Goal: Task Accomplishment & Management: Complete application form

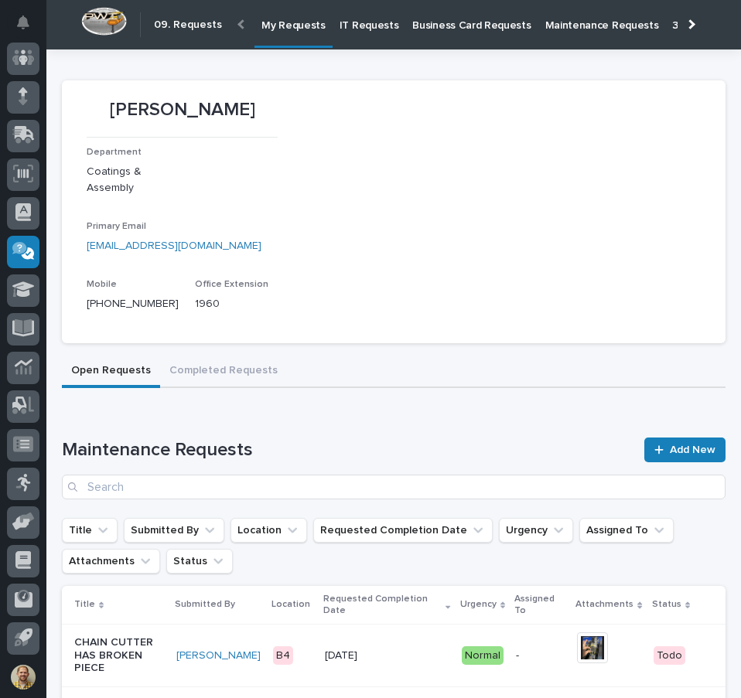
scroll to position [155, 0]
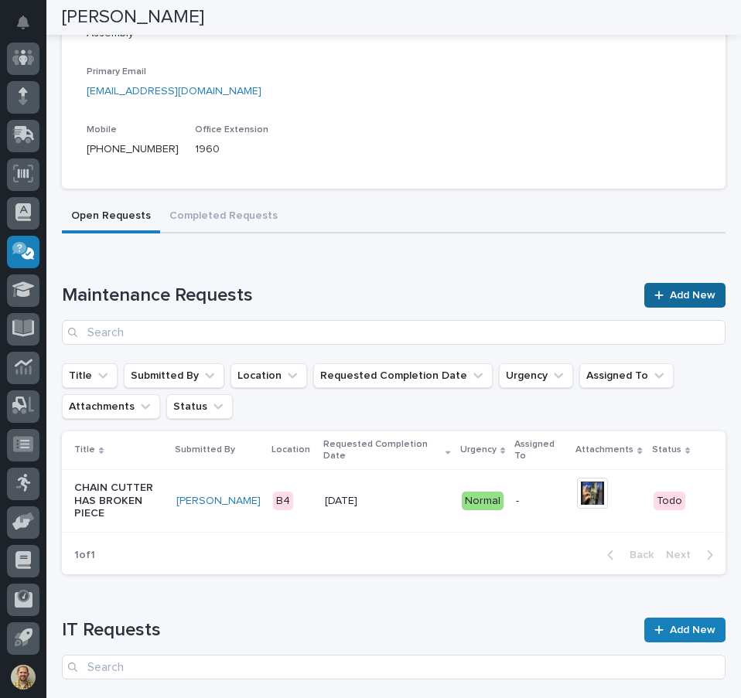
click at [670, 288] on link "Add New" at bounding box center [684, 295] width 81 height 25
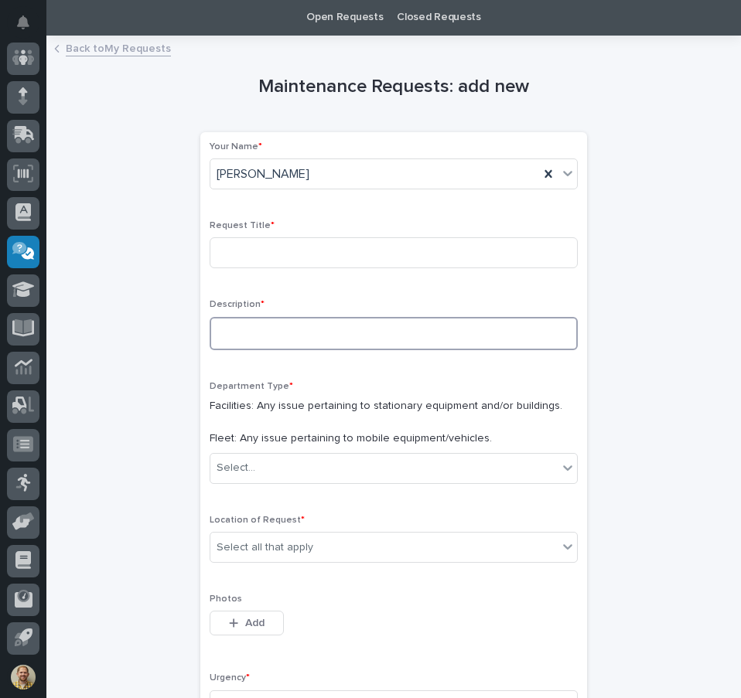
scroll to position [77, 0]
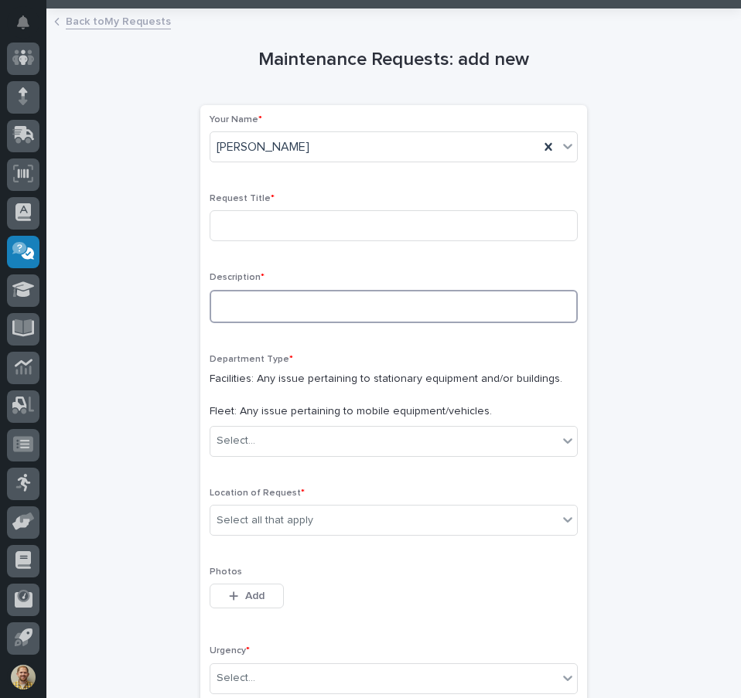
click at [327, 301] on textarea at bounding box center [394, 306] width 368 height 33
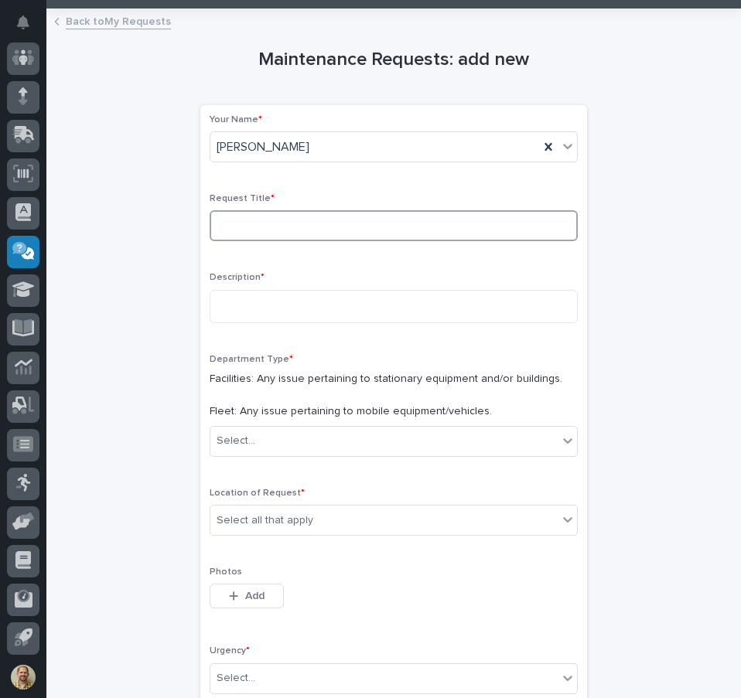
click at [360, 217] on input at bounding box center [394, 225] width 368 height 31
click at [345, 219] on input at bounding box center [394, 225] width 368 height 31
click at [342, 227] on input at bounding box center [394, 225] width 368 height 31
click at [349, 226] on input at bounding box center [394, 225] width 368 height 31
type input "Wire Rope Cutter isn't Cutting evenly"
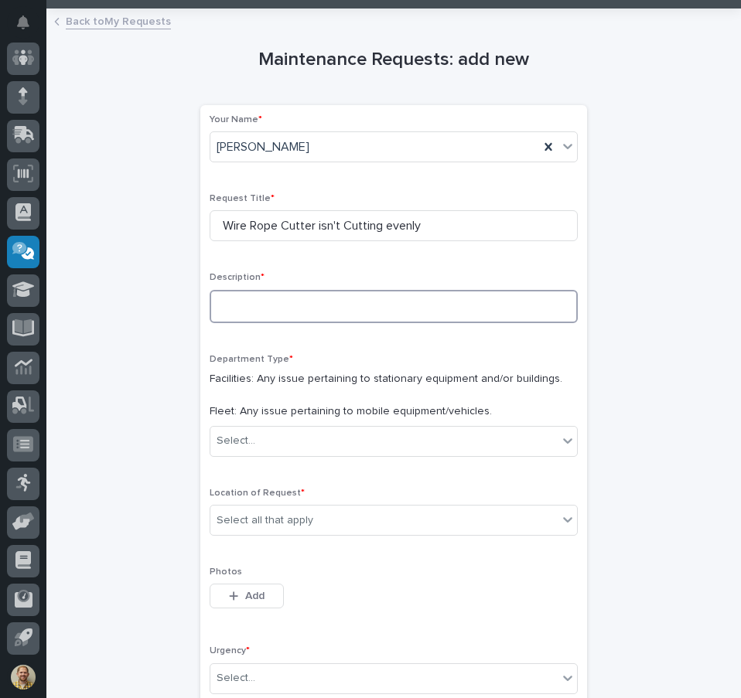
click at [249, 305] on textarea at bounding box center [394, 306] width 368 height 33
type textarea "**********"
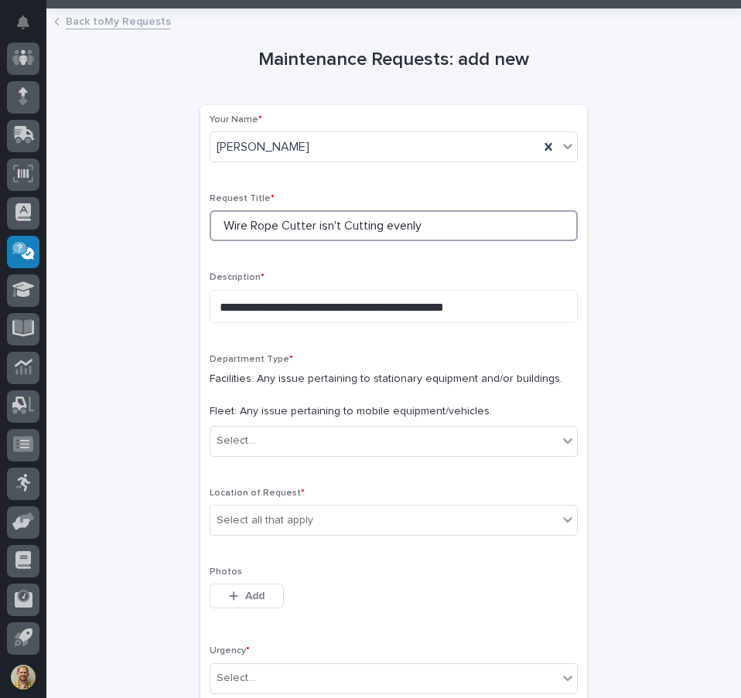
click at [326, 219] on input "Wire Rope Cutter isn't Cutting evenly" at bounding box center [394, 225] width 368 height 31
click at [329, 219] on input "Wire Rope Cutter isn't Cutting evenly" at bounding box center [394, 225] width 368 height 31
type input "Wire Rope Cutter isn't cutting evenly"
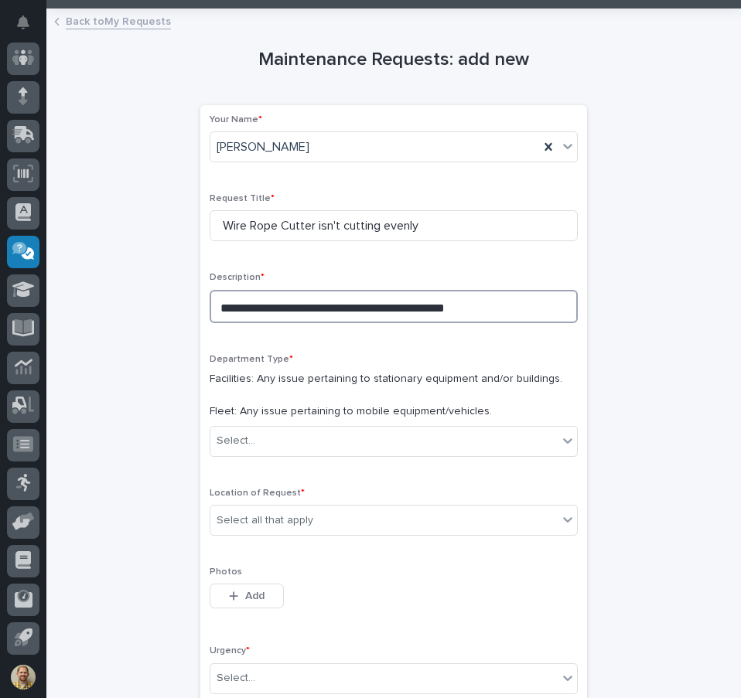
click at [488, 317] on textarea "**********" at bounding box center [394, 306] width 368 height 33
click at [319, 304] on textarea "**********" at bounding box center [394, 306] width 368 height 33
click at [316, 307] on textarea "**********" at bounding box center [394, 306] width 368 height 33
click at [464, 312] on textarea "**********" at bounding box center [394, 306] width 368 height 33
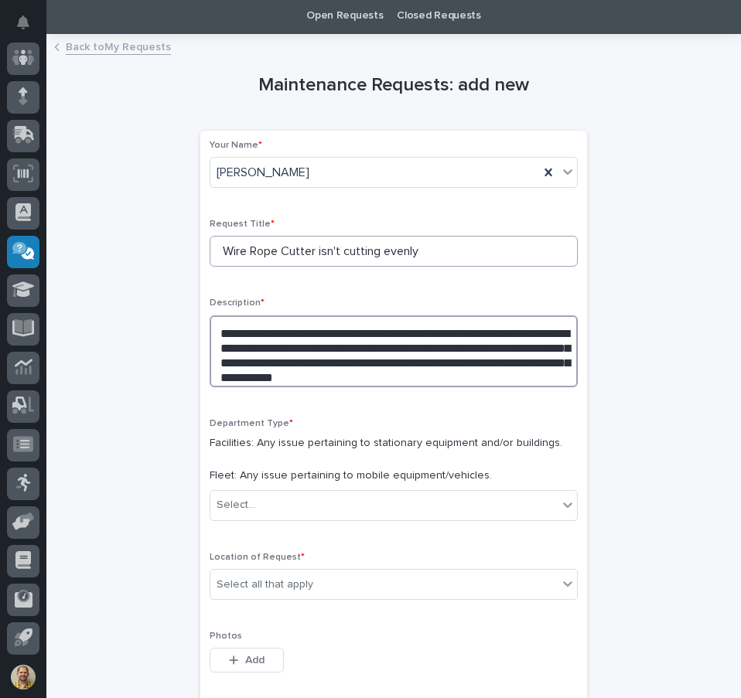
scroll to position [155, 0]
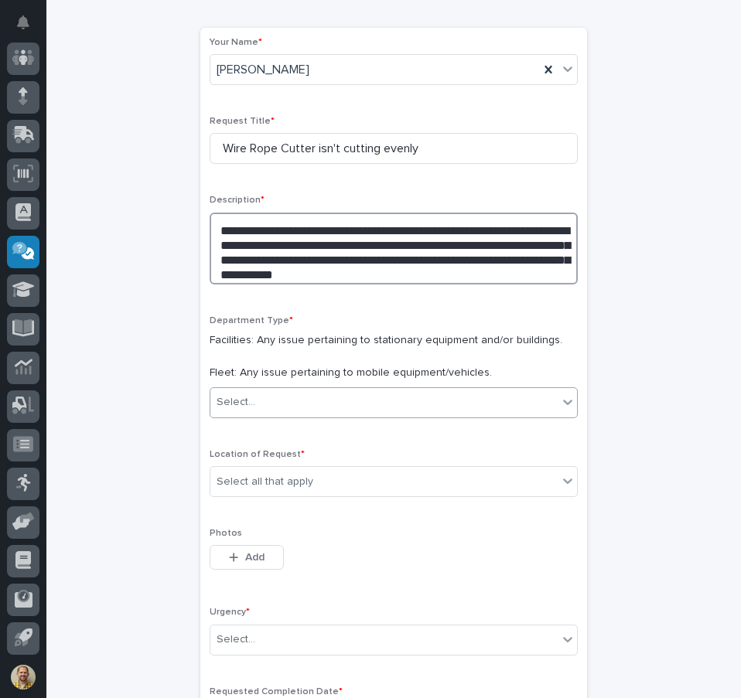
type textarea "**********"
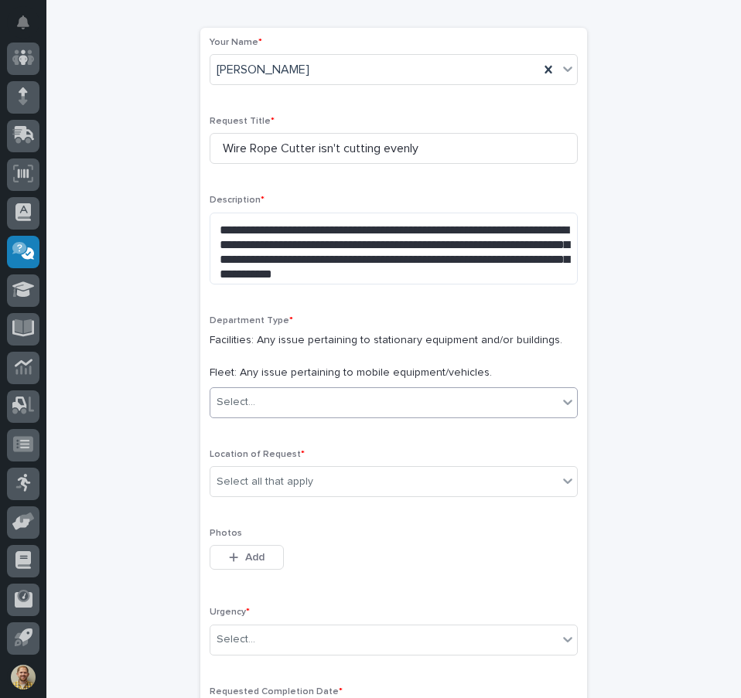
click at [302, 399] on div "Select..." at bounding box center [383, 403] width 347 height 26
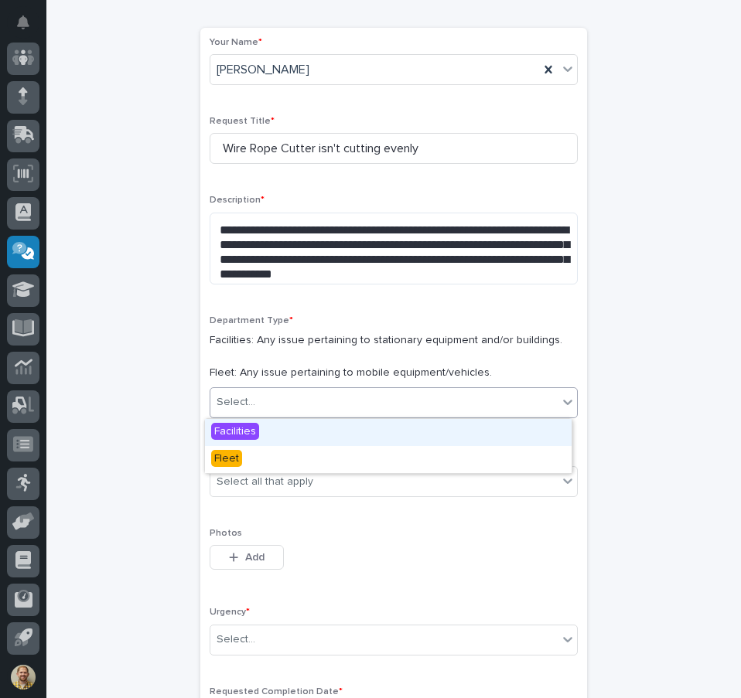
click at [305, 431] on div "Facilities" at bounding box center [388, 432] width 367 height 27
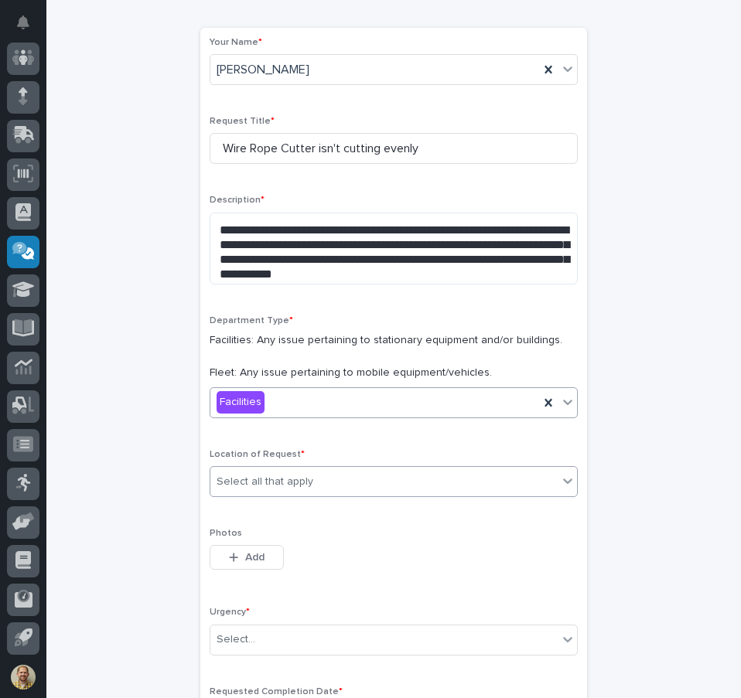
click at [324, 481] on div "Select all that apply" at bounding box center [383, 482] width 347 height 26
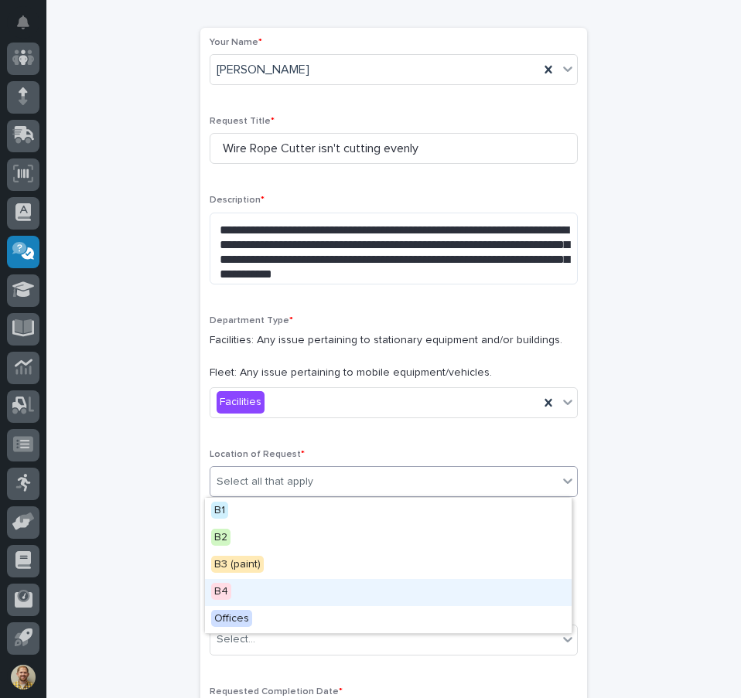
click at [283, 586] on div "B4" at bounding box center [388, 592] width 367 height 27
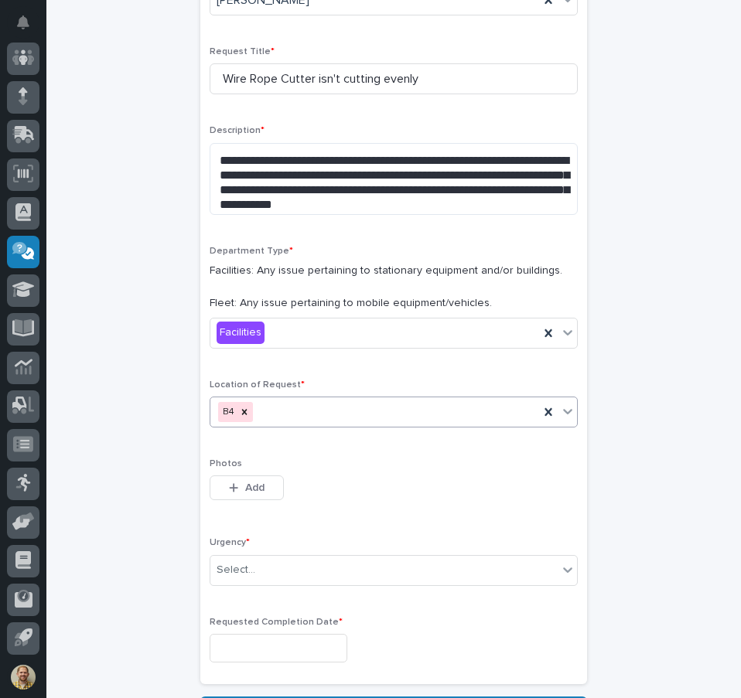
scroll to position [309, 0]
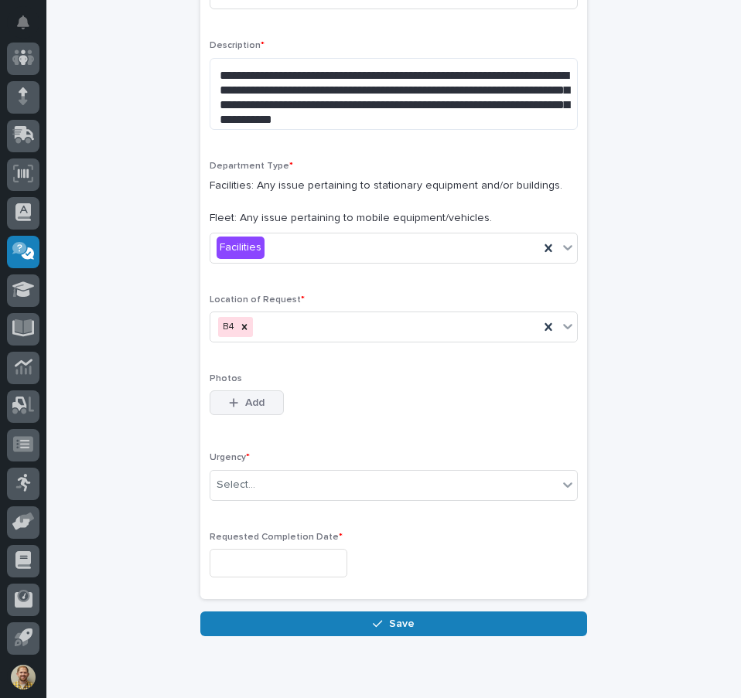
click at [255, 399] on span "Add" at bounding box center [254, 403] width 19 height 14
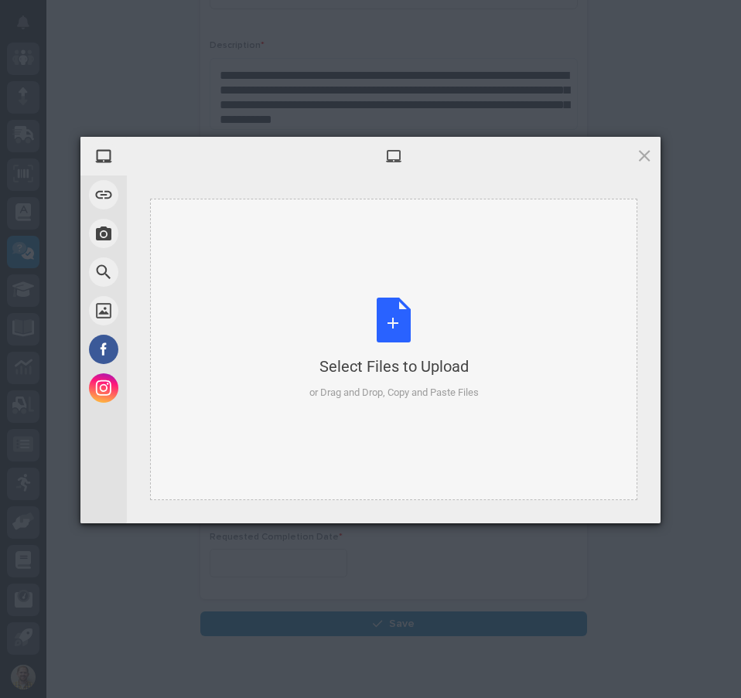
click at [222, 328] on div "Select Files to Upload or Drag and Drop, Copy and Paste Files" at bounding box center [393, 350] width 487 height 302
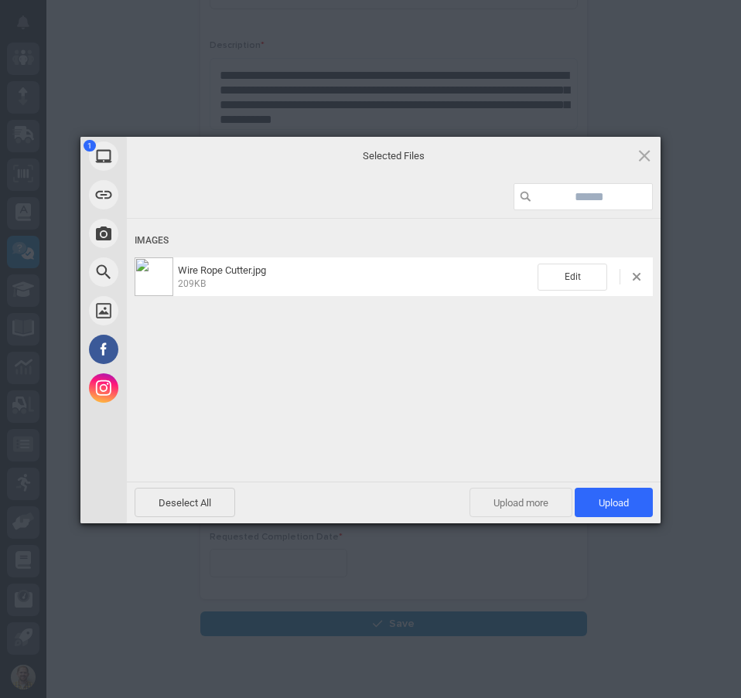
click at [531, 500] on span "Upload more" at bounding box center [520, 502] width 103 height 29
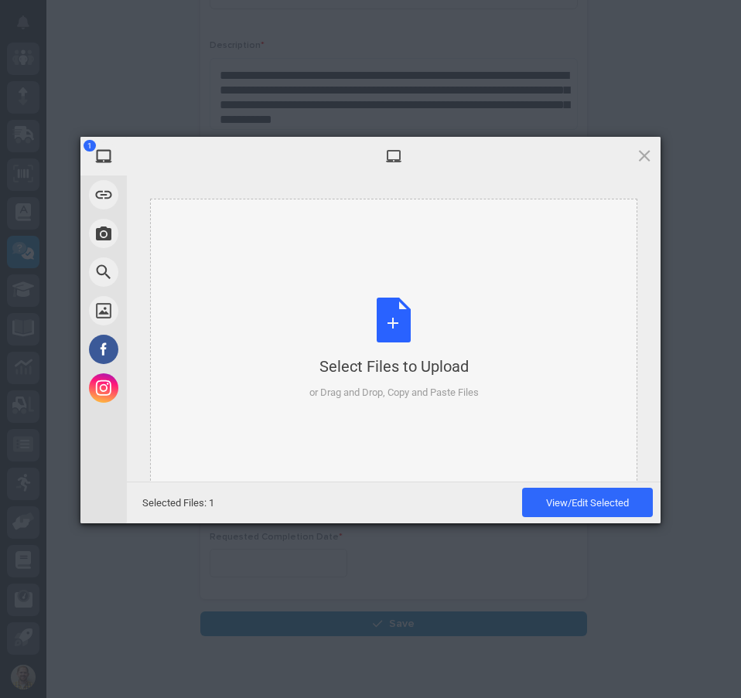
click at [511, 406] on div "Select Files to Upload or Drag and Drop, Copy and Paste Files" at bounding box center [393, 350] width 487 height 302
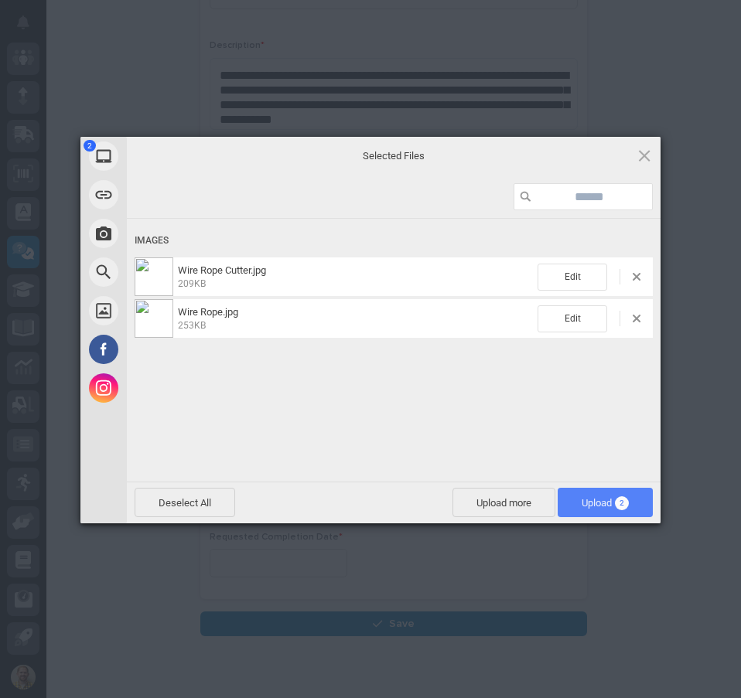
click at [608, 506] on span "Upload 2" at bounding box center [605, 503] width 47 height 12
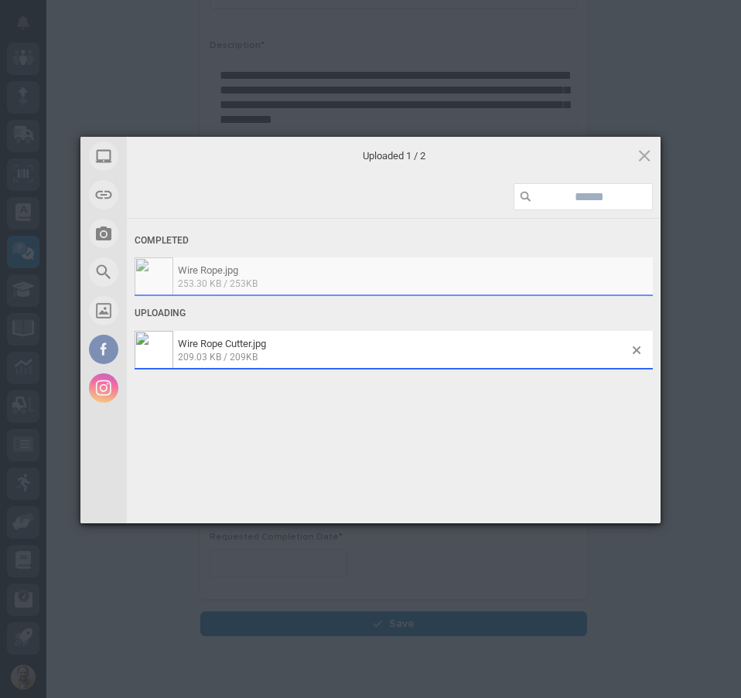
scroll to position [337, 0]
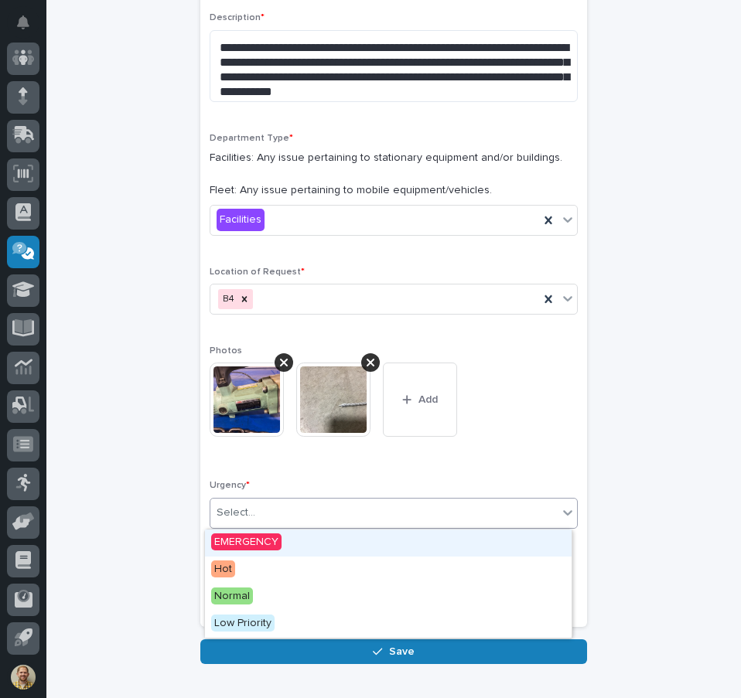
click at [430, 511] on div "Select..." at bounding box center [383, 513] width 347 height 26
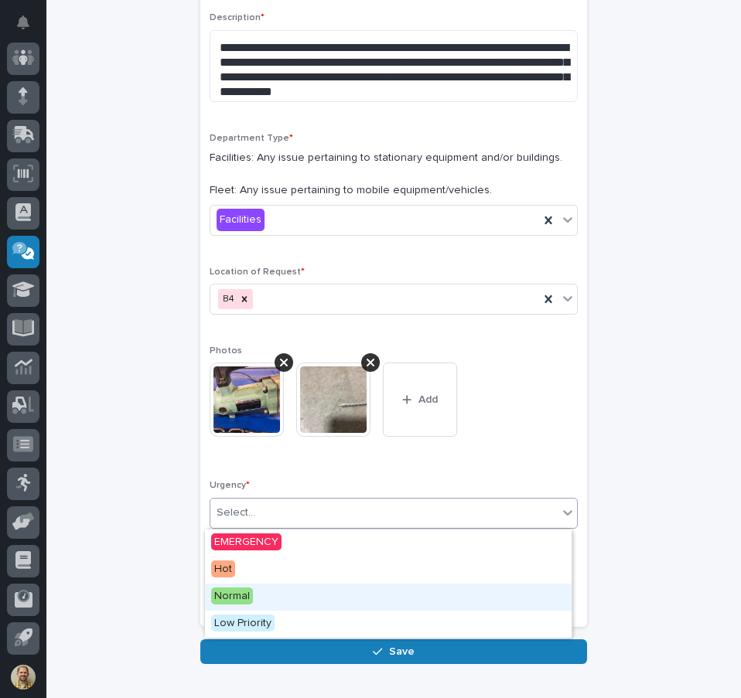
click at [363, 602] on div "Normal" at bounding box center [388, 597] width 367 height 27
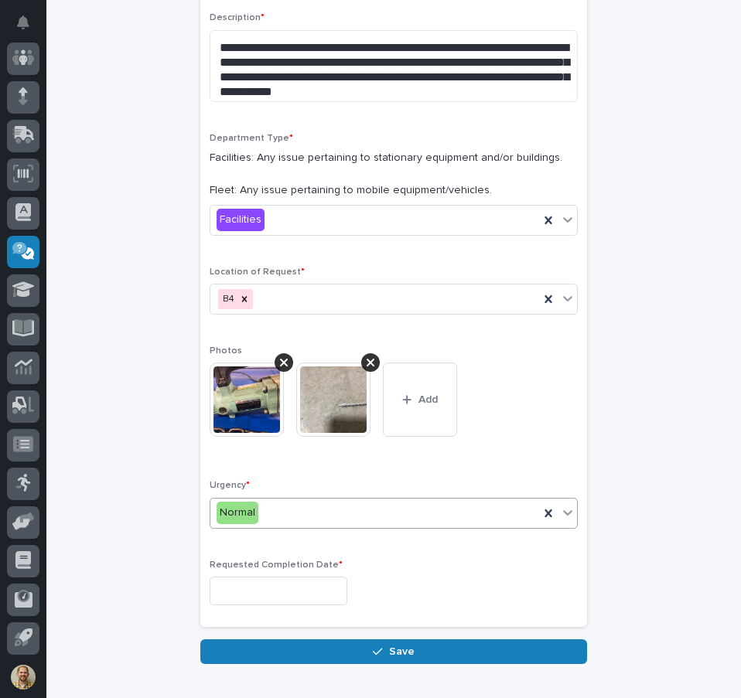
click at [340, 590] on input "text" at bounding box center [279, 591] width 138 height 29
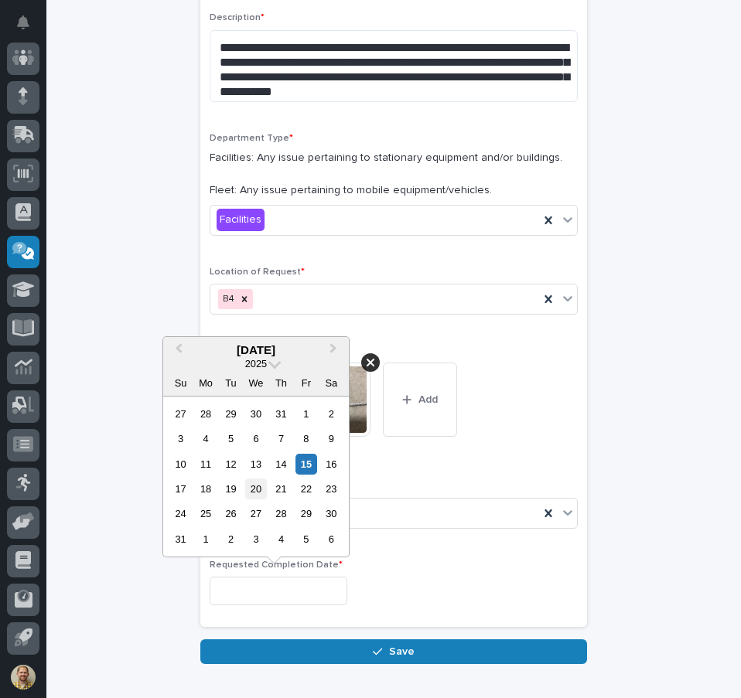
click at [258, 493] on div "20" at bounding box center [255, 489] width 21 height 21
type input "**********"
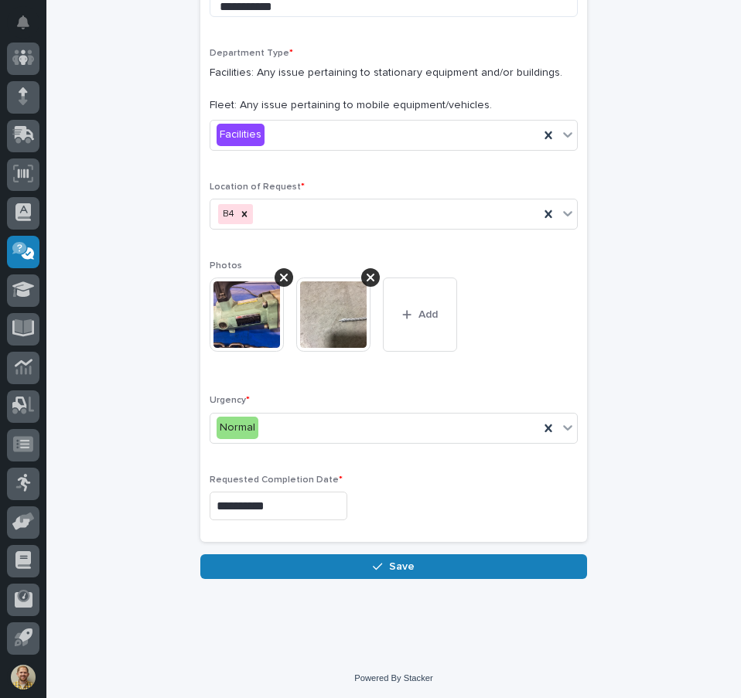
scroll to position [423, 0]
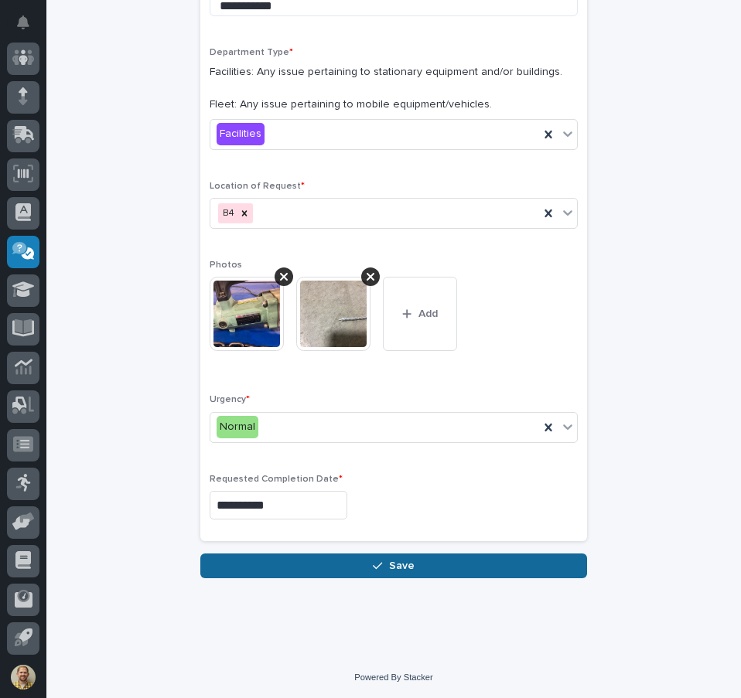
click at [283, 561] on button "Save" at bounding box center [393, 566] width 387 height 25
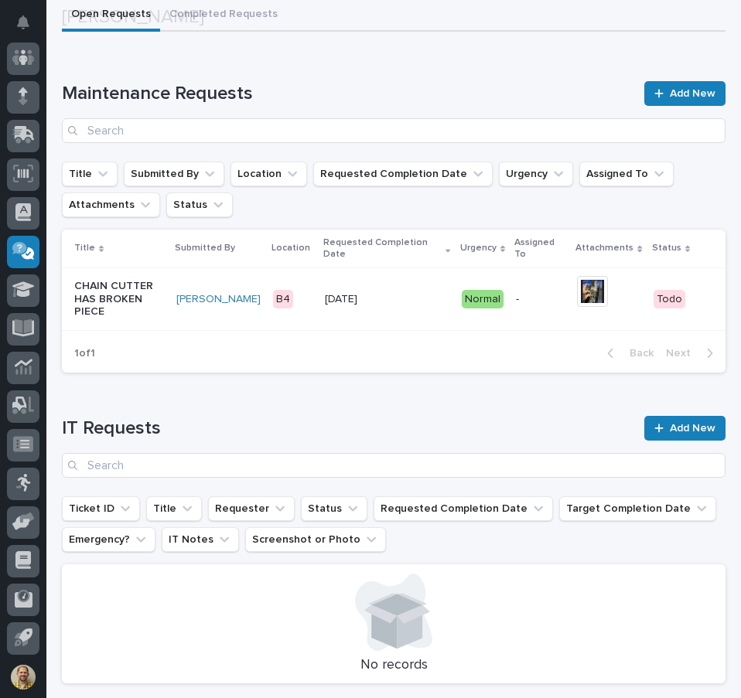
scroll to position [387, 0]
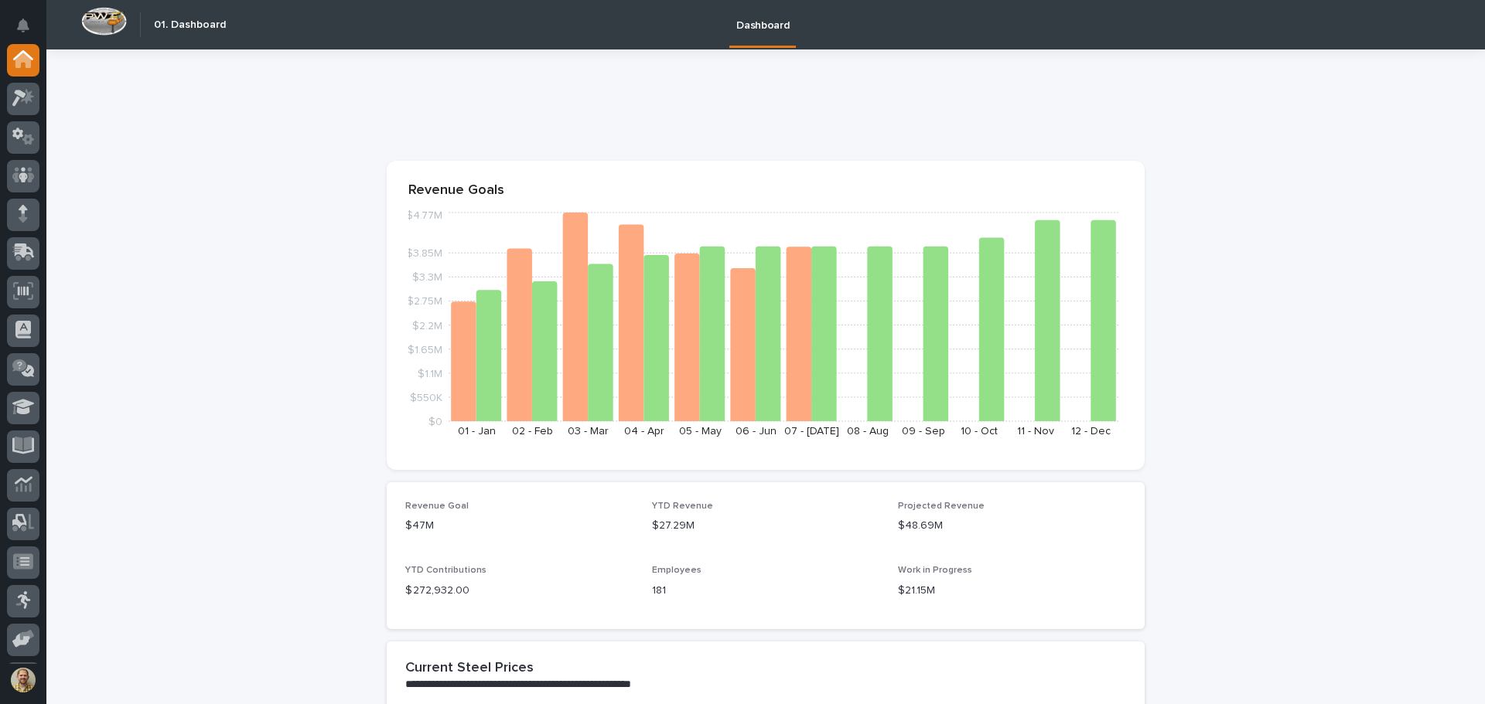
scroll to position [387, 0]
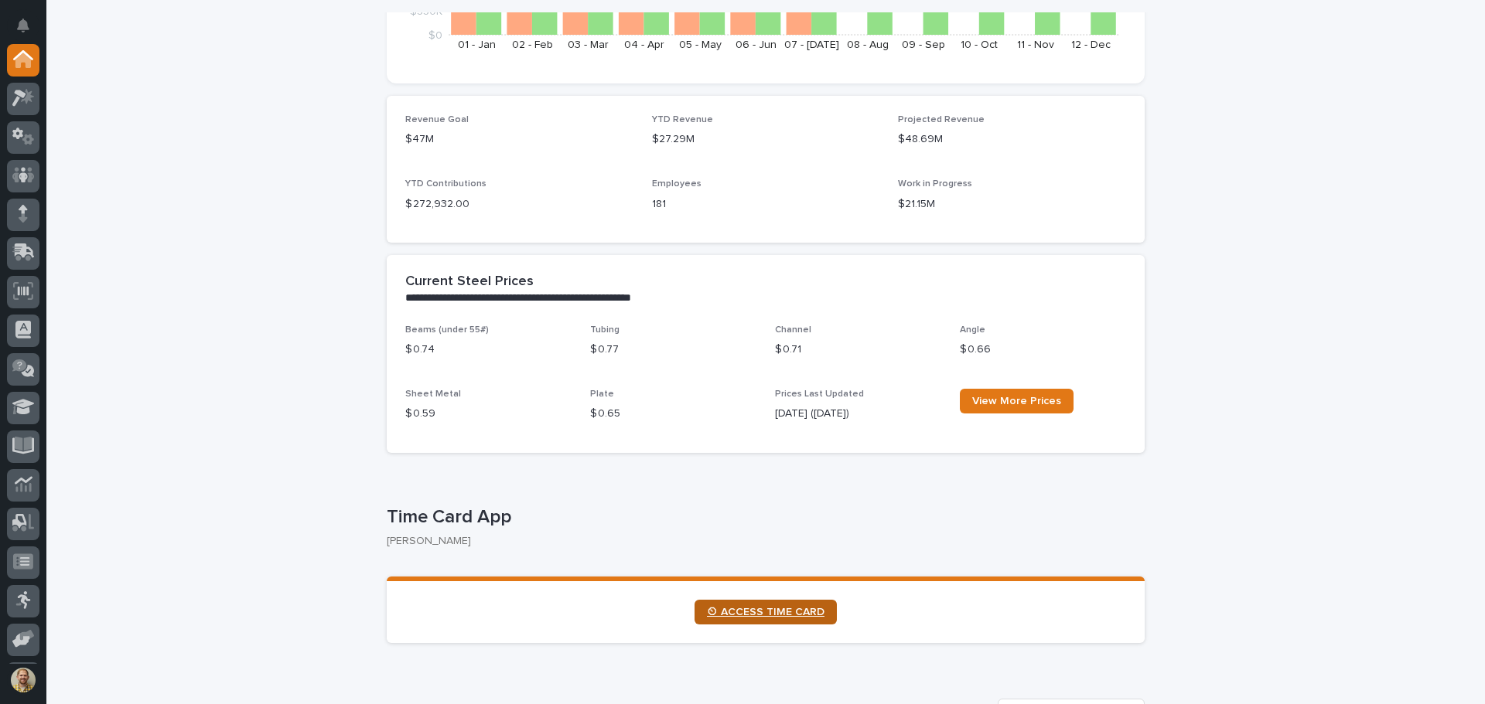
click at [753, 613] on span "⏲ ACCESS TIME CARD" at bounding box center [766, 612] width 118 height 11
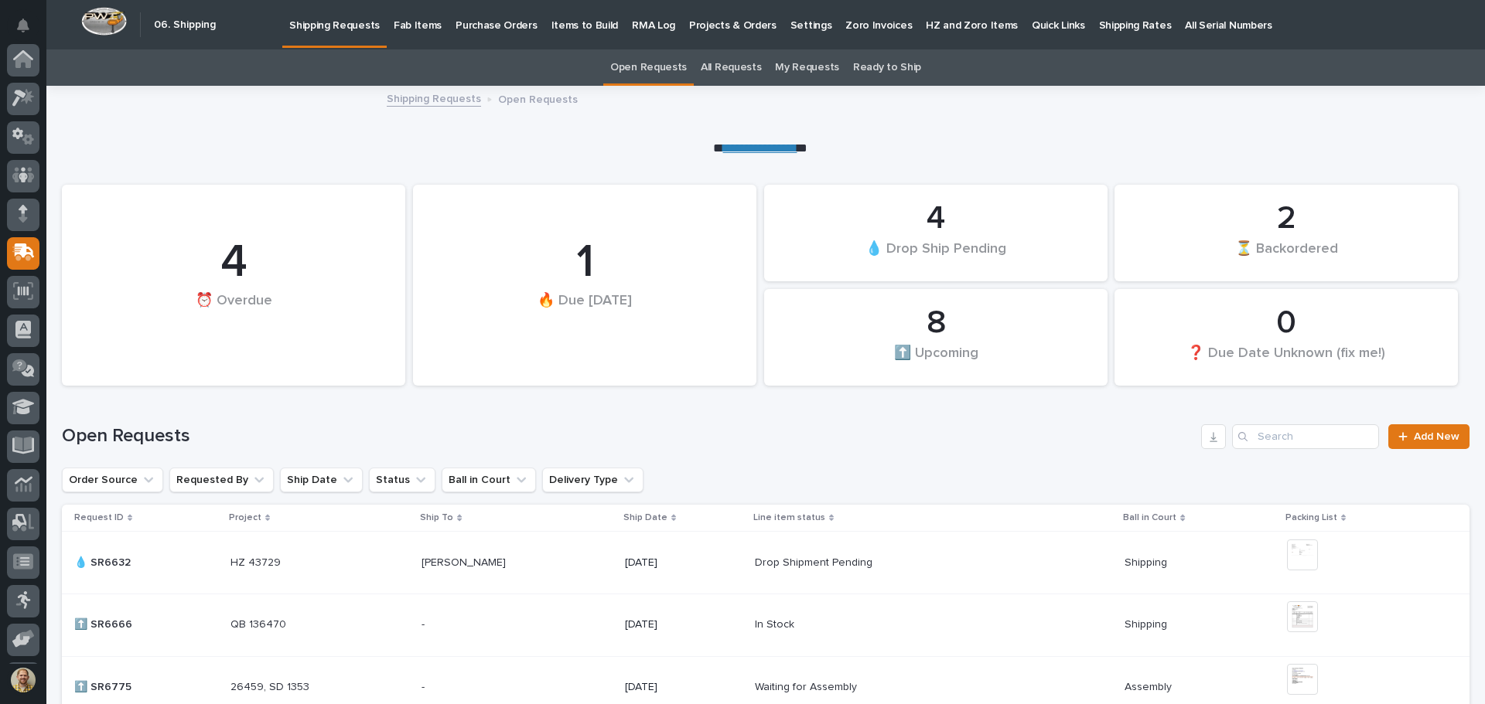
scroll to position [114, 0]
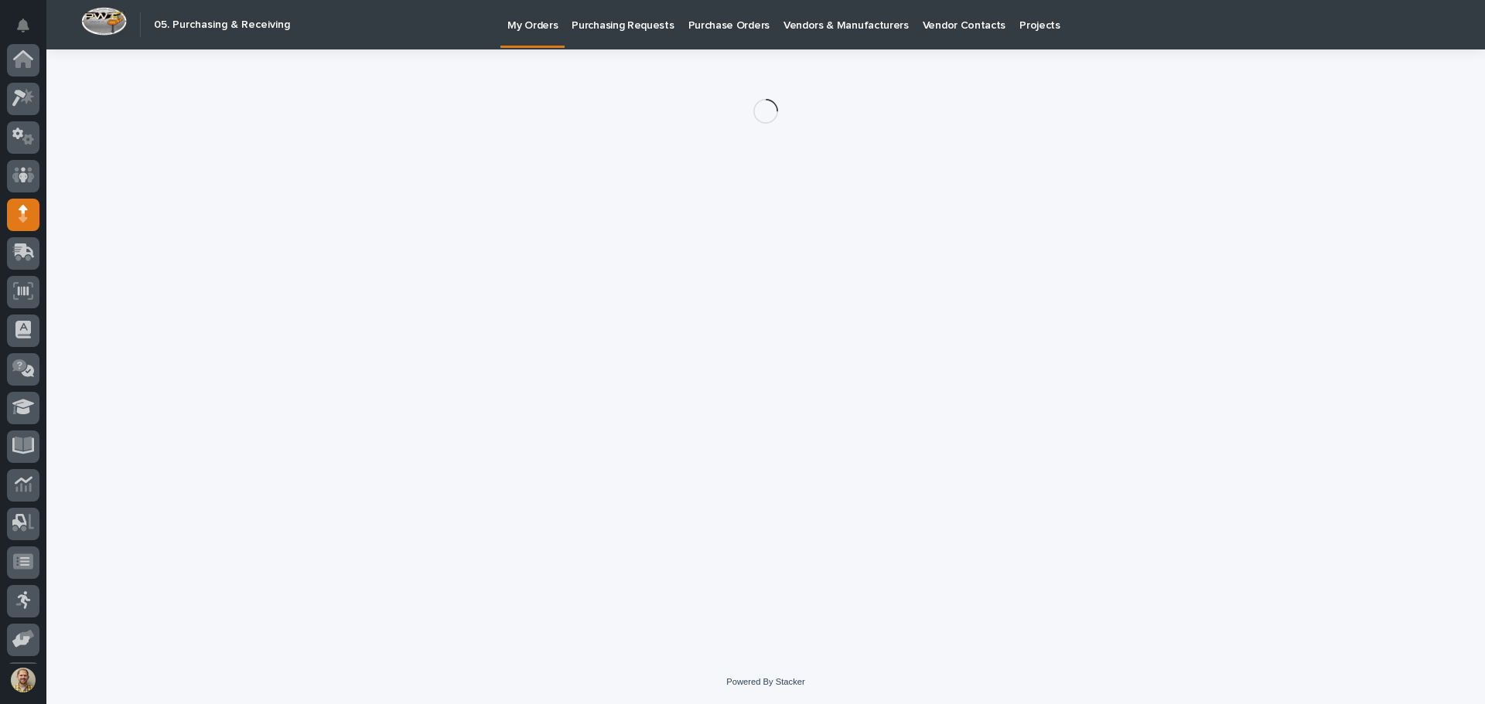
scroll to position [114, 0]
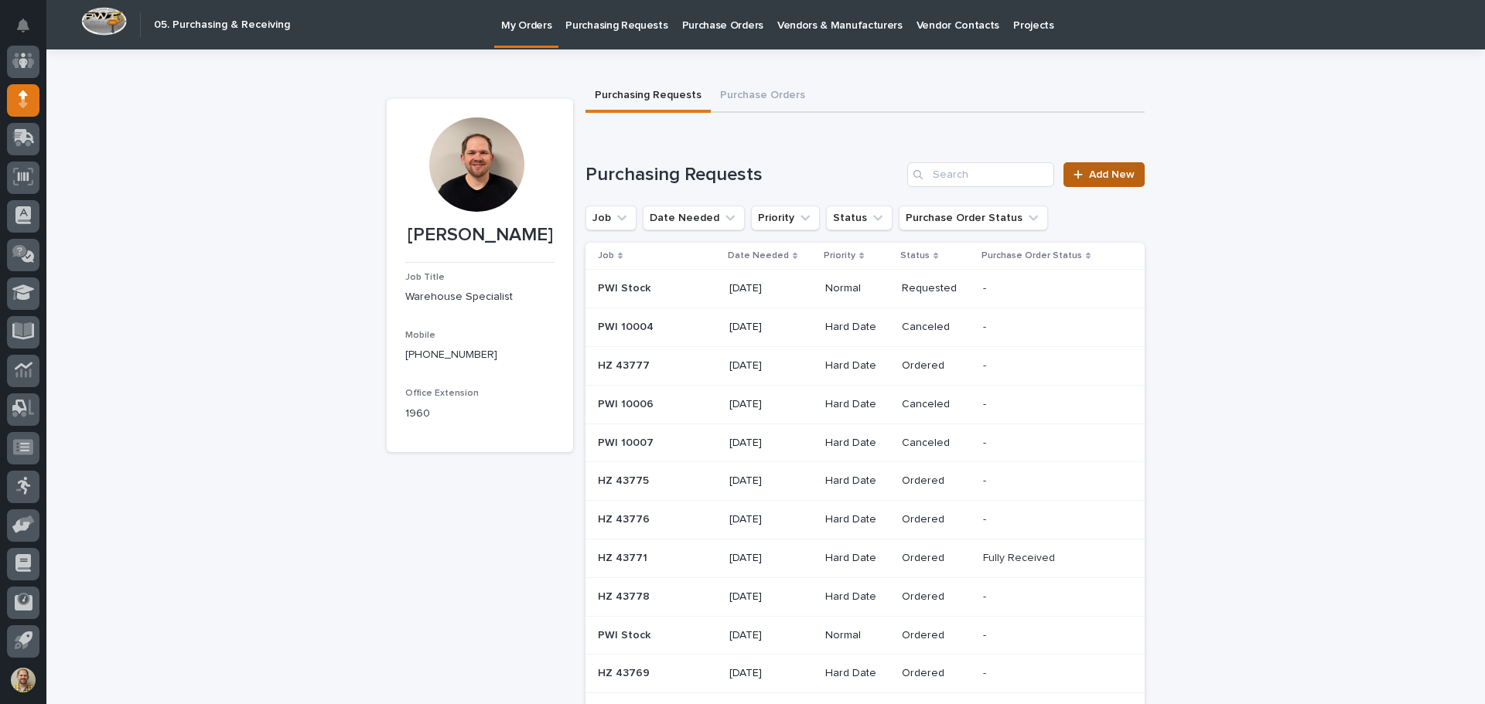
click at [1124, 181] on link "Add New" at bounding box center [1103, 174] width 81 height 25
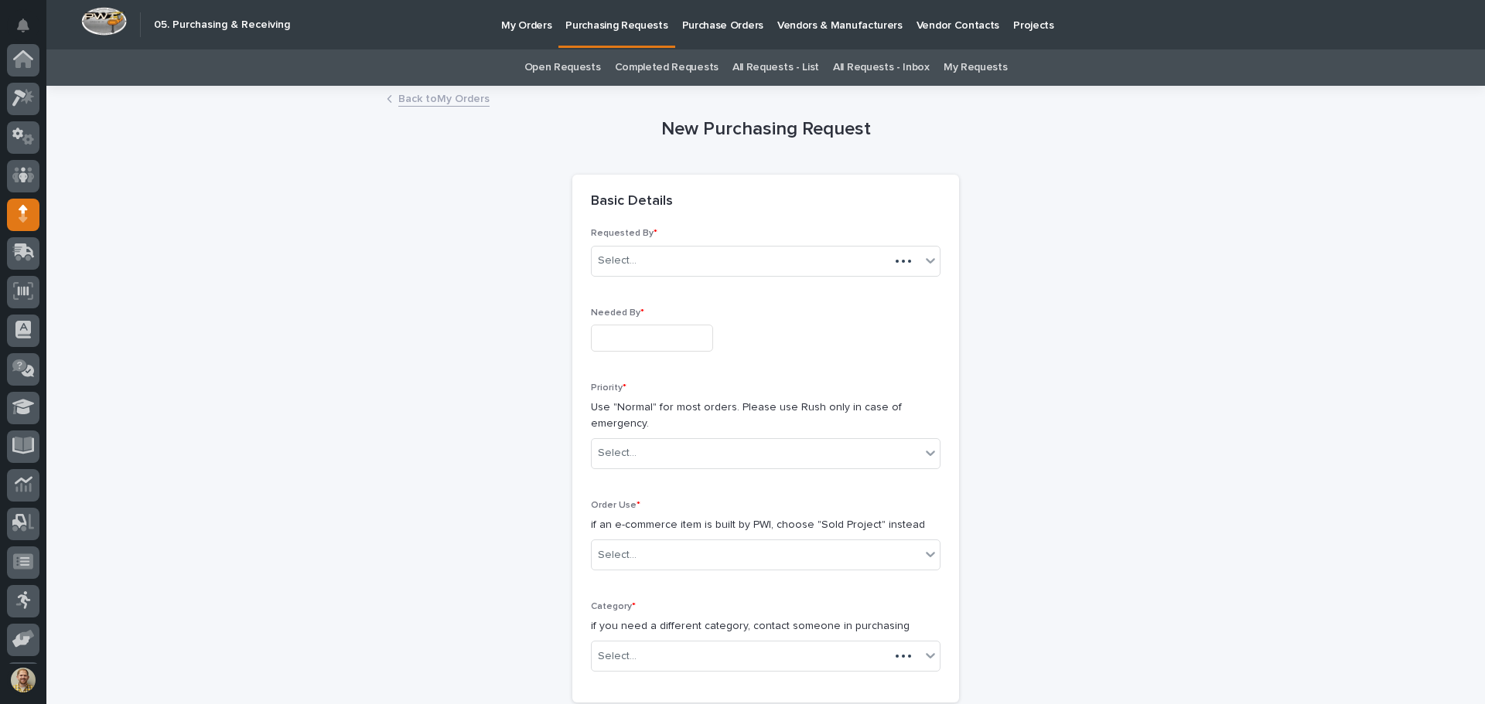
scroll to position [114, 0]
click at [623, 339] on input "text" at bounding box center [652, 338] width 122 height 27
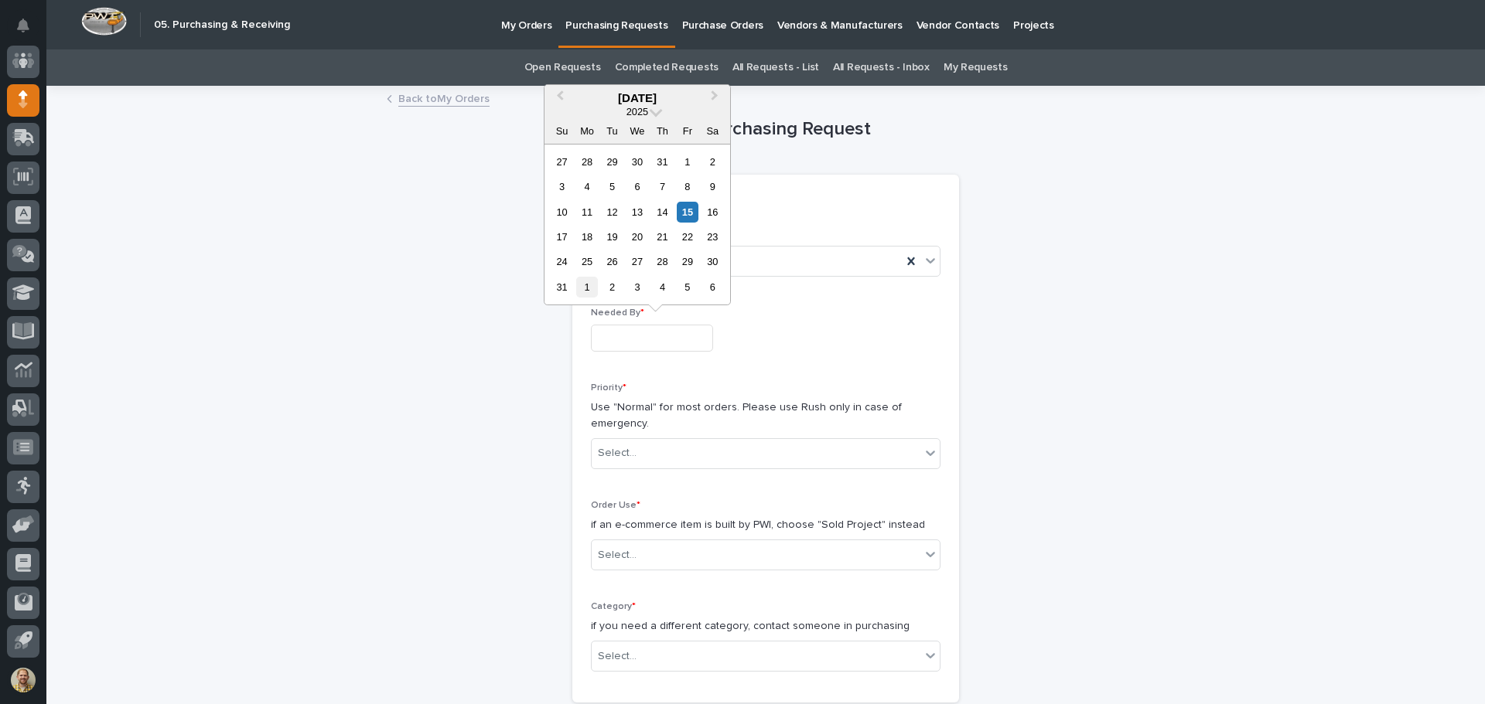
click at [588, 297] on div "1" at bounding box center [586, 287] width 21 height 21
click at [657, 342] on input "**********" at bounding box center [652, 338] width 122 height 27
click at [622, 150] on div "31 1 2 3 4 5 6" at bounding box center [637, 161] width 176 height 25
click at [610, 165] on div "2" at bounding box center [612, 162] width 21 height 21
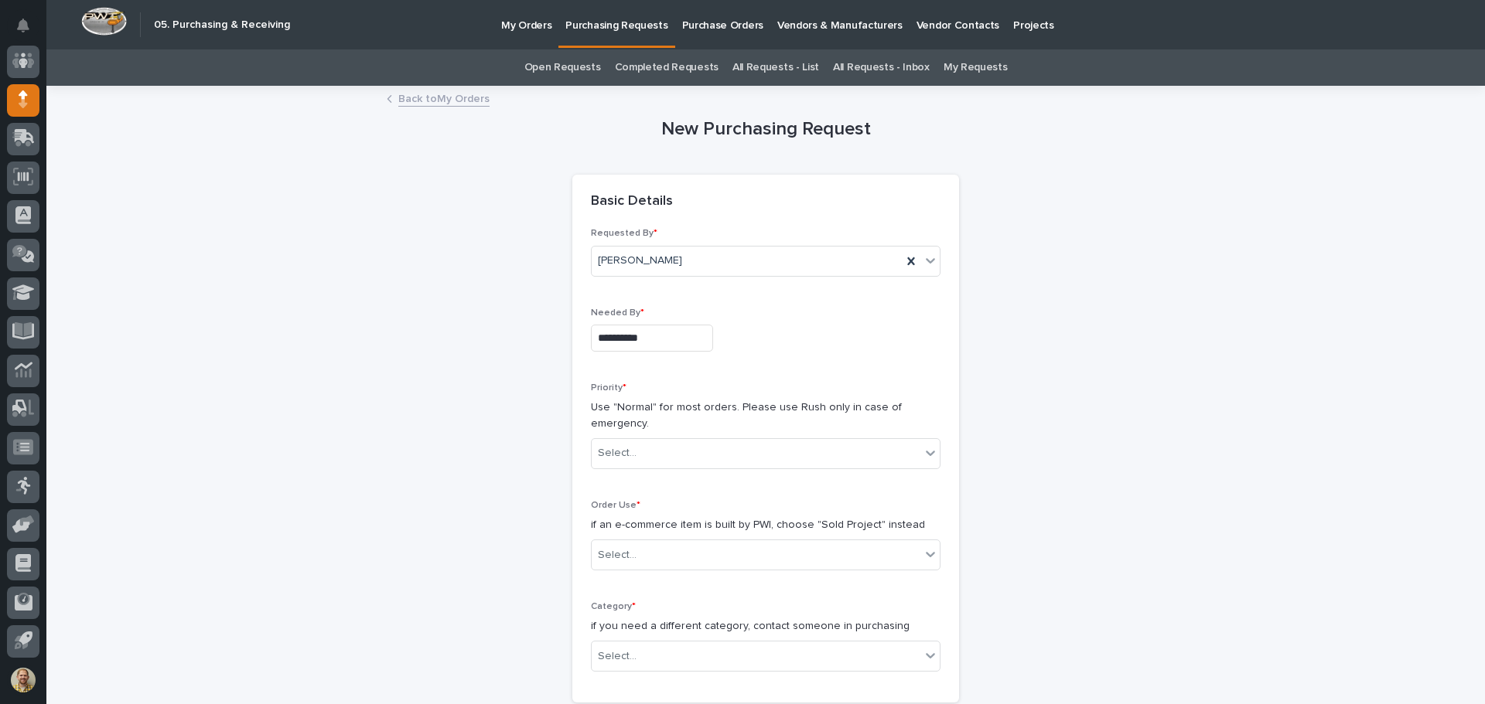
type input "**********"
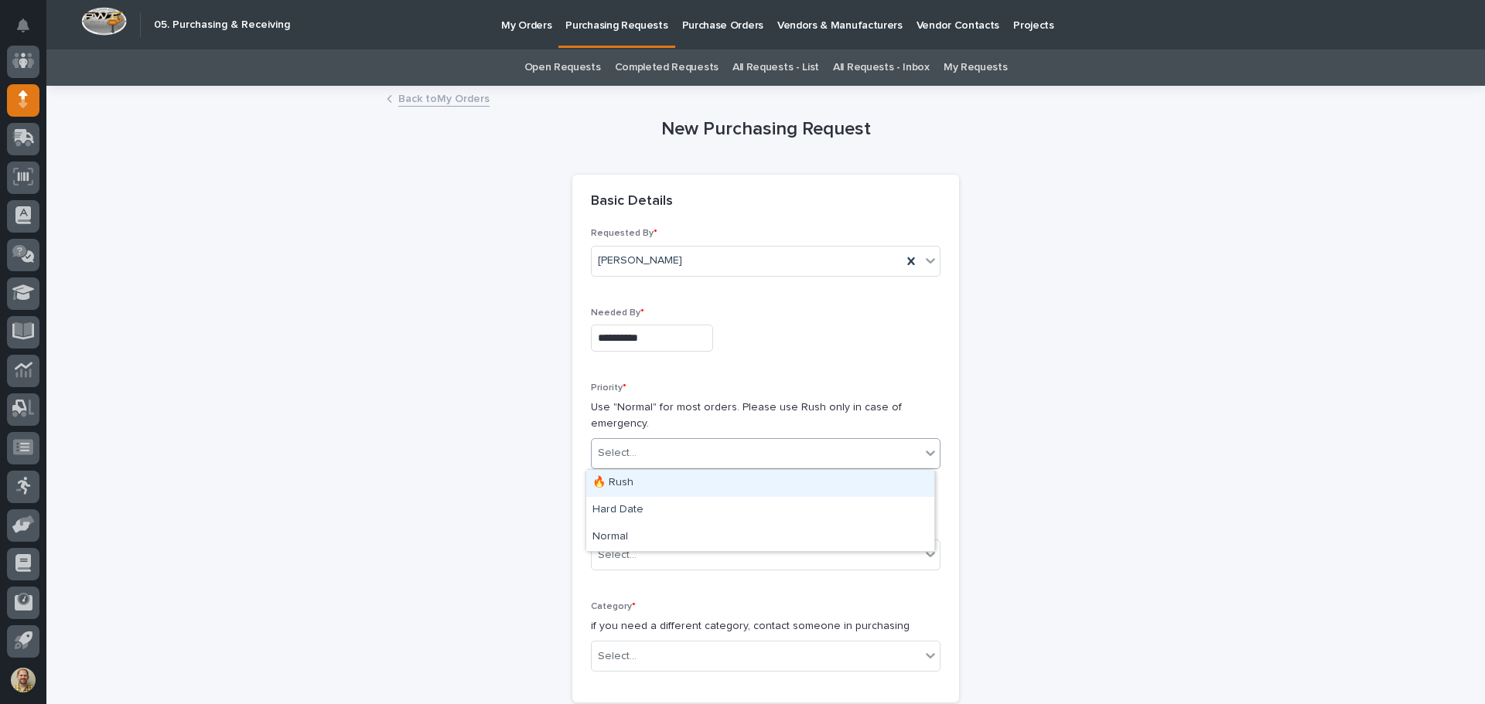
click at [677, 445] on div "Select..." at bounding box center [756, 454] width 329 height 26
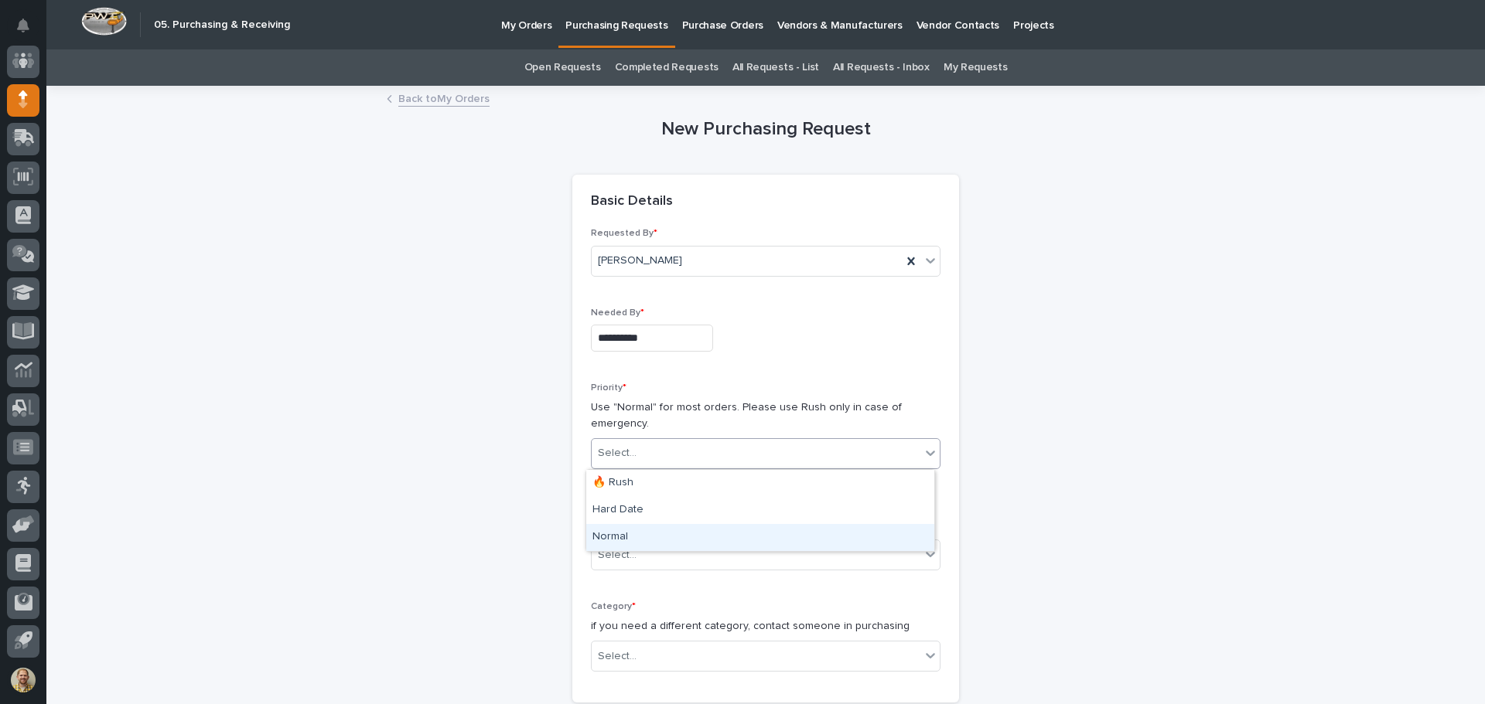
click at [629, 541] on div "Normal" at bounding box center [760, 537] width 348 height 27
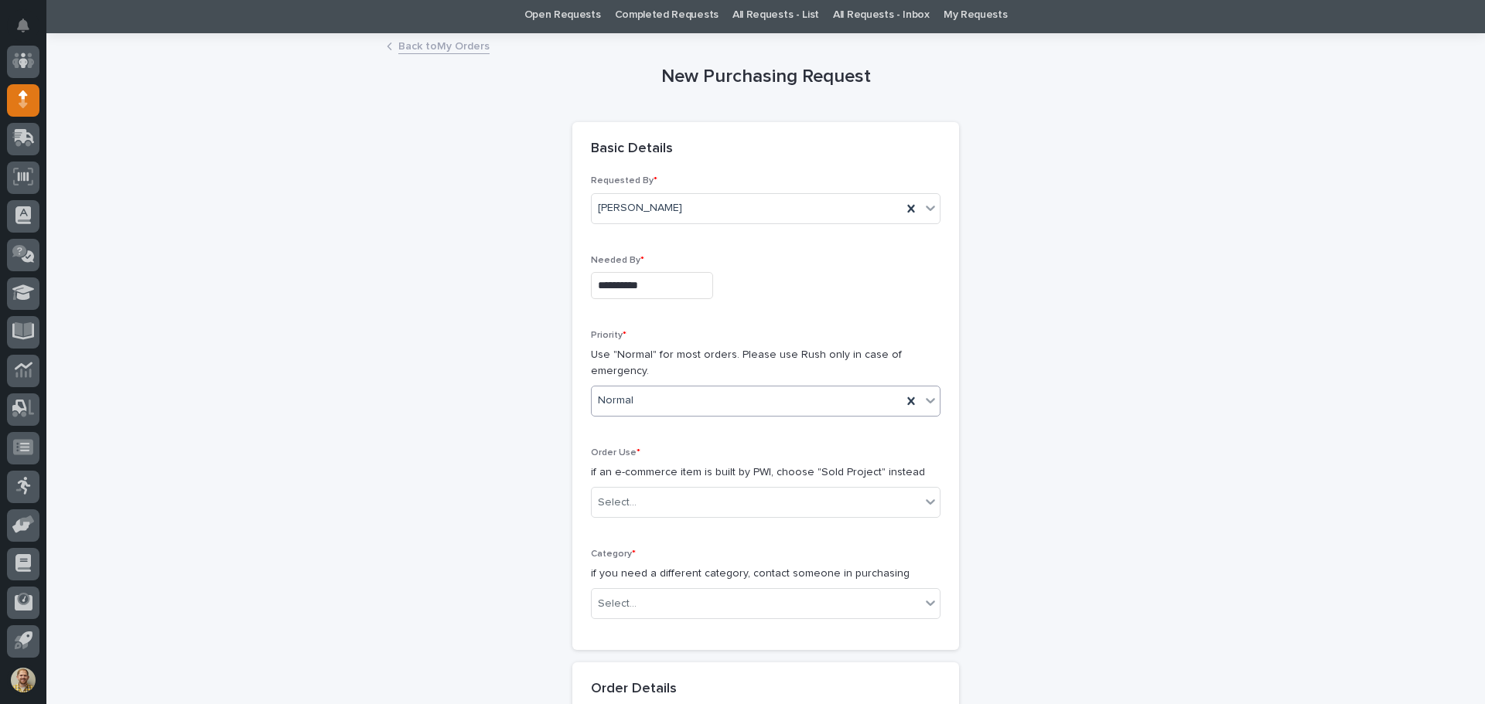
scroll to position [77, 0]
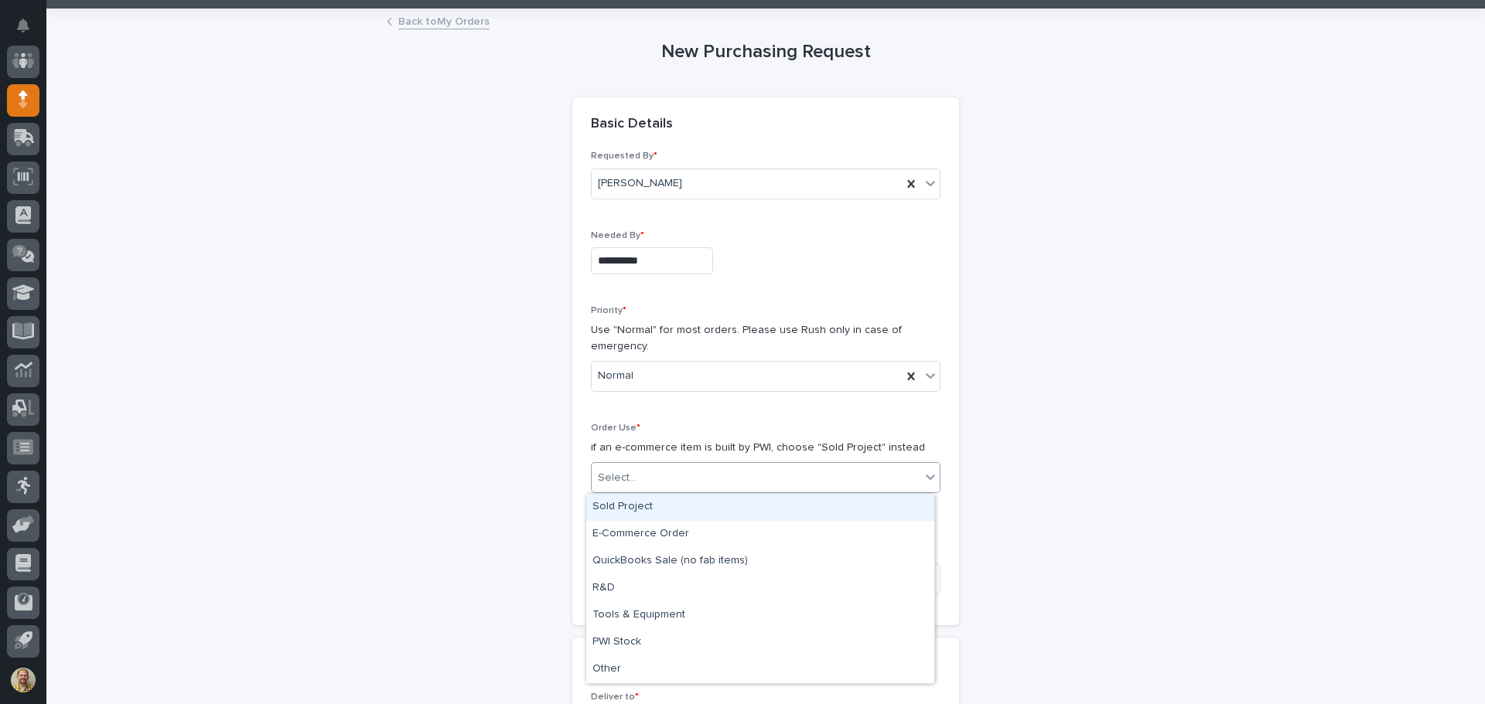
click at [650, 481] on div "Select..." at bounding box center [756, 479] width 329 height 26
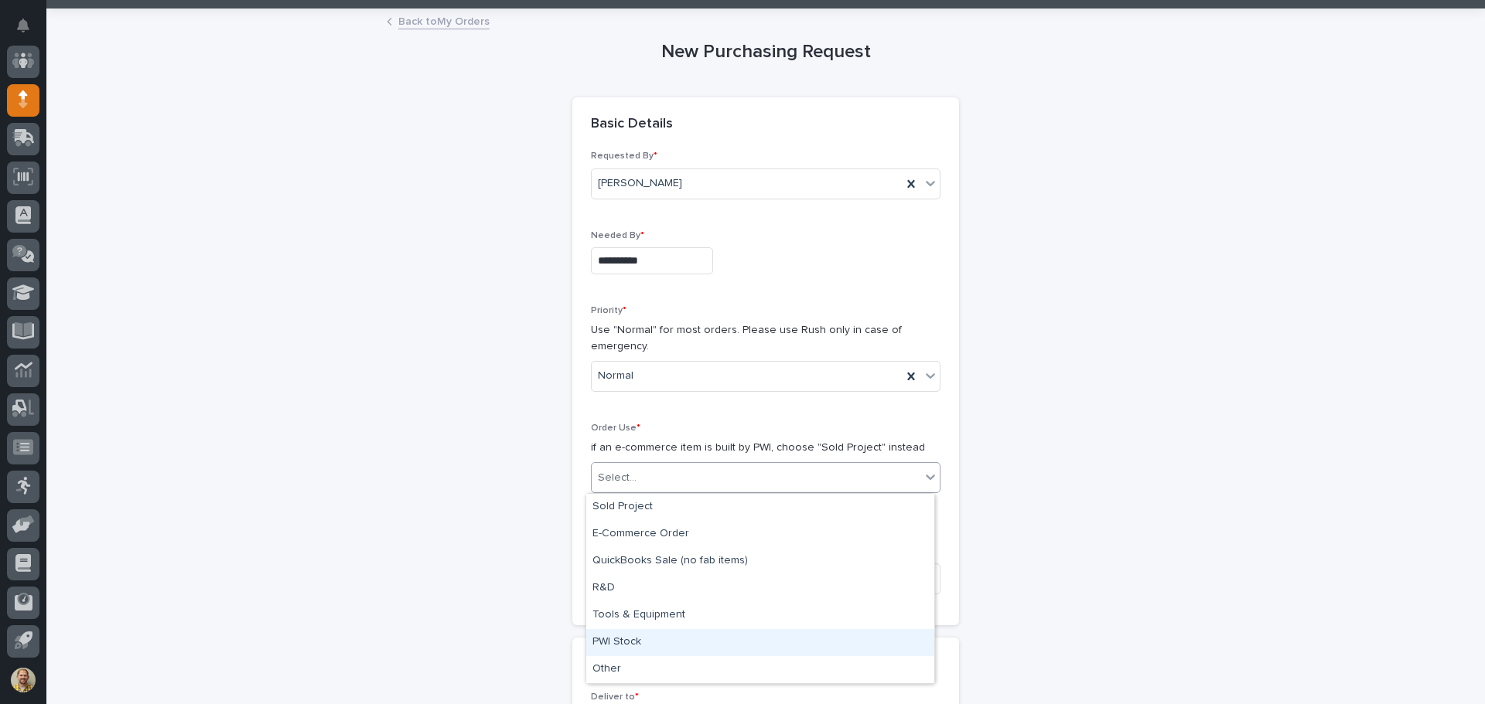
click at [639, 636] on div "PWI Stock" at bounding box center [760, 642] width 348 height 27
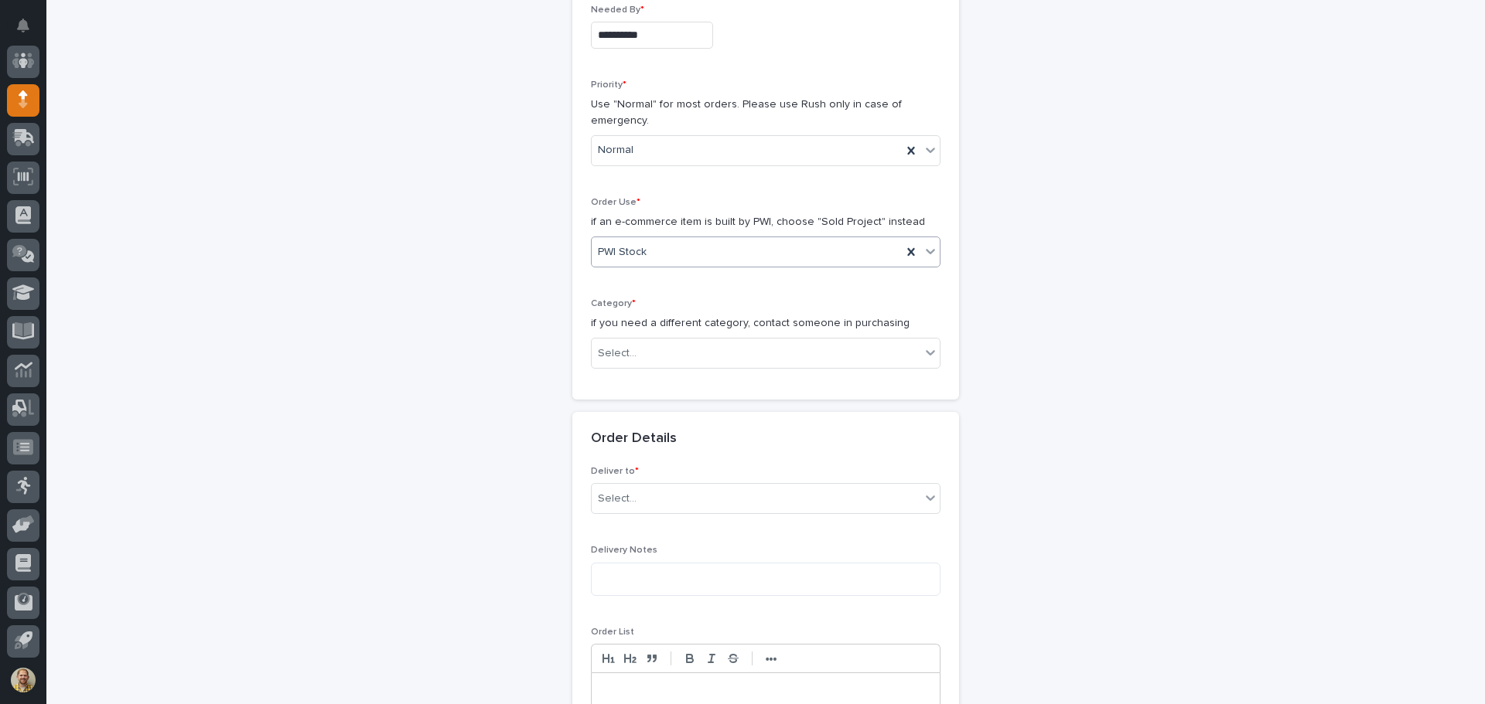
scroll to position [309, 0]
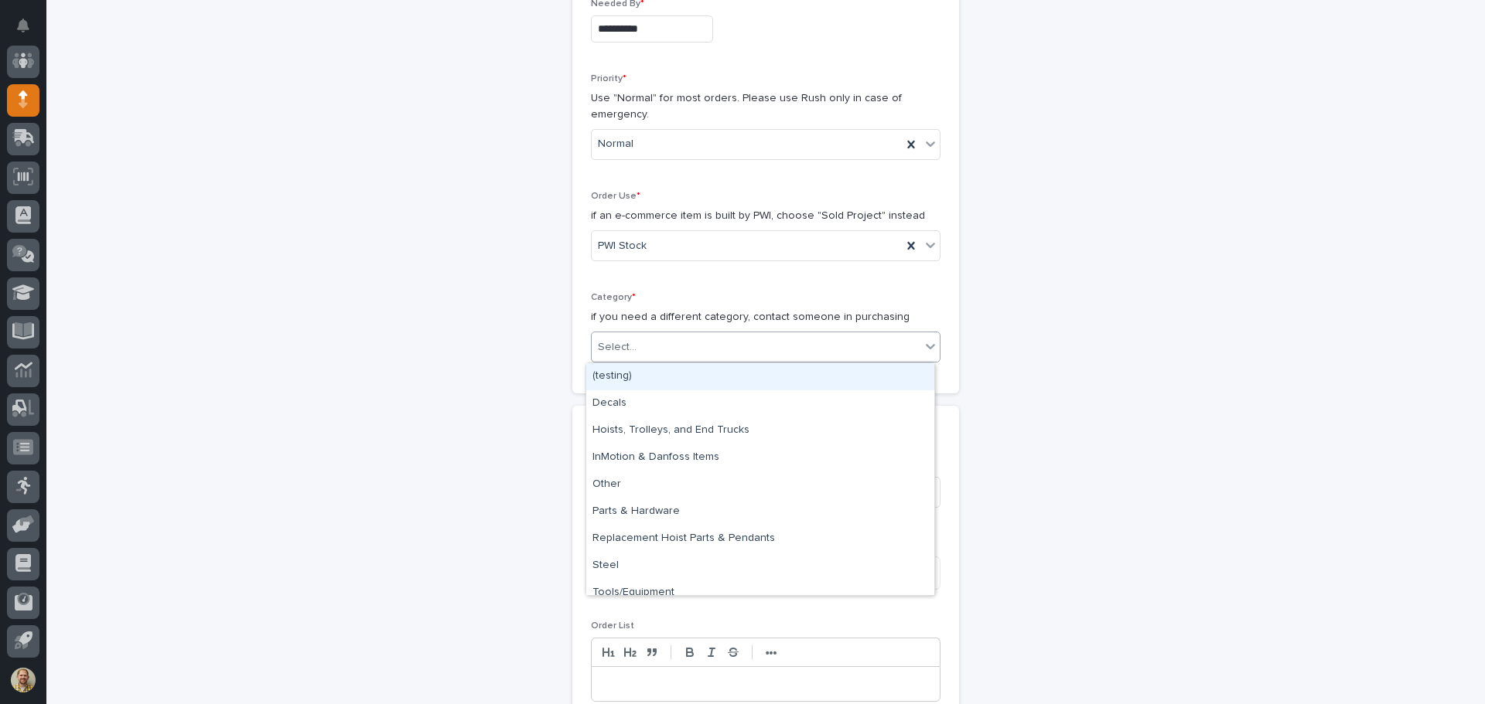
click at [639, 344] on div "Select..." at bounding box center [756, 348] width 329 height 26
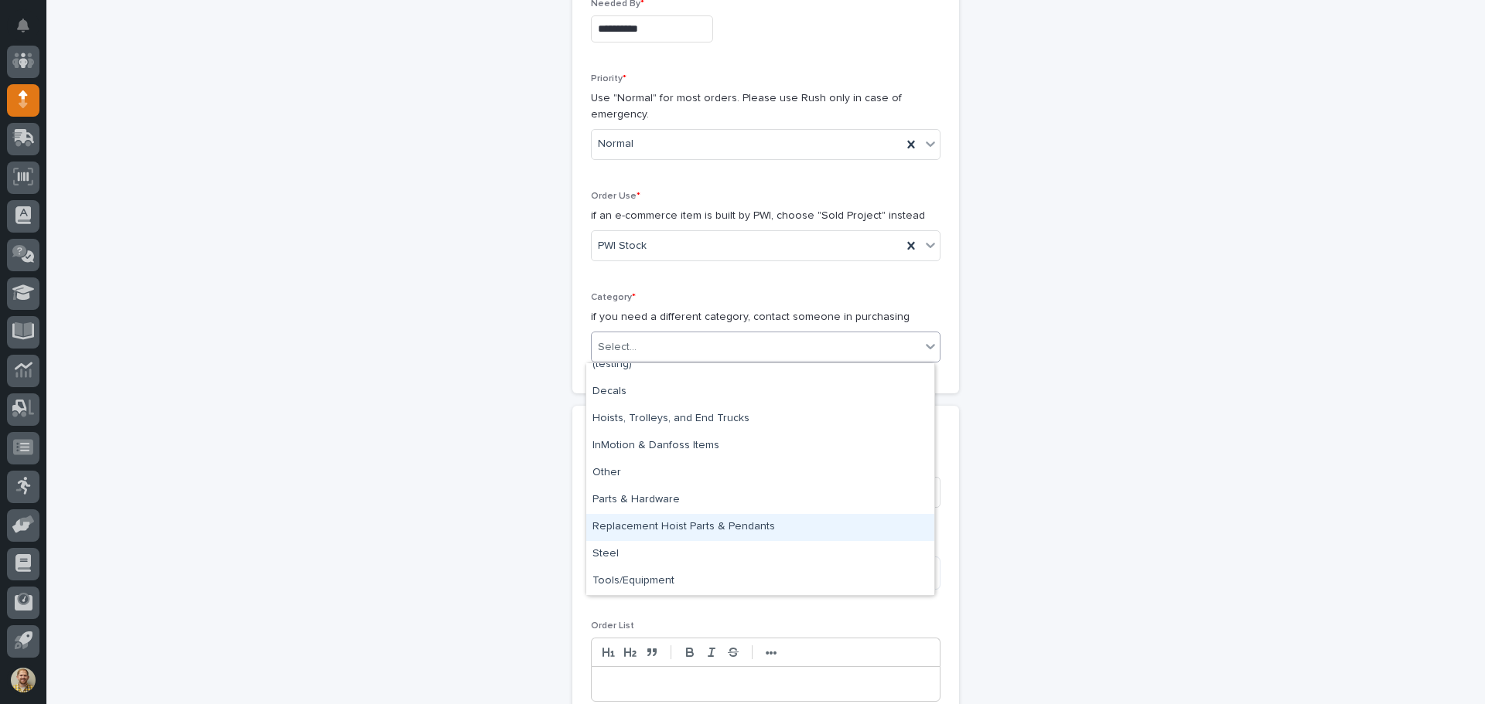
scroll to position [0, 0]
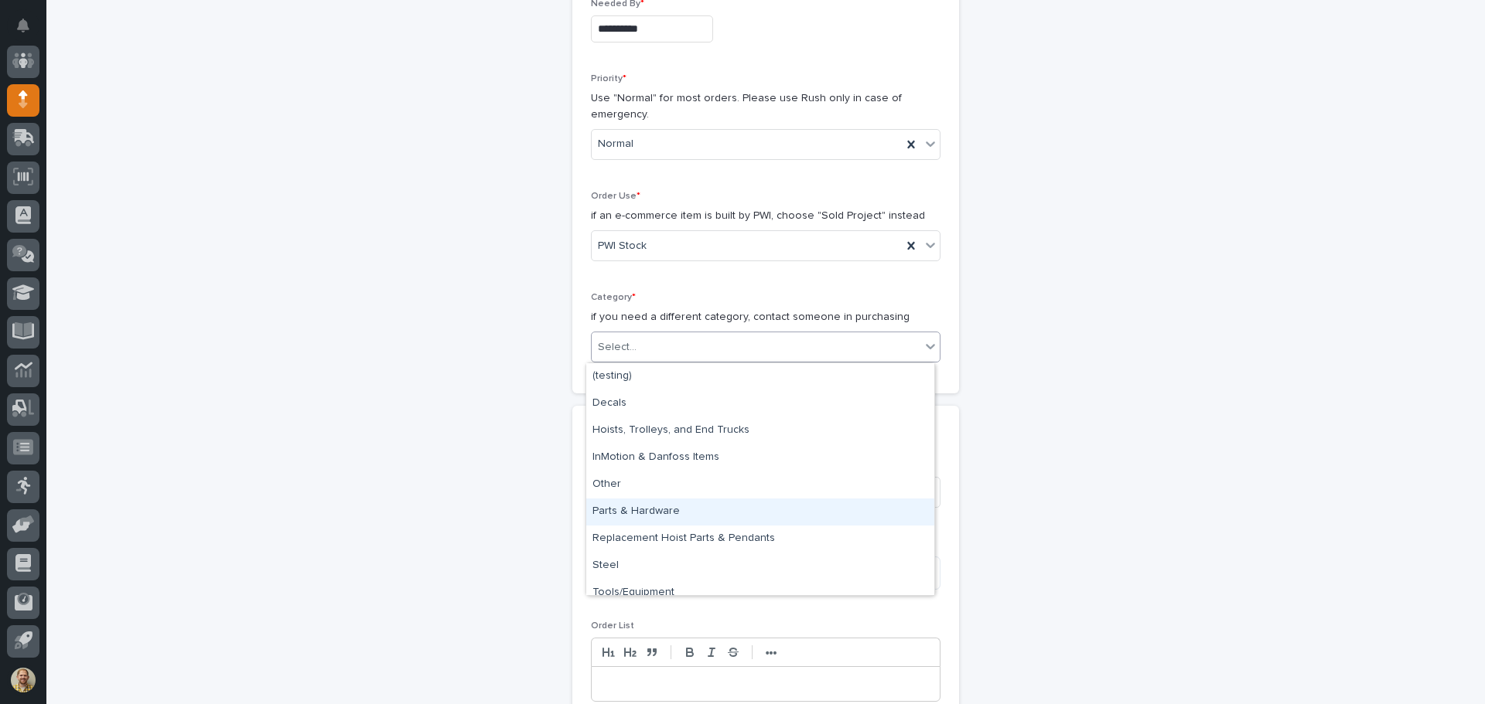
click at [636, 520] on div "Parts & Hardware" at bounding box center [760, 512] width 348 height 27
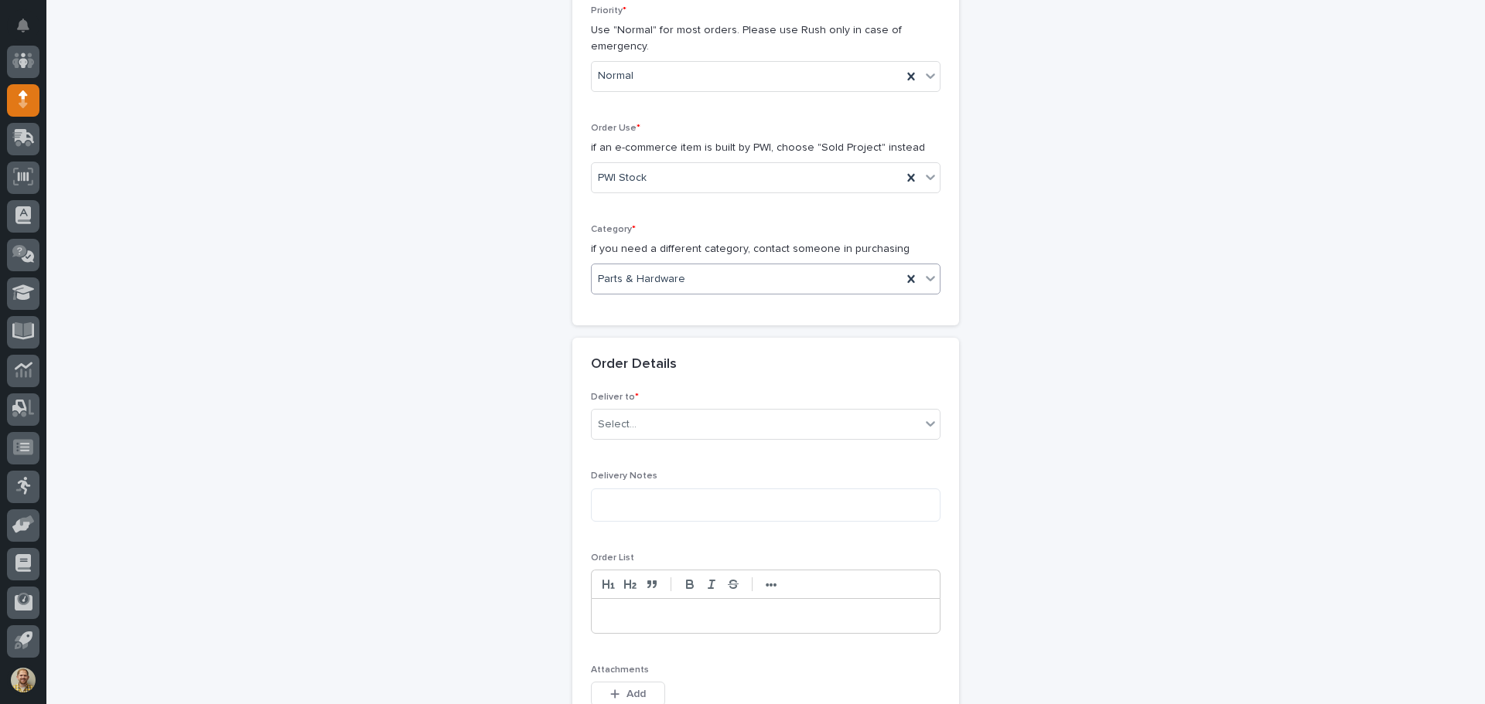
scroll to position [464, 0]
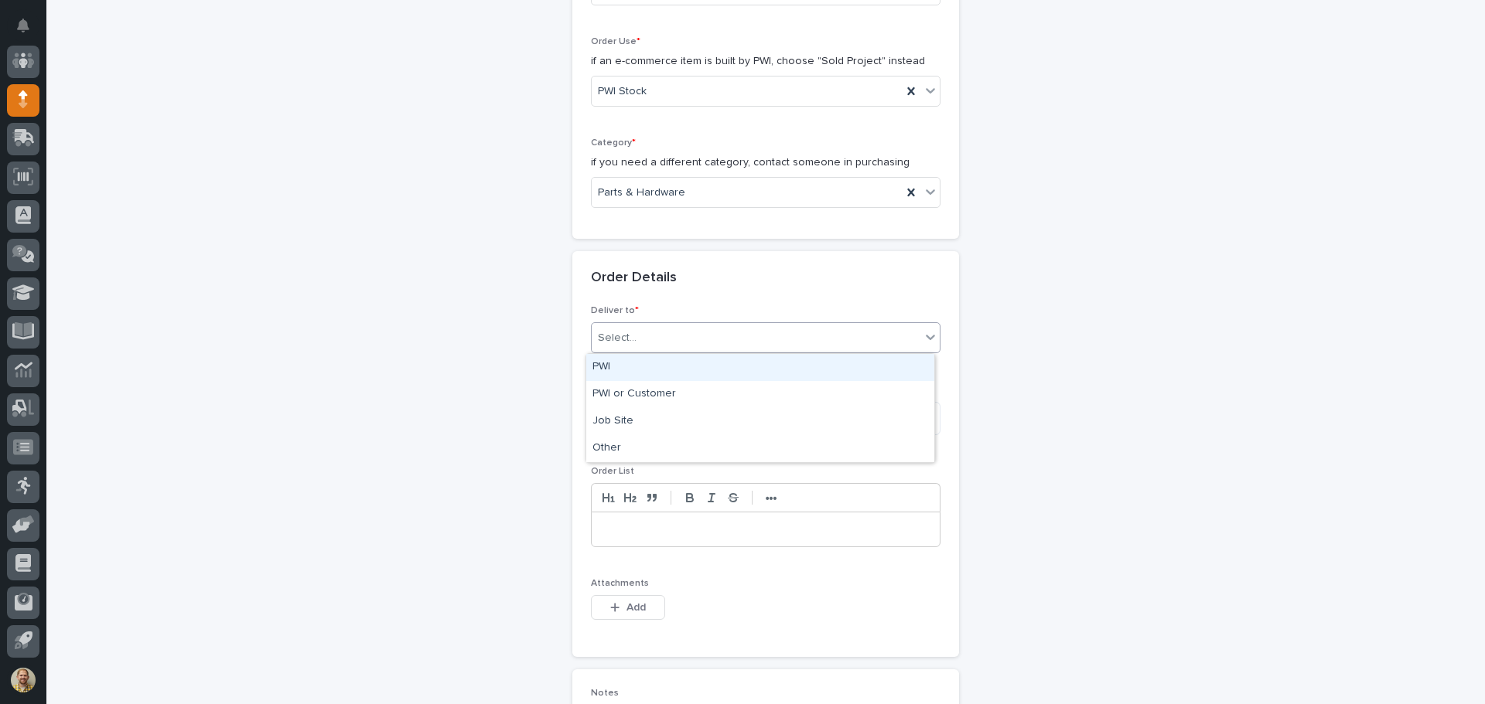
click at [614, 338] on div "Select..." at bounding box center [617, 338] width 39 height 16
click at [609, 363] on div "PWI" at bounding box center [760, 367] width 348 height 27
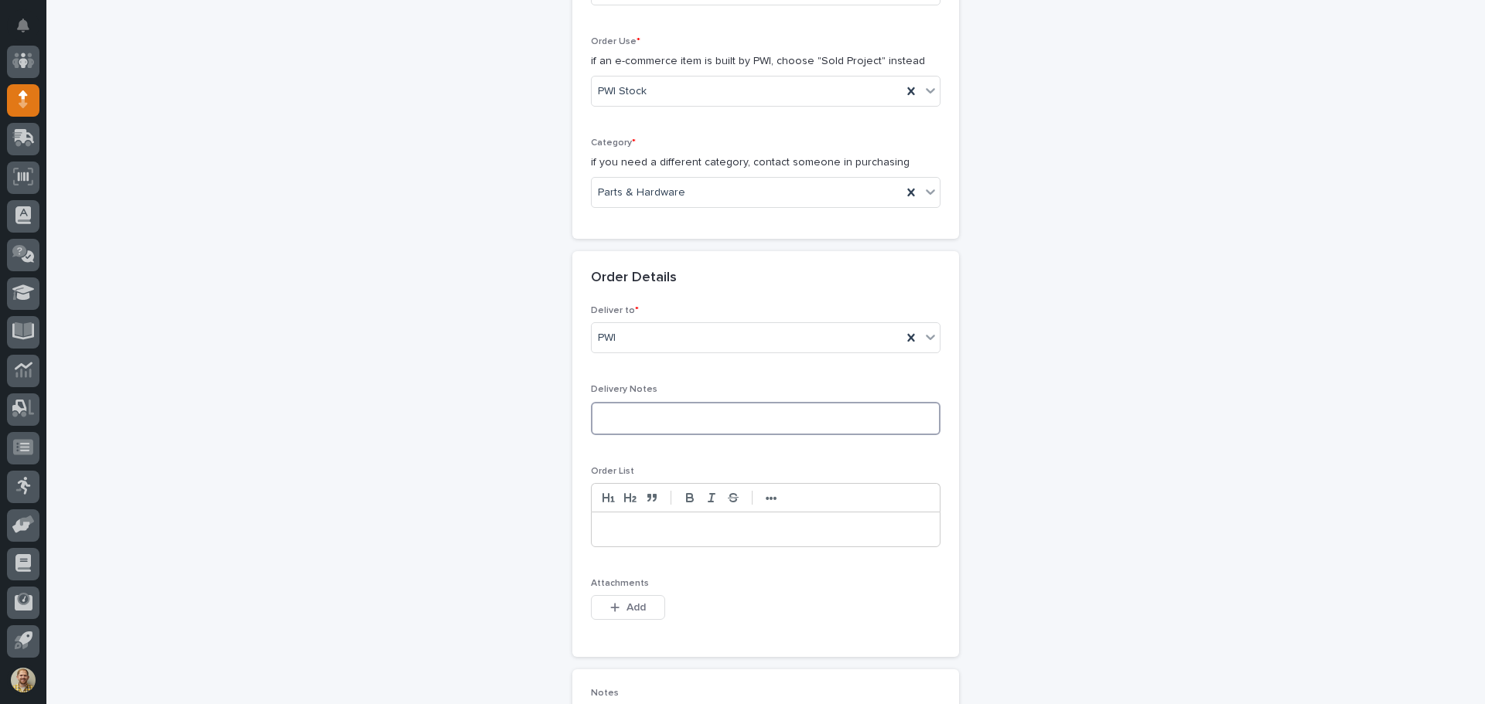
click at [612, 418] on textarea at bounding box center [766, 418] width 350 height 33
type textarea "**********"
click at [645, 532] on p at bounding box center [765, 529] width 325 height 15
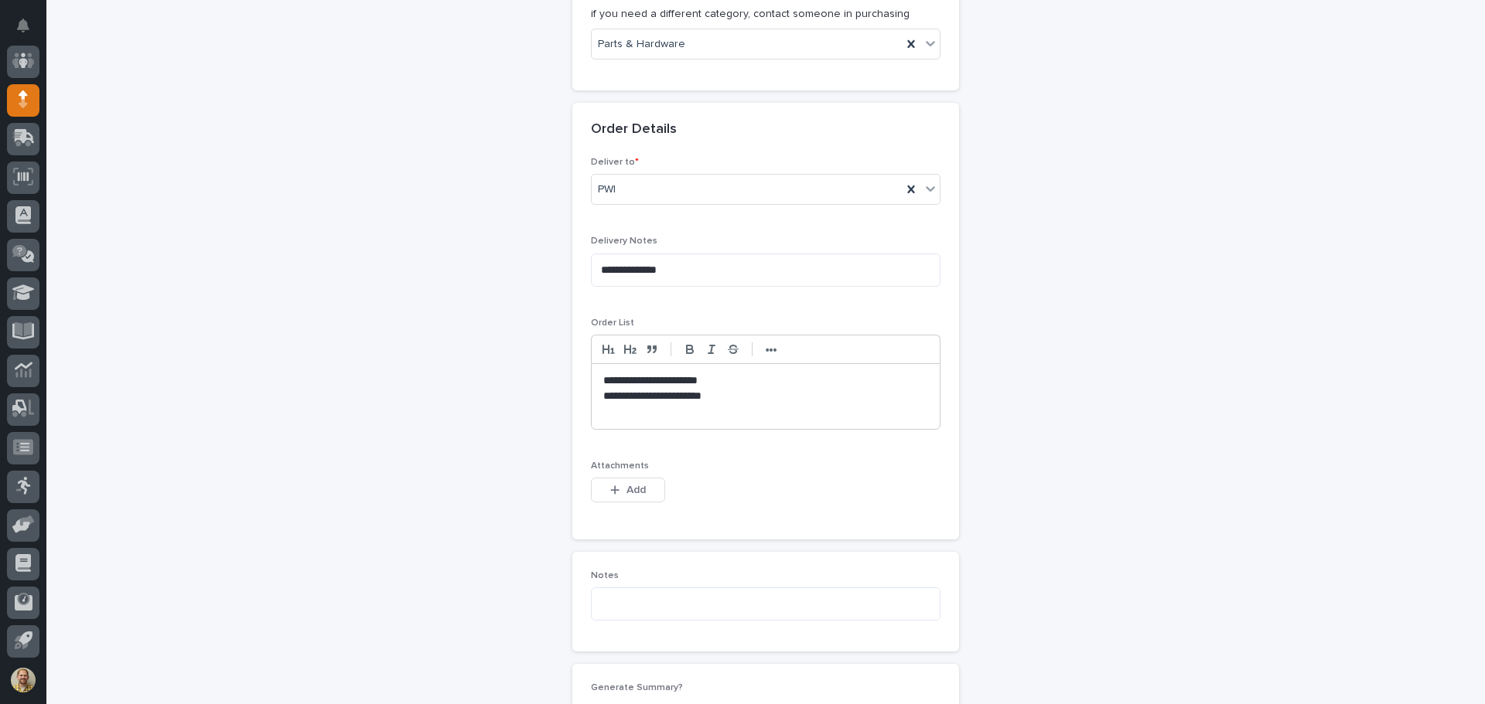
scroll to position [619, 0]
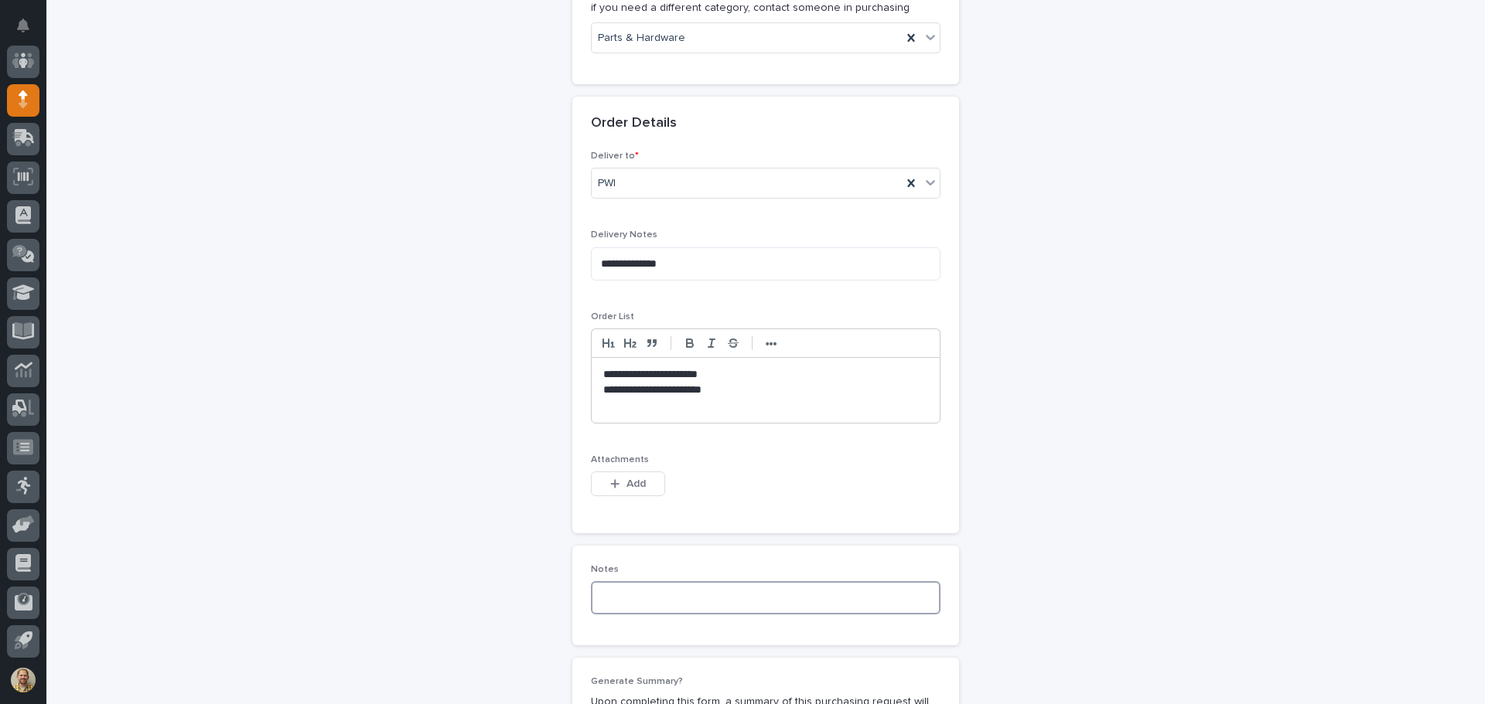
click at [694, 612] on textarea at bounding box center [766, 598] width 350 height 33
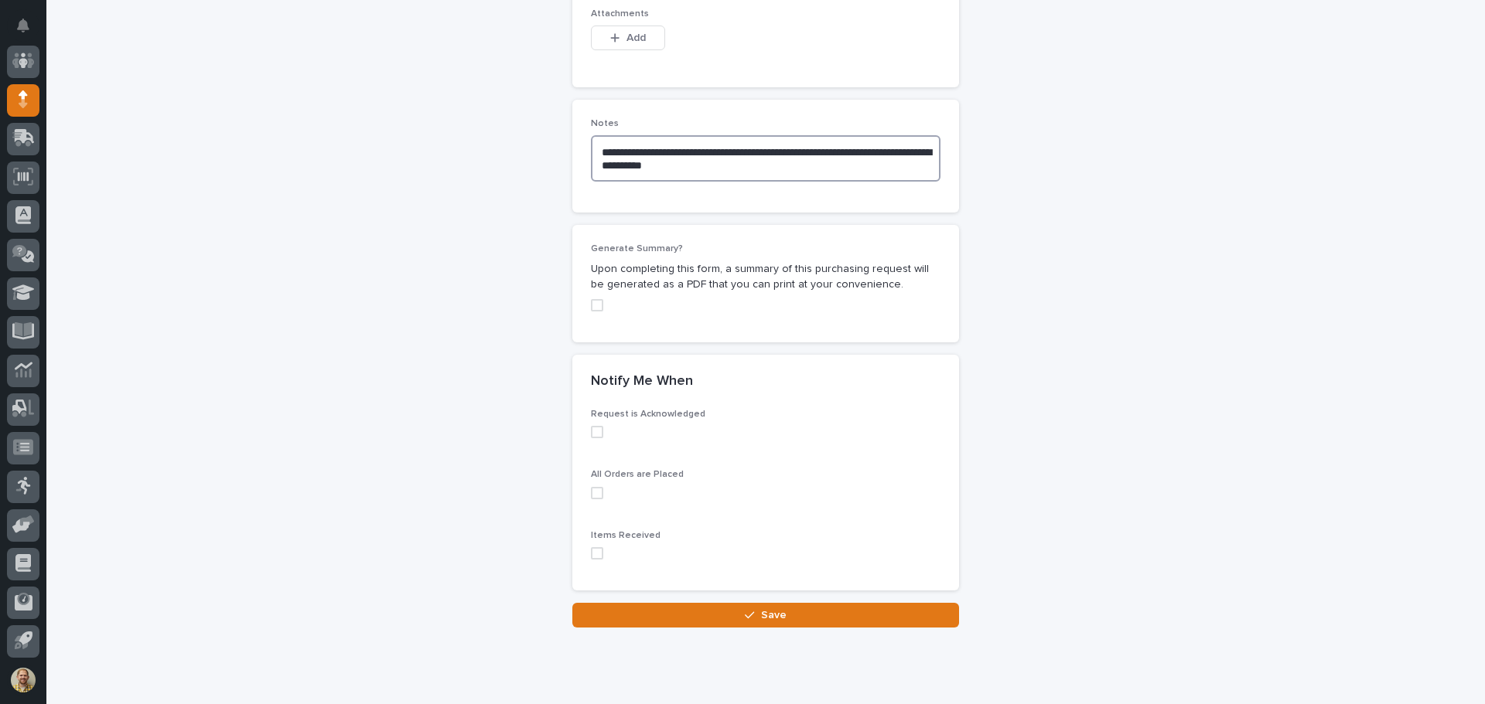
scroll to position [1083, 0]
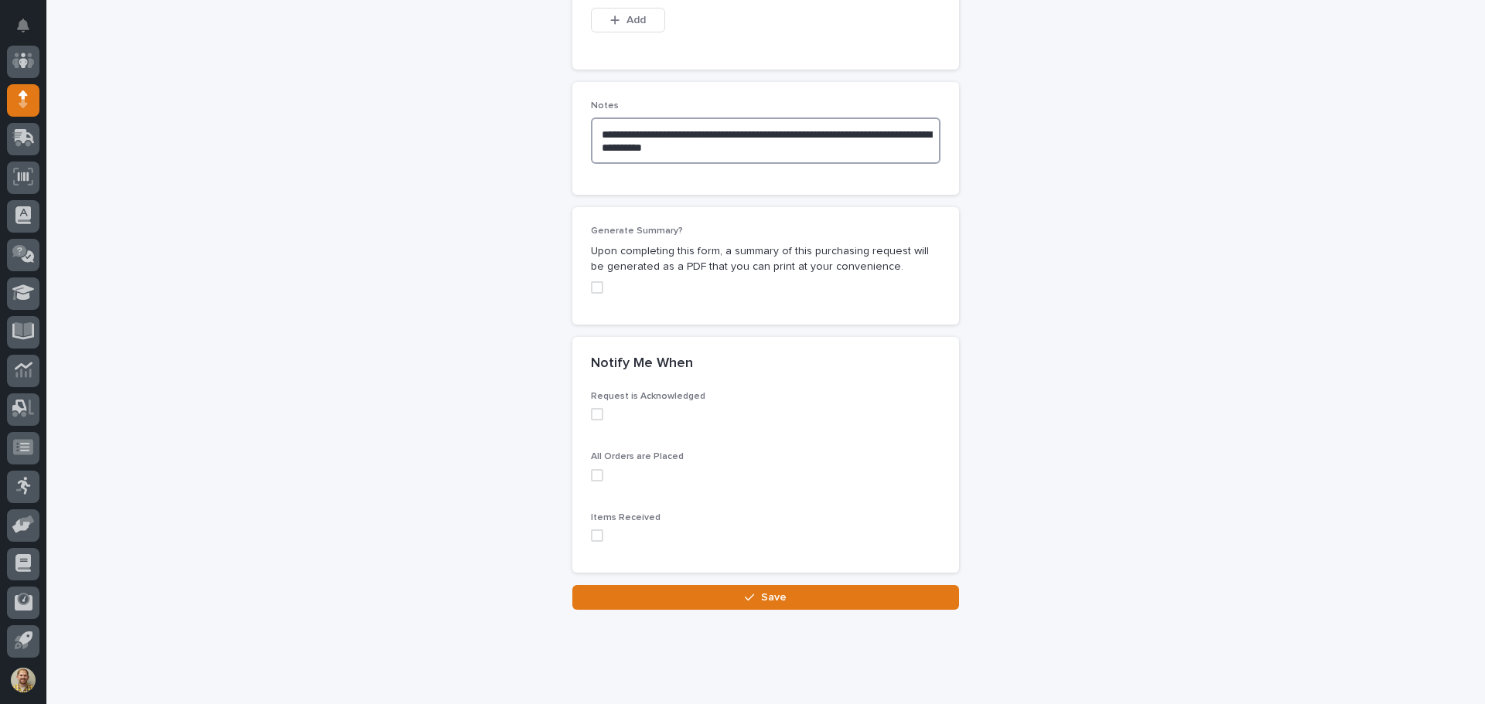
type textarea "**********"
click at [599, 287] on label at bounding box center [766, 287] width 350 height 12
click at [592, 417] on span at bounding box center [597, 414] width 12 height 12
click at [595, 470] on span at bounding box center [597, 475] width 12 height 12
click at [595, 532] on span at bounding box center [597, 536] width 12 height 12
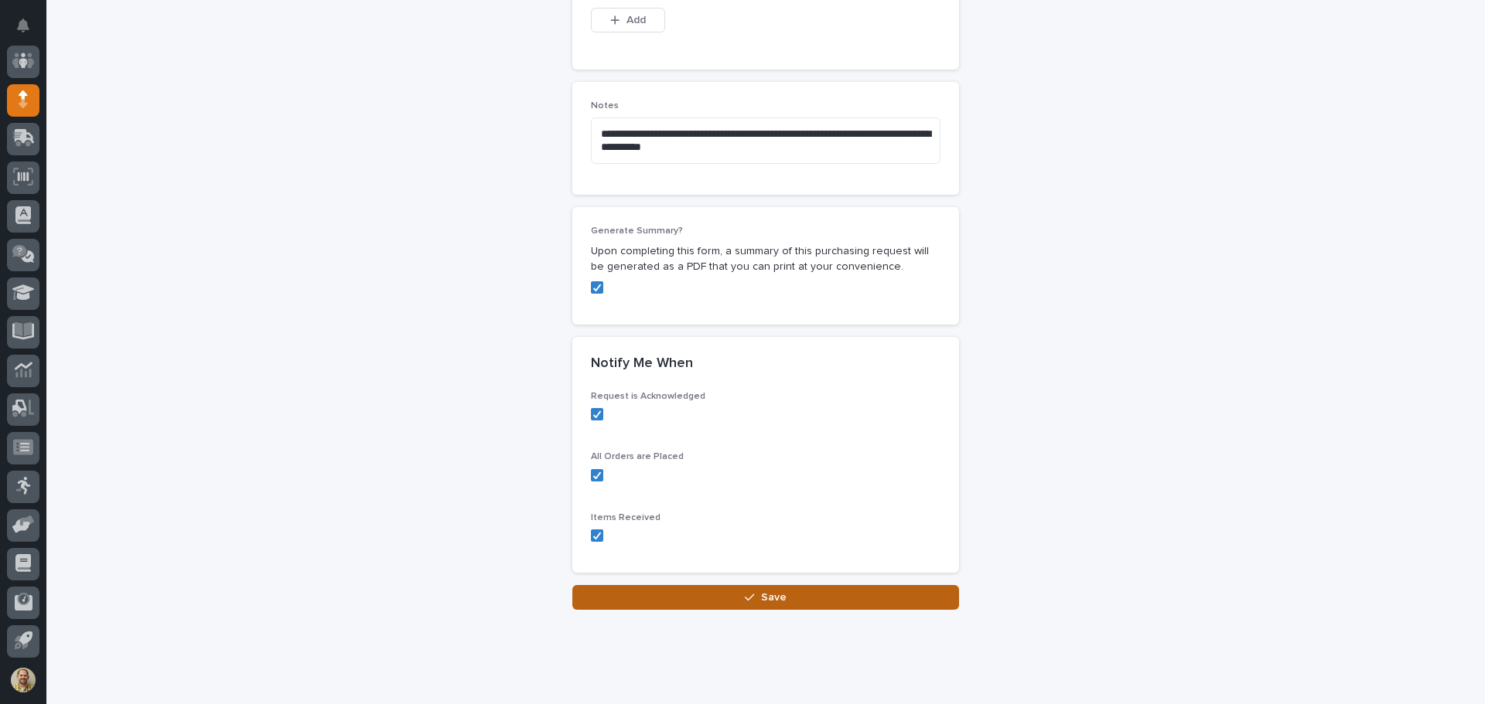
click at [643, 595] on button "Save" at bounding box center [765, 597] width 387 height 25
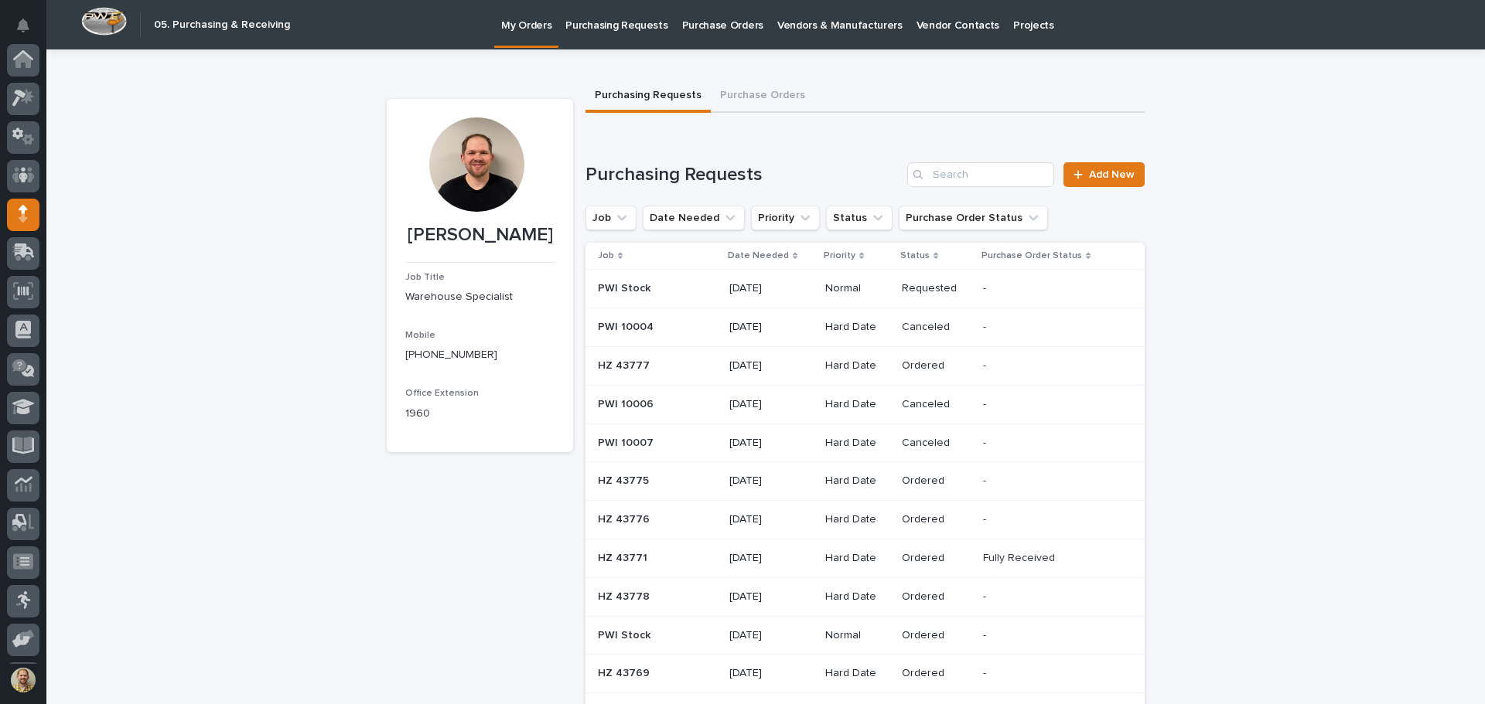
scroll to position [114, 0]
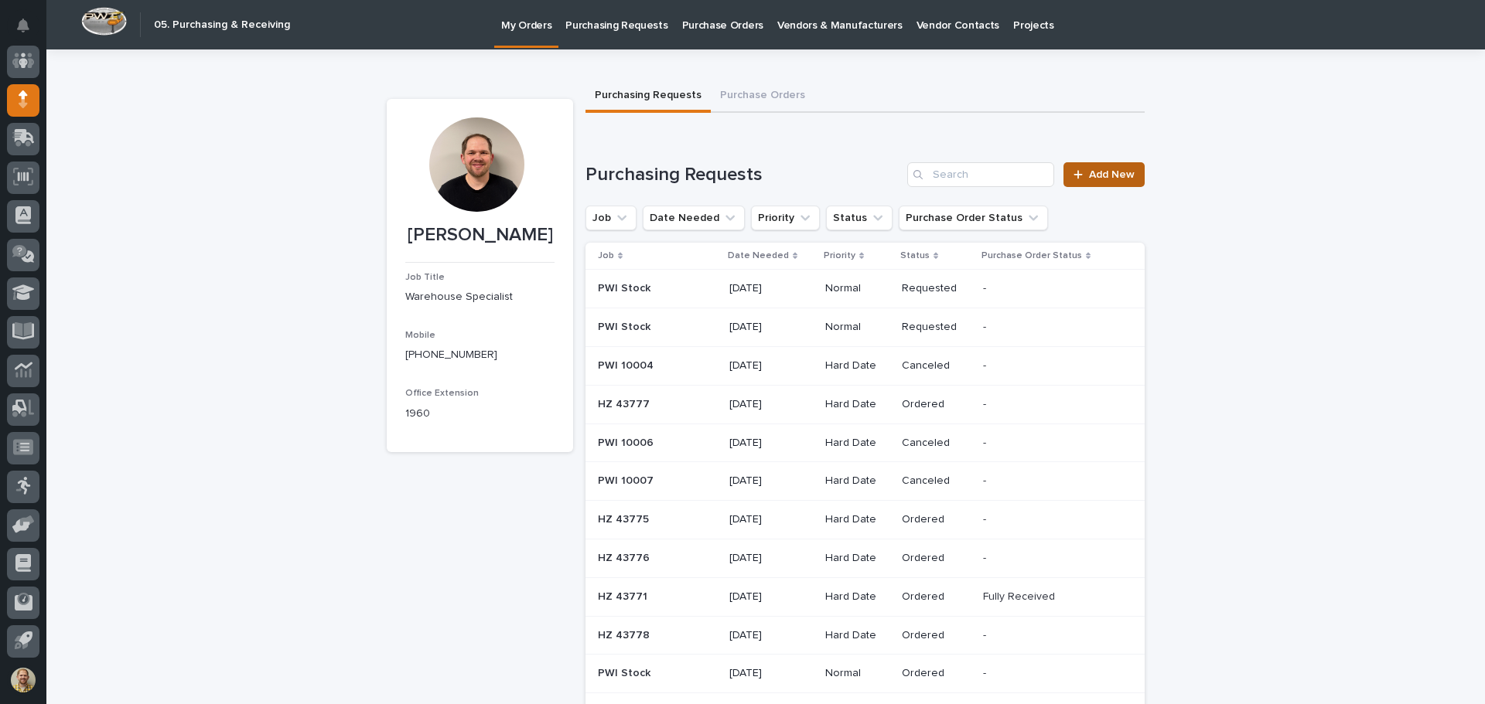
click at [1107, 176] on span "Add New" at bounding box center [1112, 174] width 46 height 11
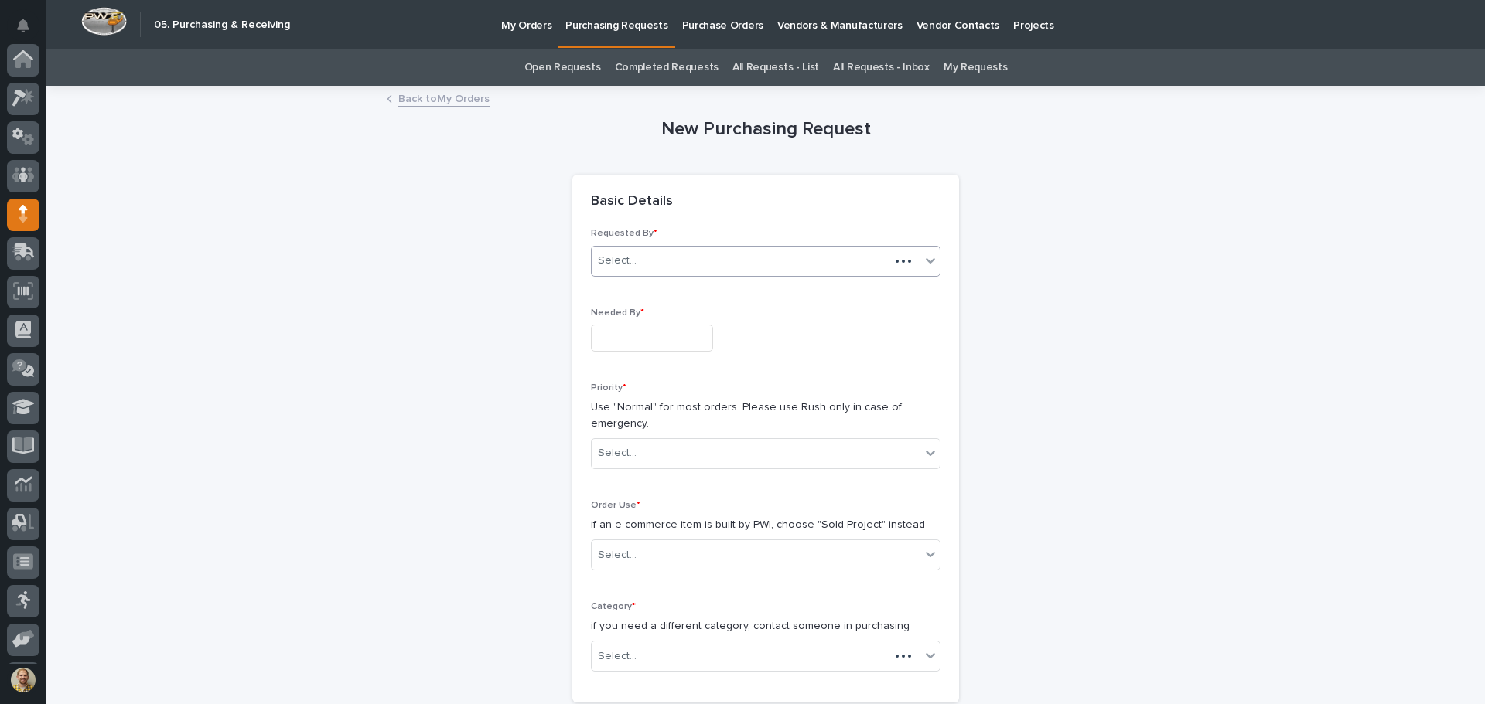
scroll to position [114, 0]
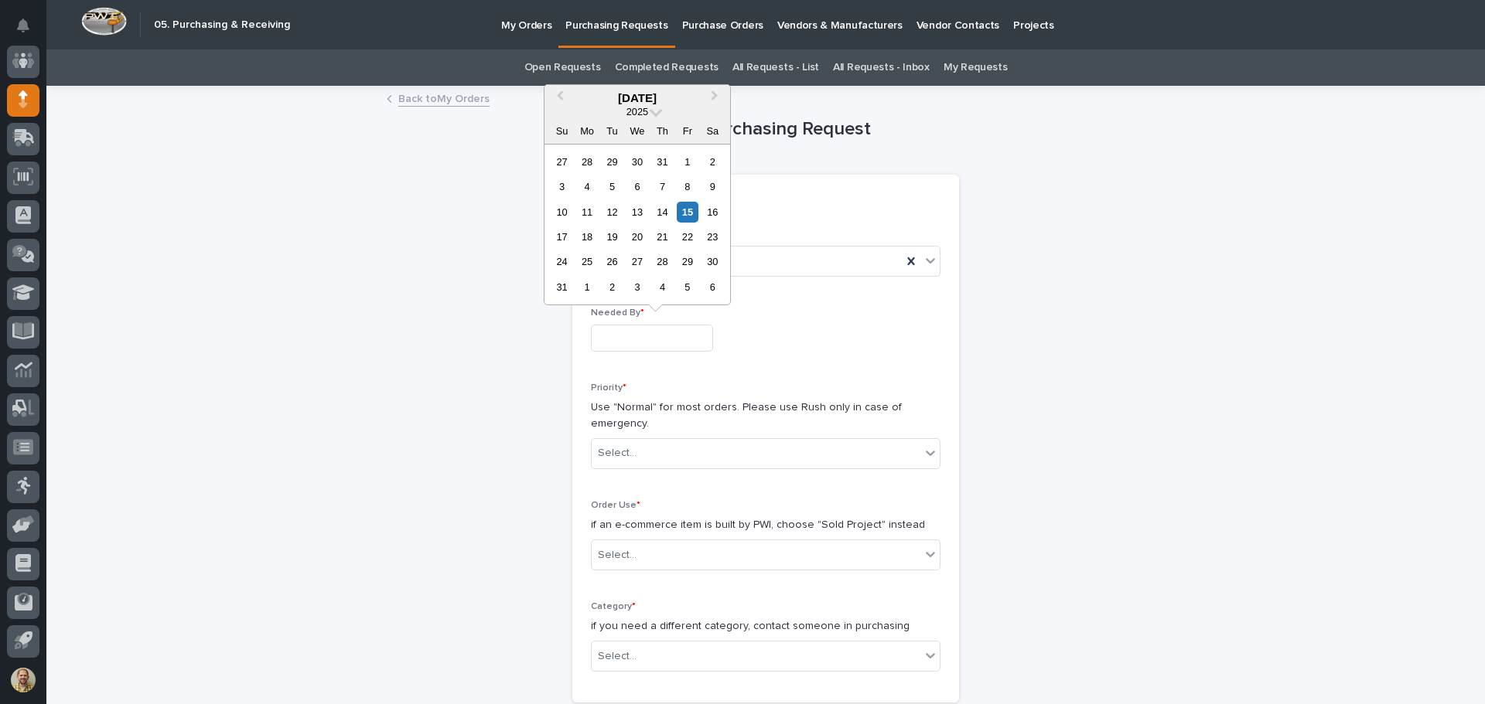
click at [638, 330] on input "text" at bounding box center [652, 338] width 122 height 27
click at [613, 289] on div "2" at bounding box center [612, 287] width 21 height 21
type input "**********"
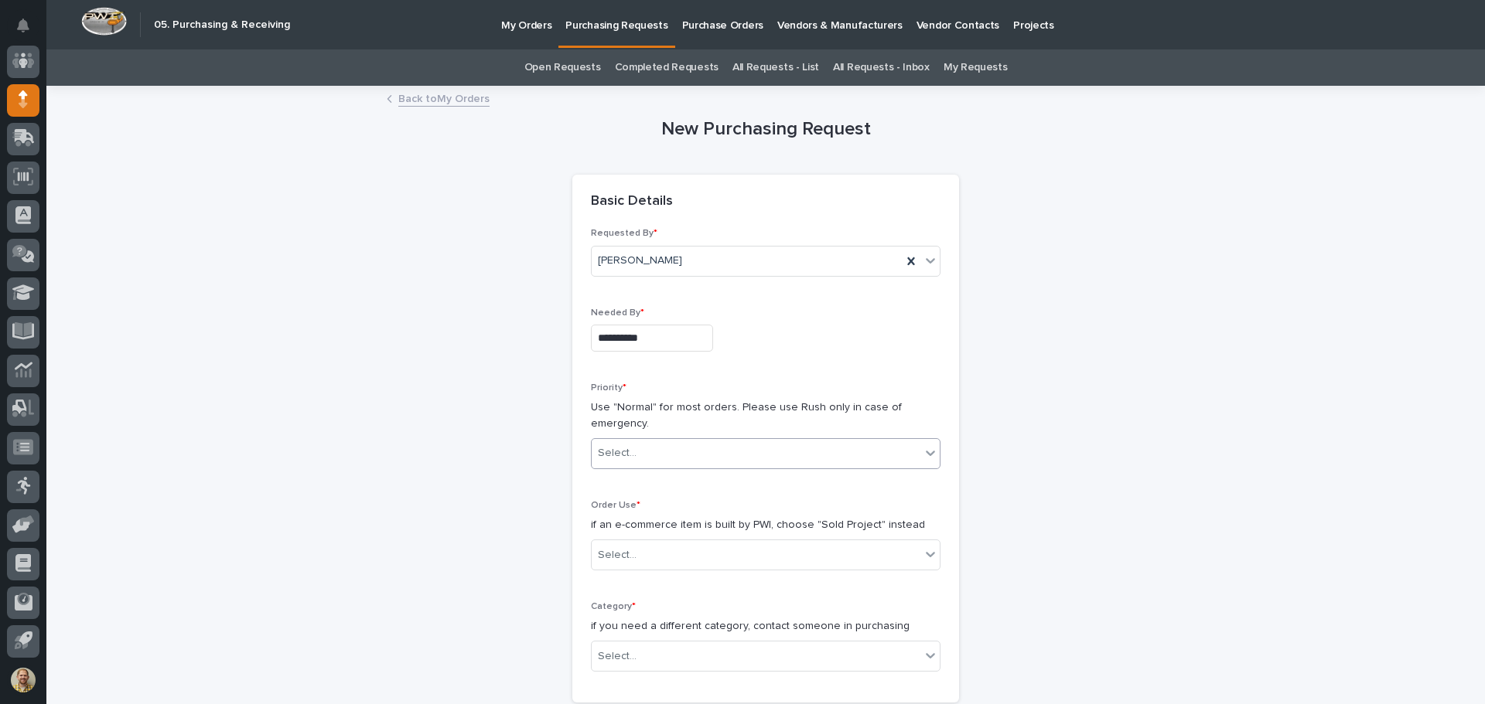
click at [667, 461] on div "Select..." at bounding box center [756, 454] width 329 height 26
click at [632, 533] on div "Normal" at bounding box center [760, 537] width 348 height 27
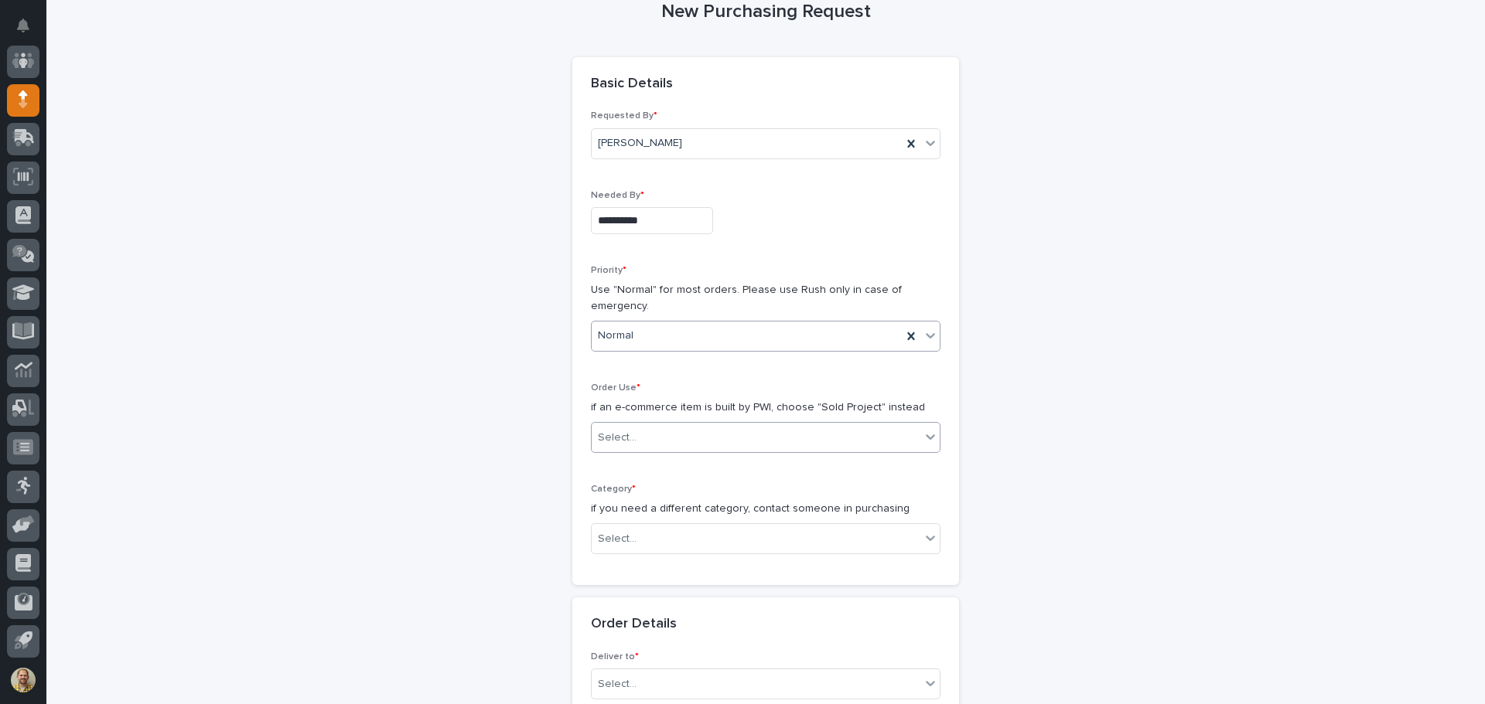
scroll to position [155, 0]
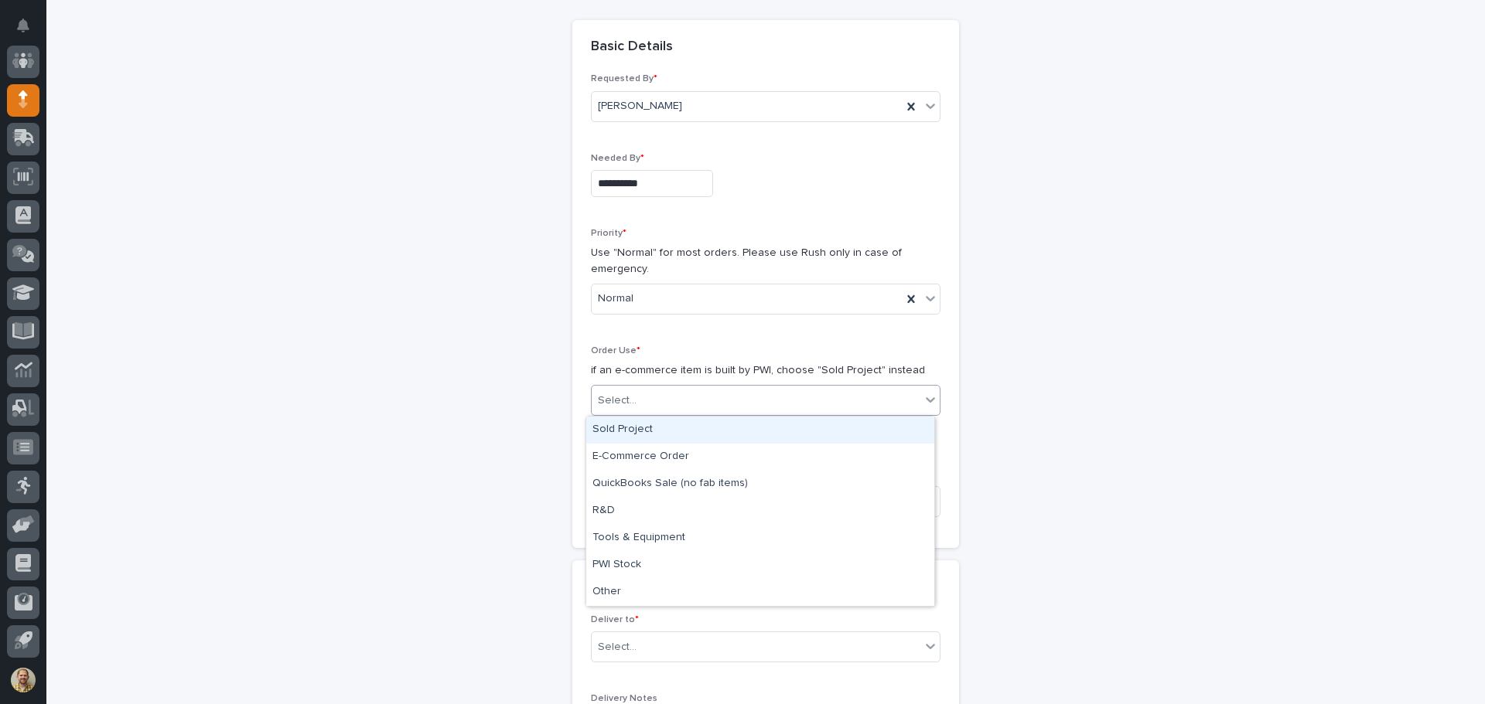
click at [659, 401] on div "Select..." at bounding box center [756, 401] width 329 height 26
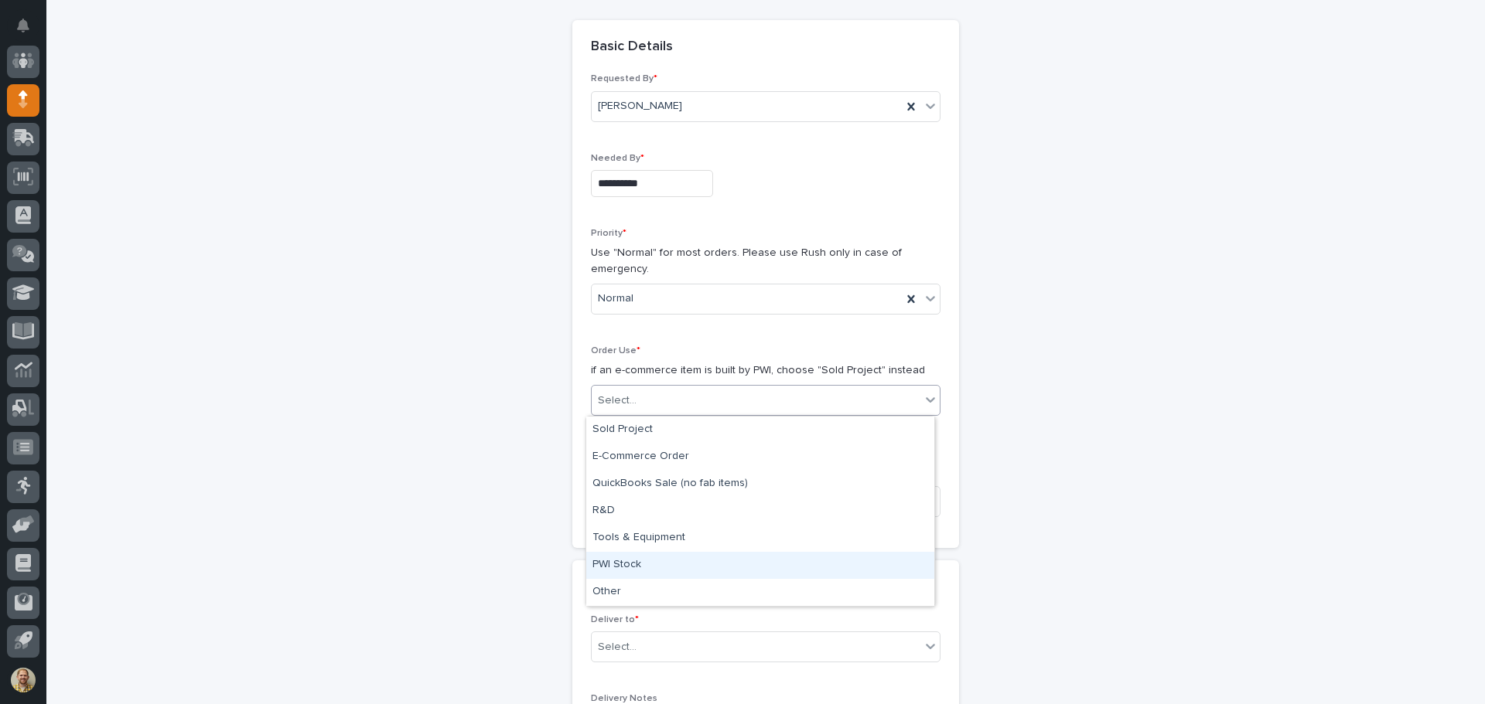
click at [638, 559] on div "PWI Stock" at bounding box center [760, 565] width 348 height 27
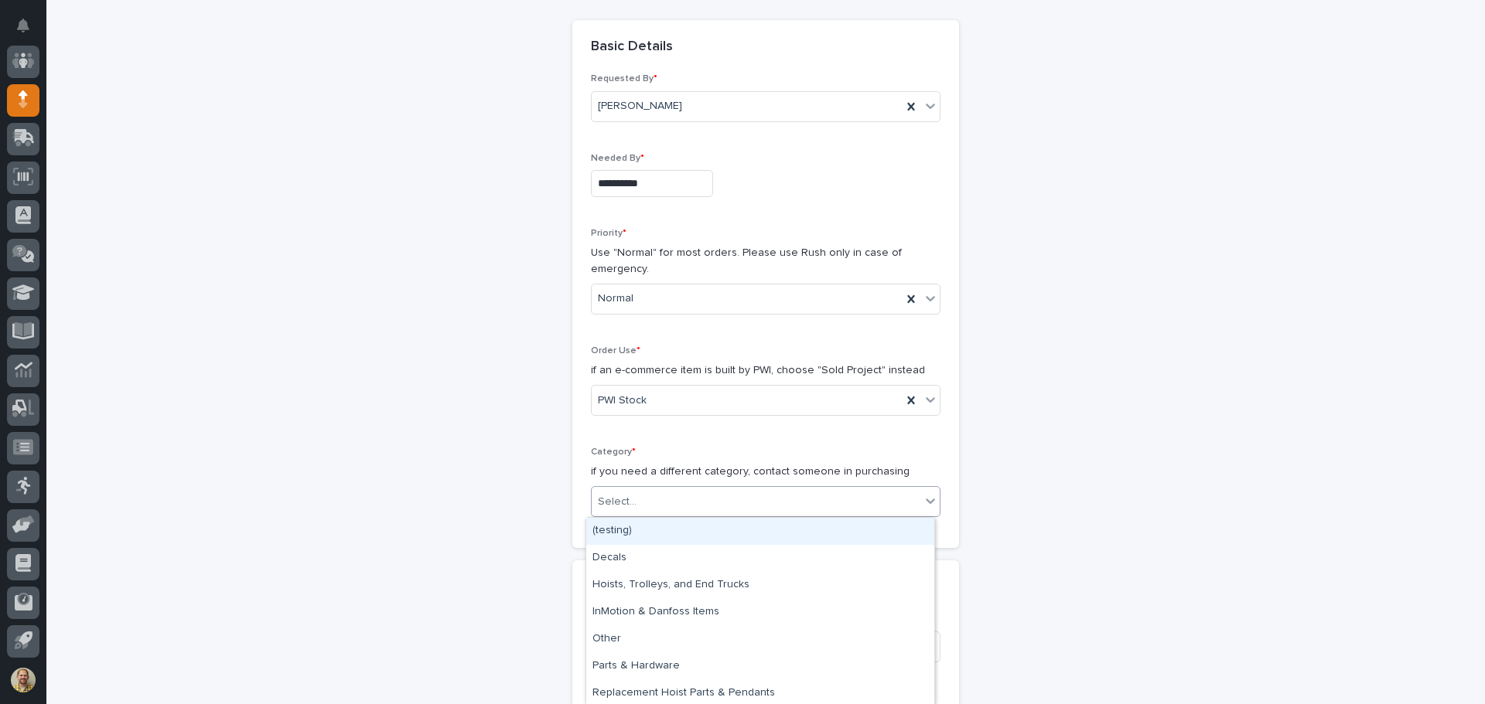
click at [649, 503] on div "Select..." at bounding box center [756, 502] width 329 height 26
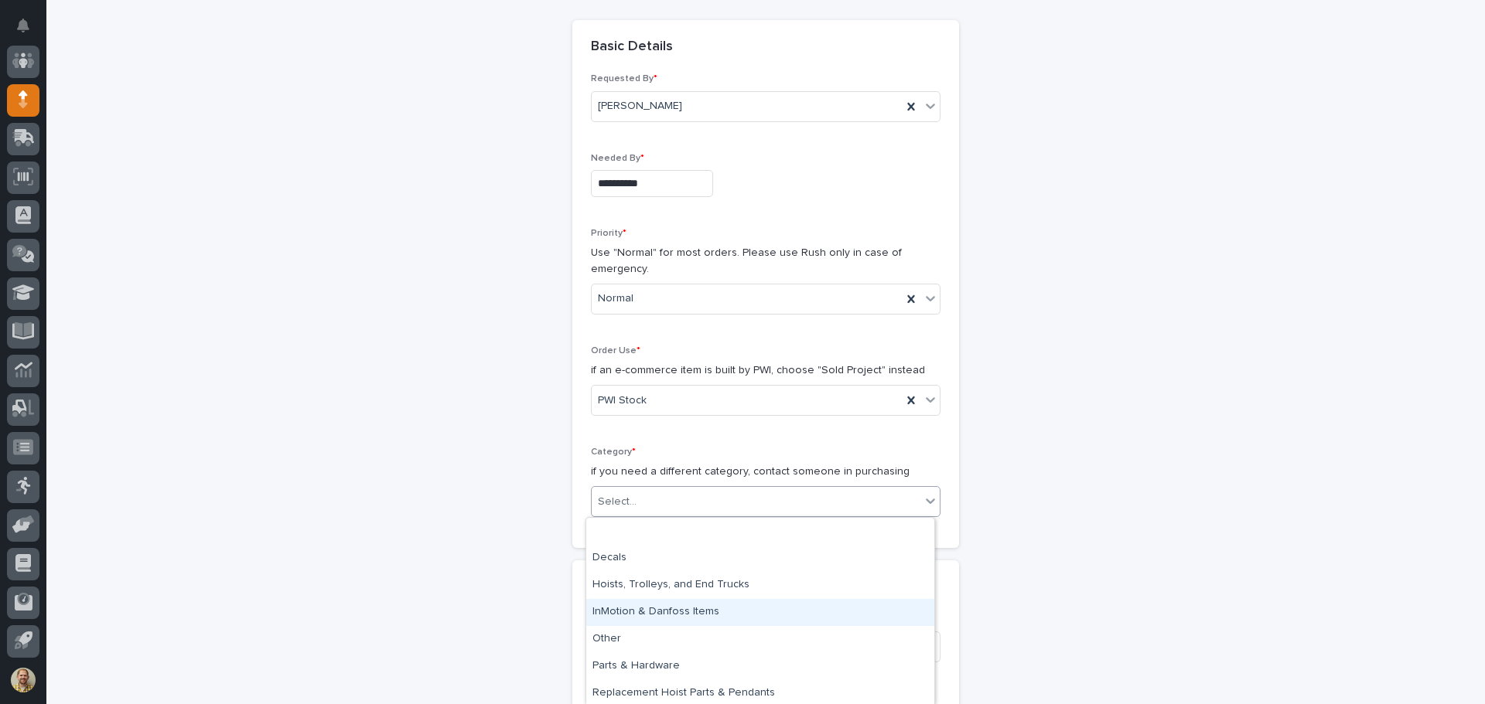
scroll to position [56, 0]
click at [655, 612] on div "Parts & Hardware" at bounding box center [760, 610] width 348 height 27
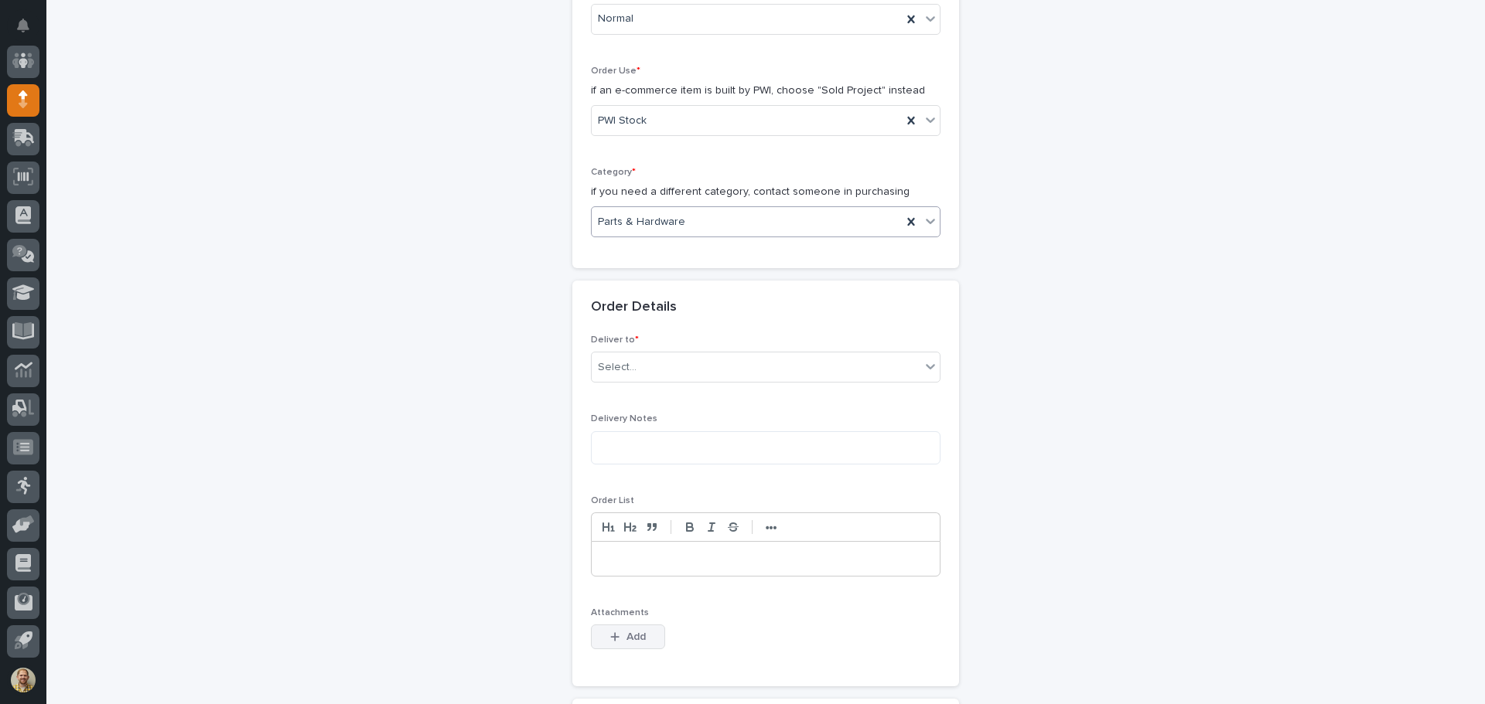
scroll to position [464, 0]
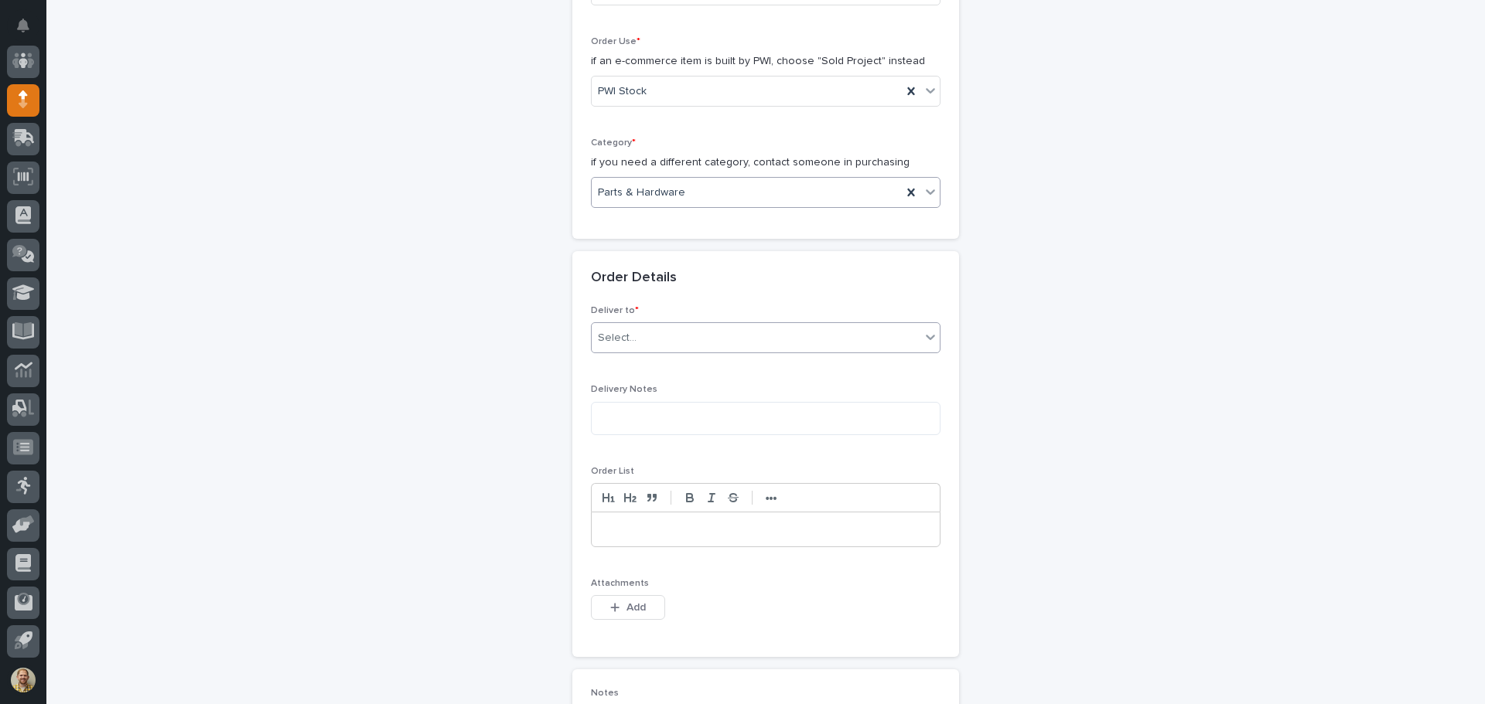
click at [691, 342] on div "Select..." at bounding box center [756, 339] width 329 height 26
click at [668, 369] on div "PWI" at bounding box center [760, 367] width 348 height 27
click at [656, 415] on textarea at bounding box center [766, 418] width 350 height 33
type textarea "**********"
click at [636, 534] on p at bounding box center [765, 529] width 325 height 15
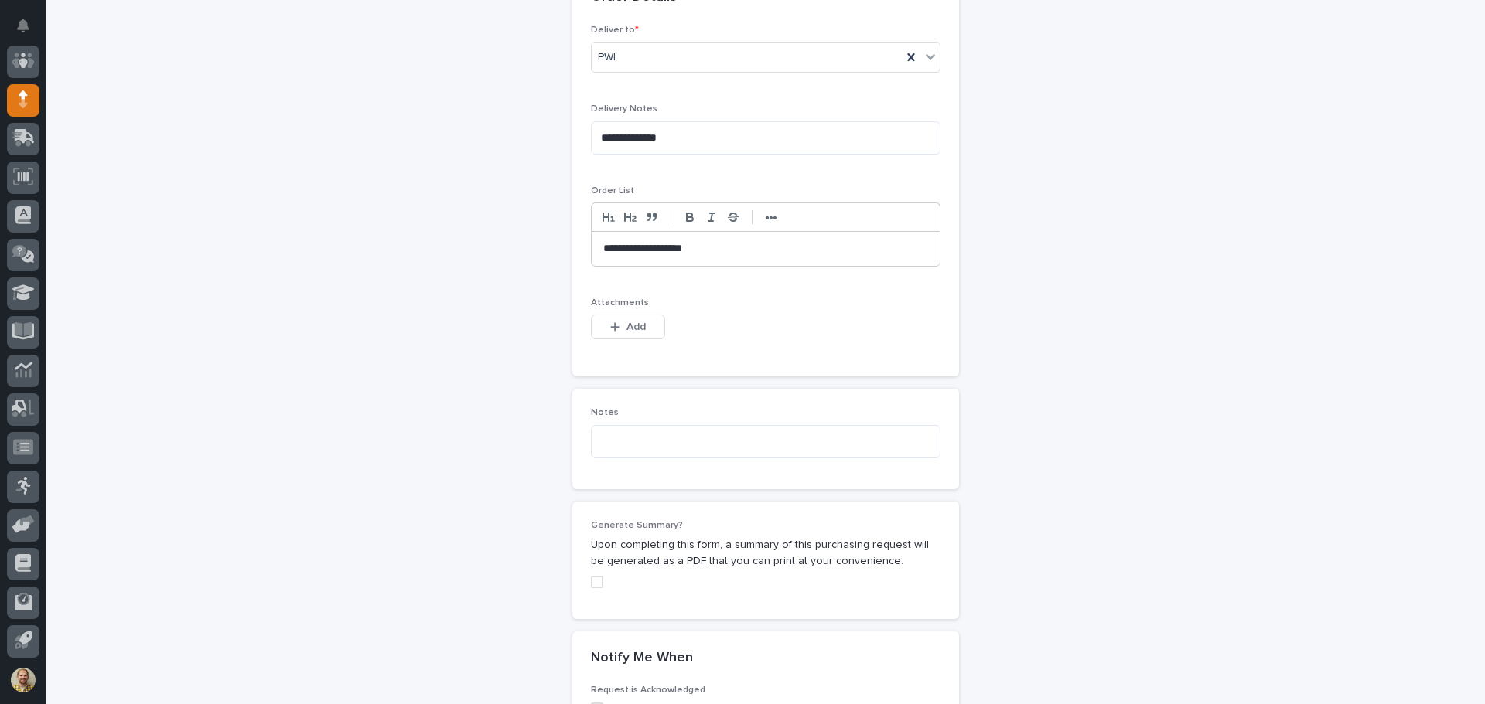
scroll to position [773, 0]
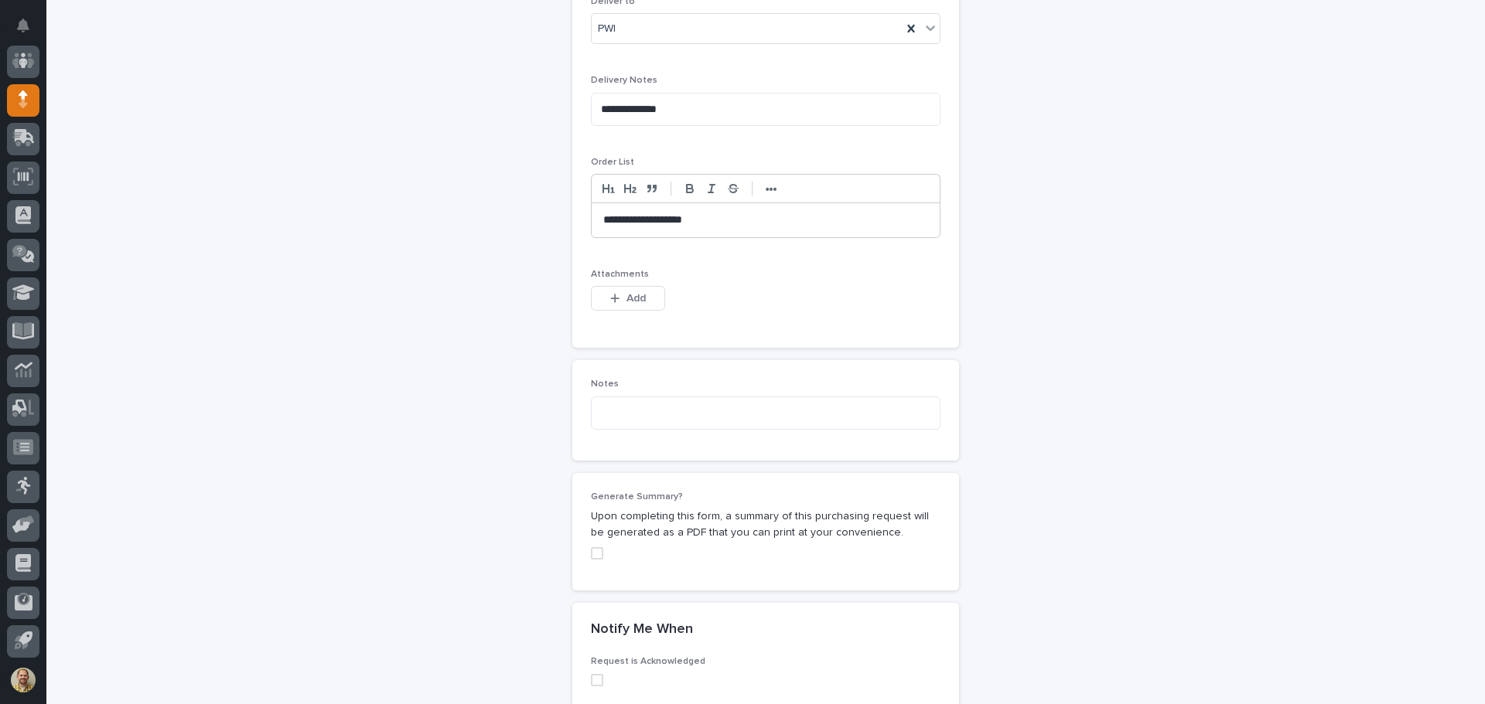
click at [599, 556] on label at bounding box center [766, 553] width 350 height 12
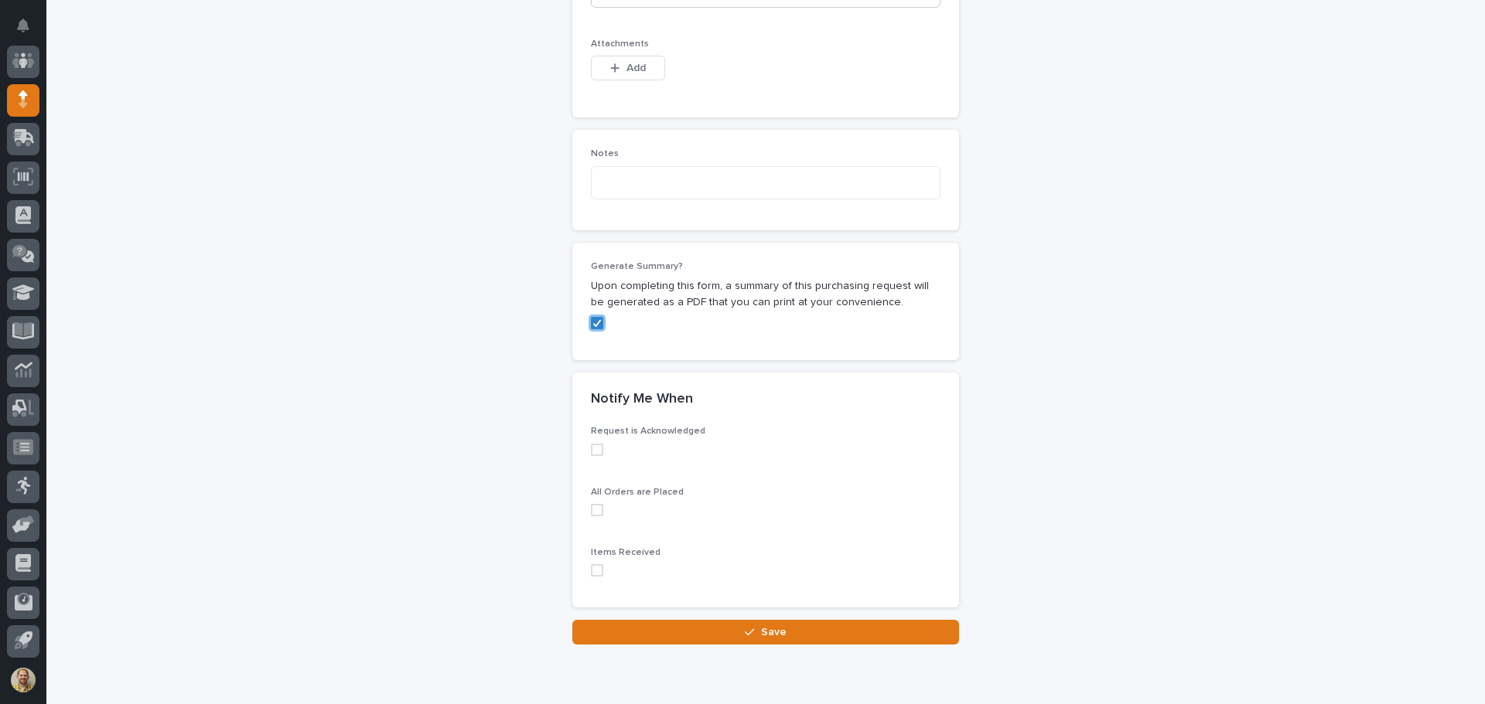
scroll to position [1005, 0]
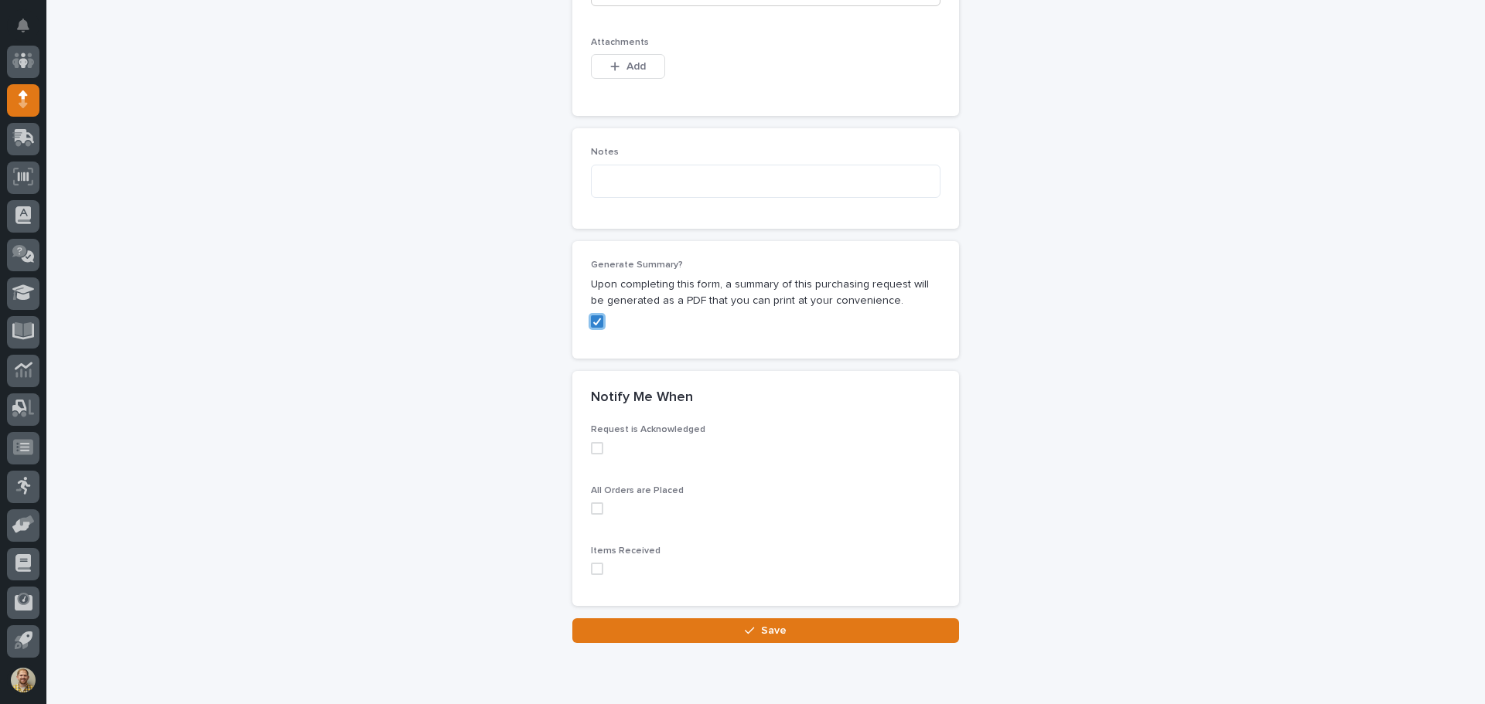
click at [591, 444] on span at bounding box center [597, 448] width 12 height 12
click at [591, 508] on span at bounding box center [597, 509] width 12 height 12
click at [591, 569] on span at bounding box center [597, 569] width 12 height 12
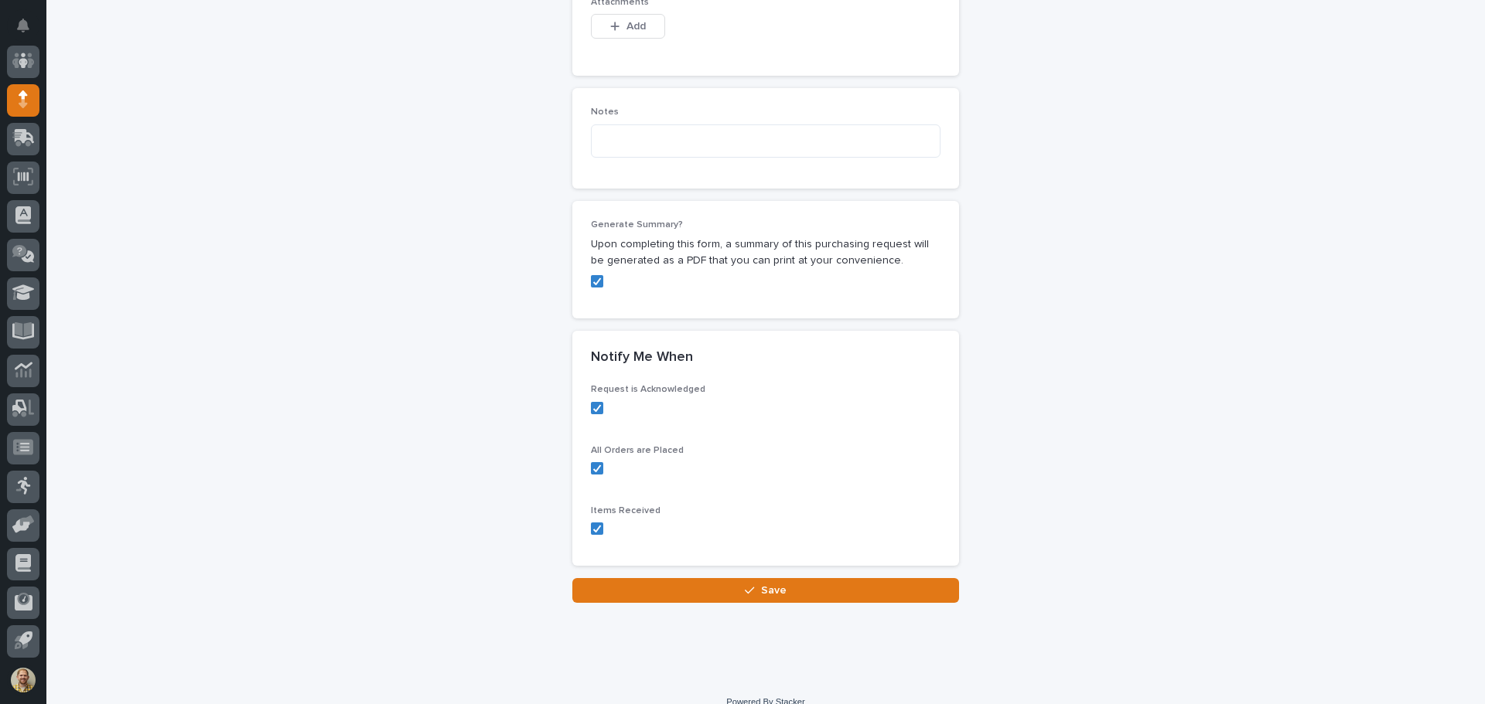
scroll to position [1066, 0]
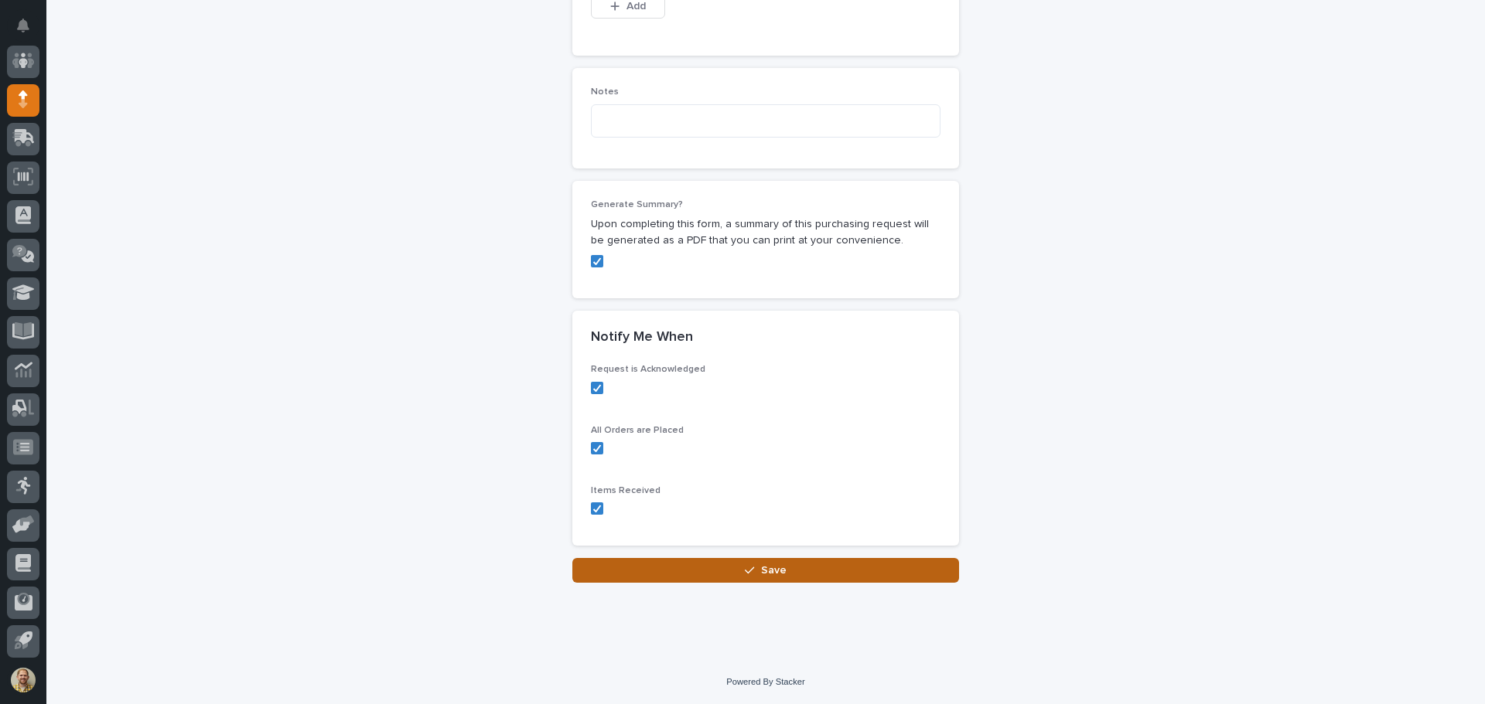
click at [723, 572] on button "Save" at bounding box center [765, 570] width 387 height 25
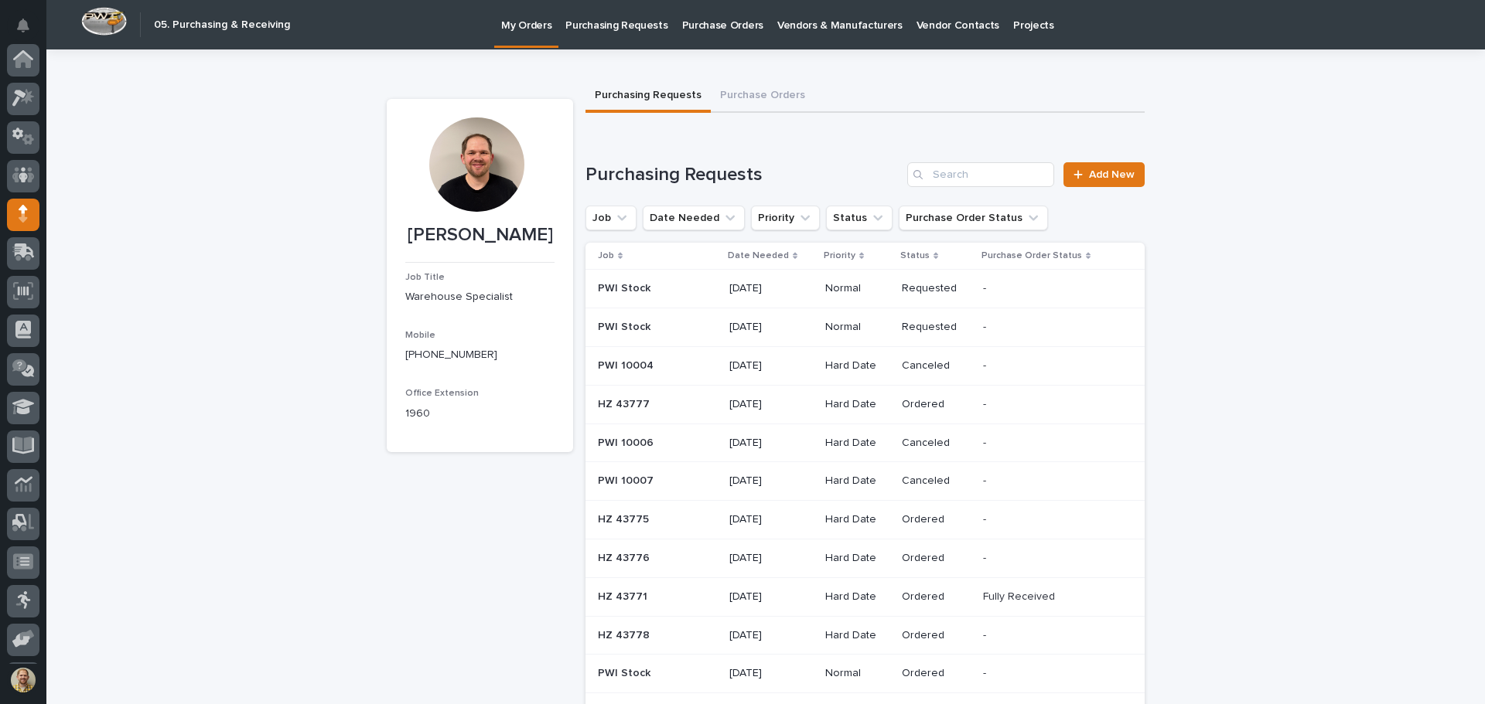
scroll to position [114, 0]
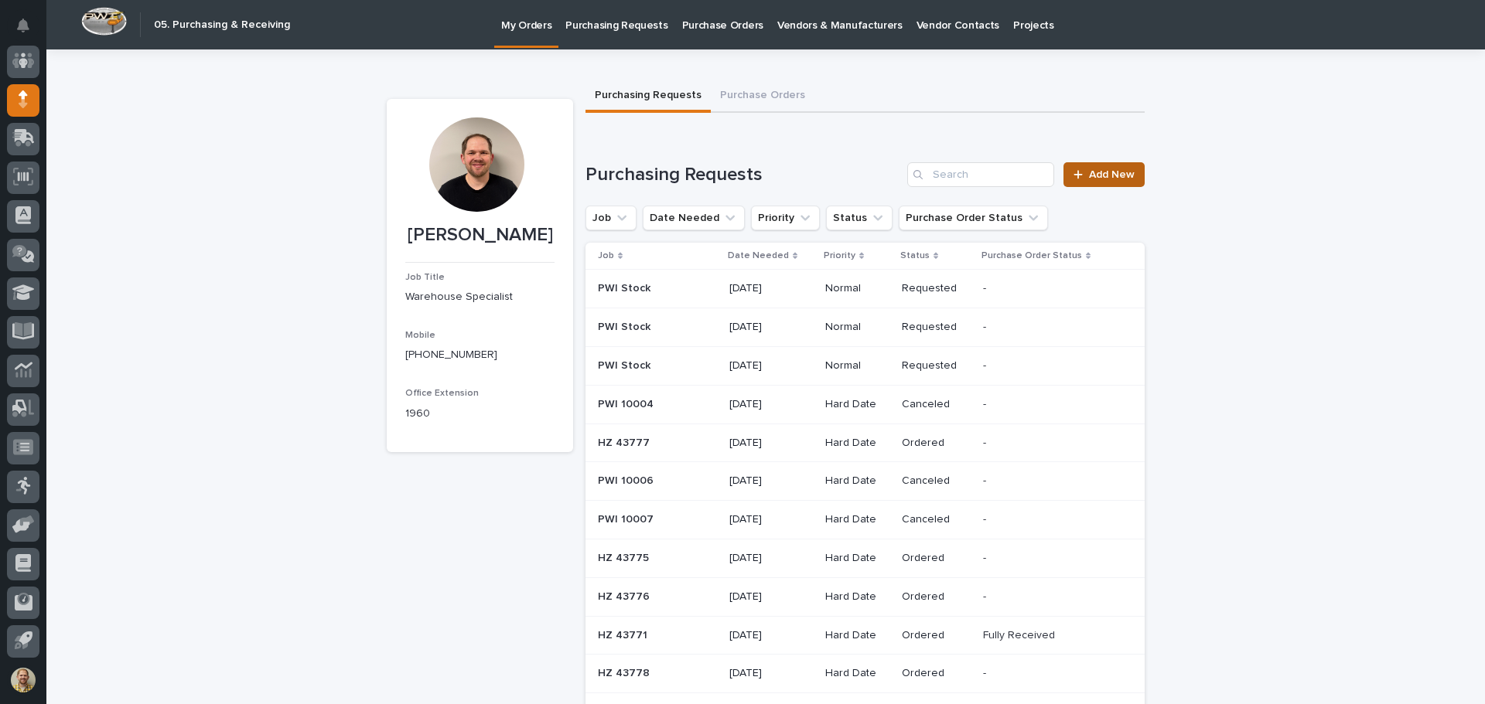
click at [1114, 176] on span "Add New" at bounding box center [1112, 174] width 46 height 11
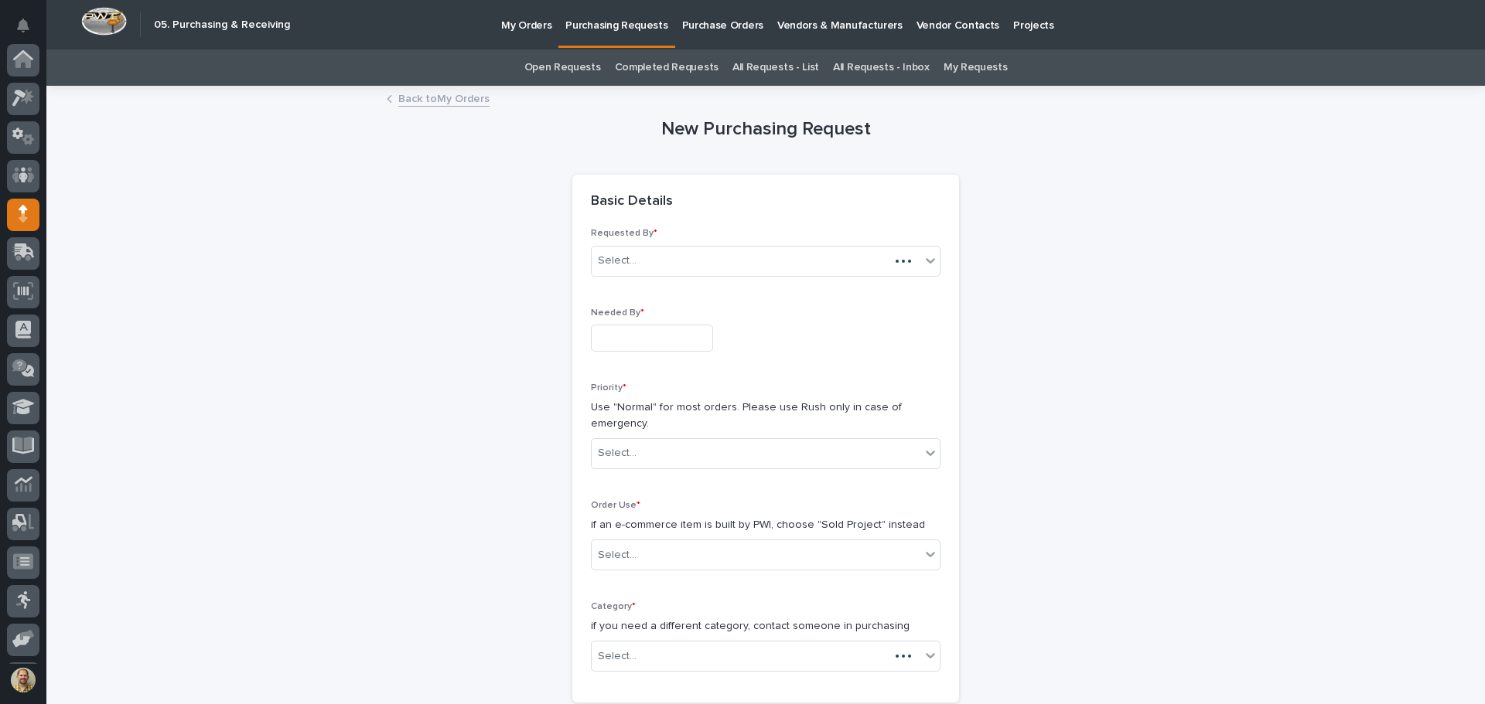
scroll to position [114, 0]
click at [643, 335] on input "text" at bounding box center [652, 338] width 122 height 27
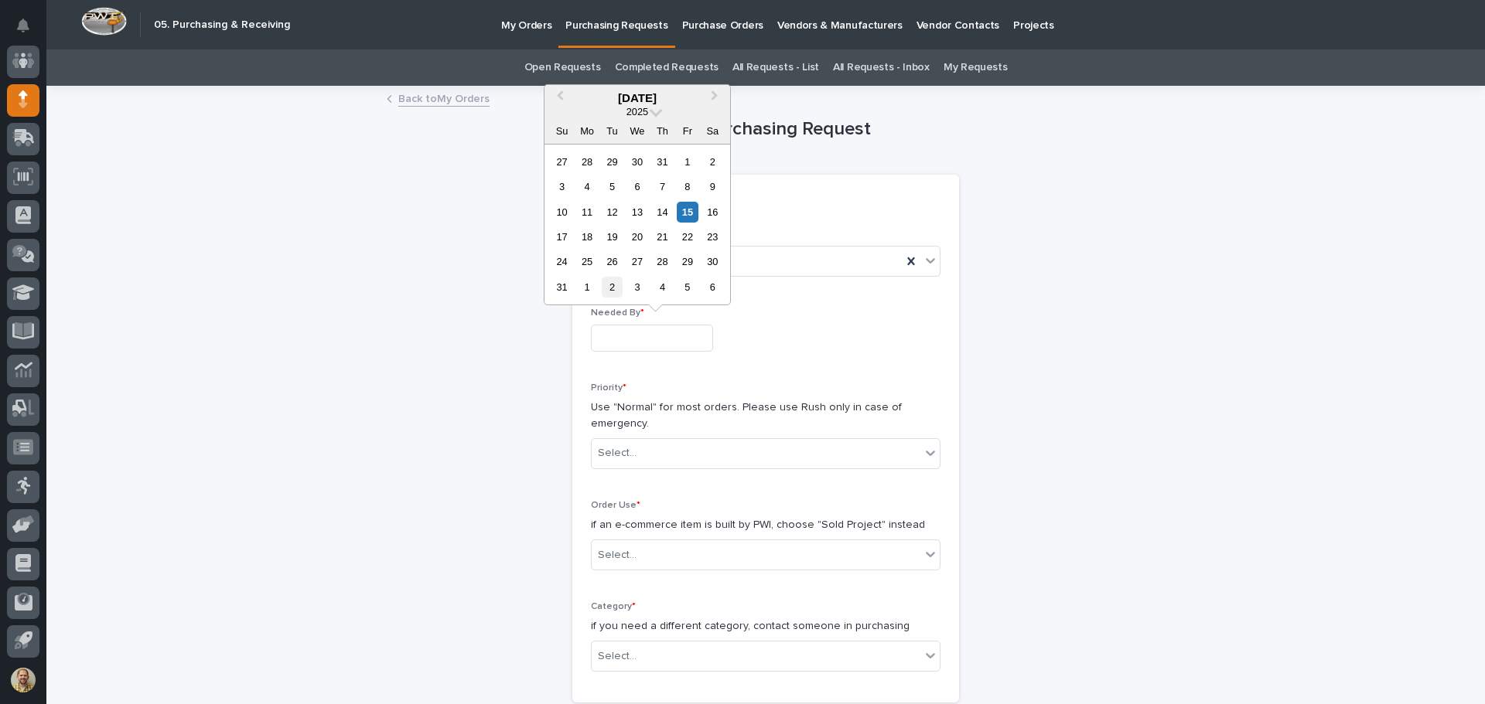
click at [607, 287] on div "2" at bounding box center [612, 287] width 21 height 21
type input "**********"
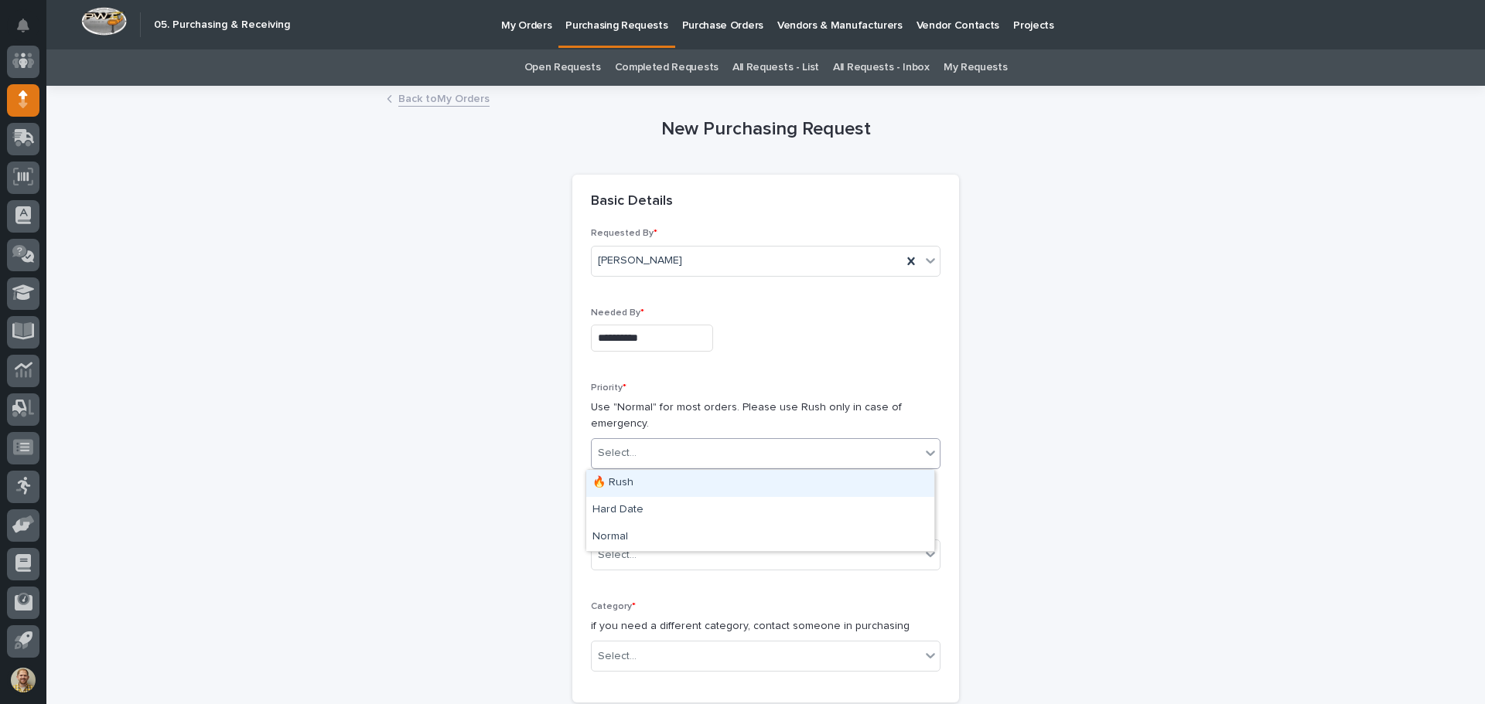
click at [612, 455] on div "Select..." at bounding box center [617, 453] width 39 height 16
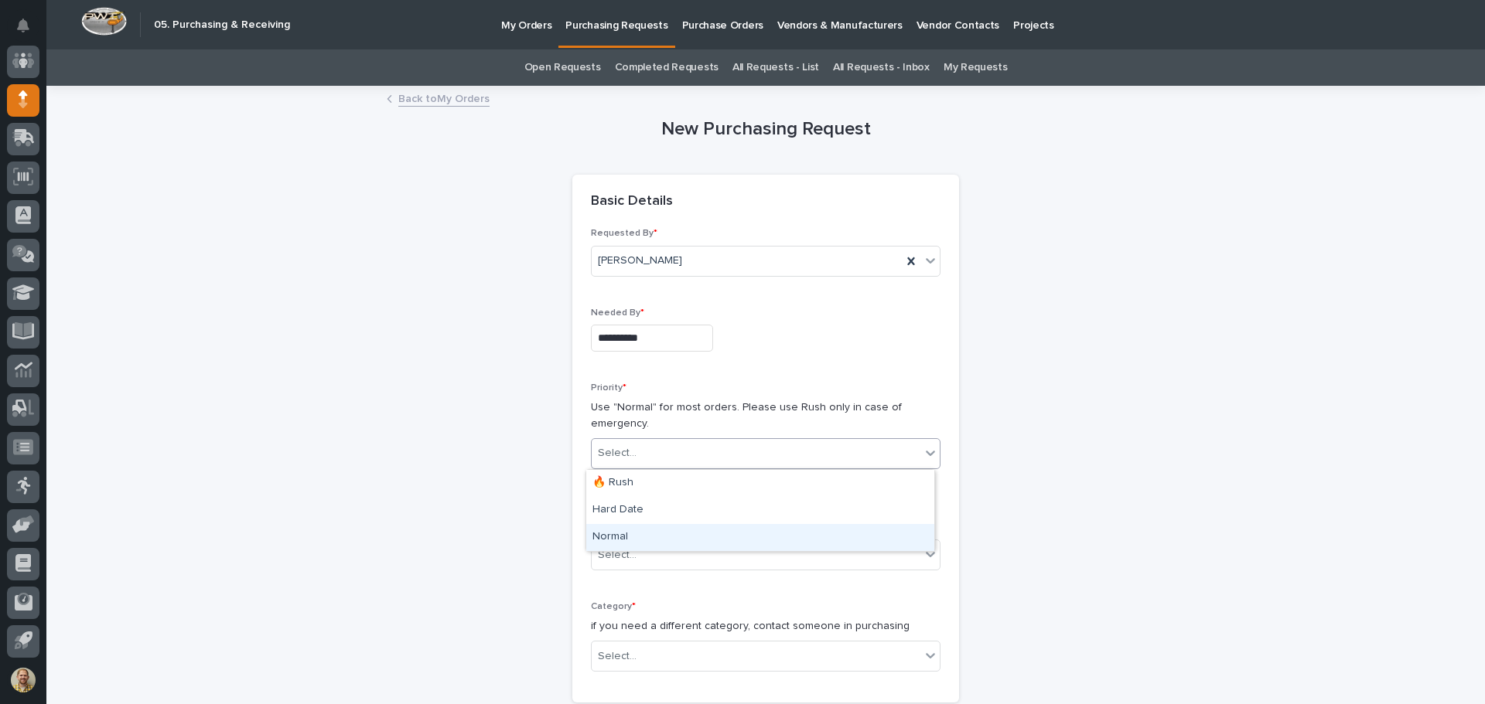
click at [619, 530] on div "Normal" at bounding box center [760, 537] width 348 height 27
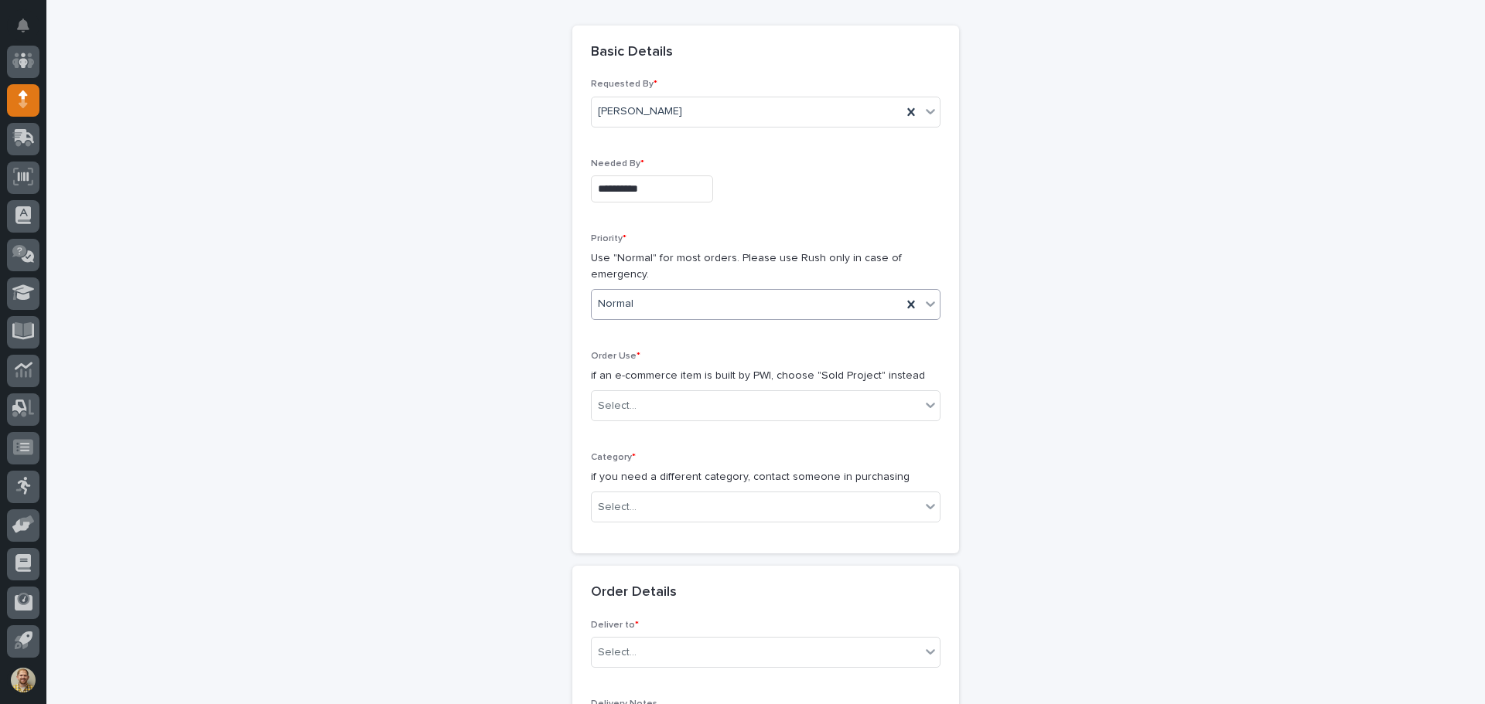
scroll to position [155, 0]
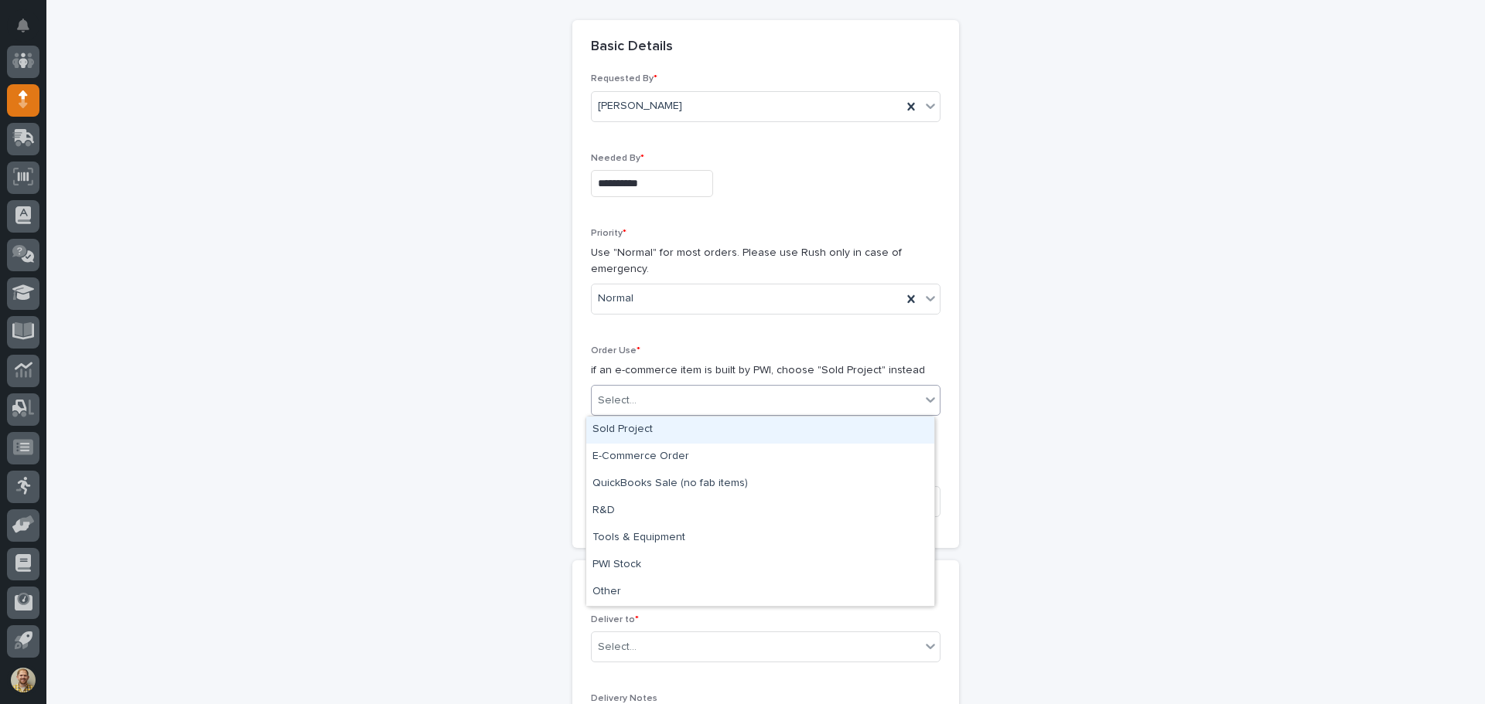
click at [657, 389] on div "Select..." at bounding box center [756, 401] width 329 height 26
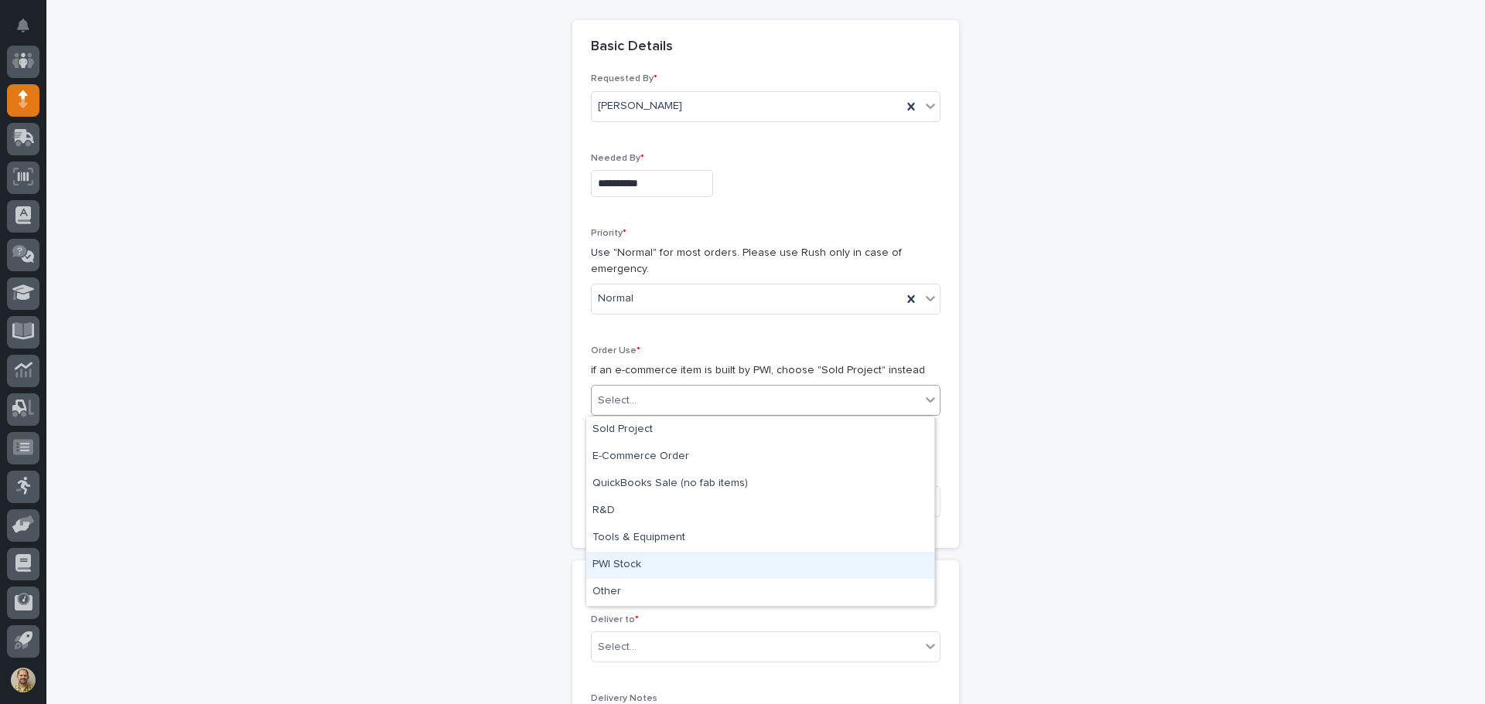
click at [614, 561] on div "PWI Stock" at bounding box center [760, 565] width 348 height 27
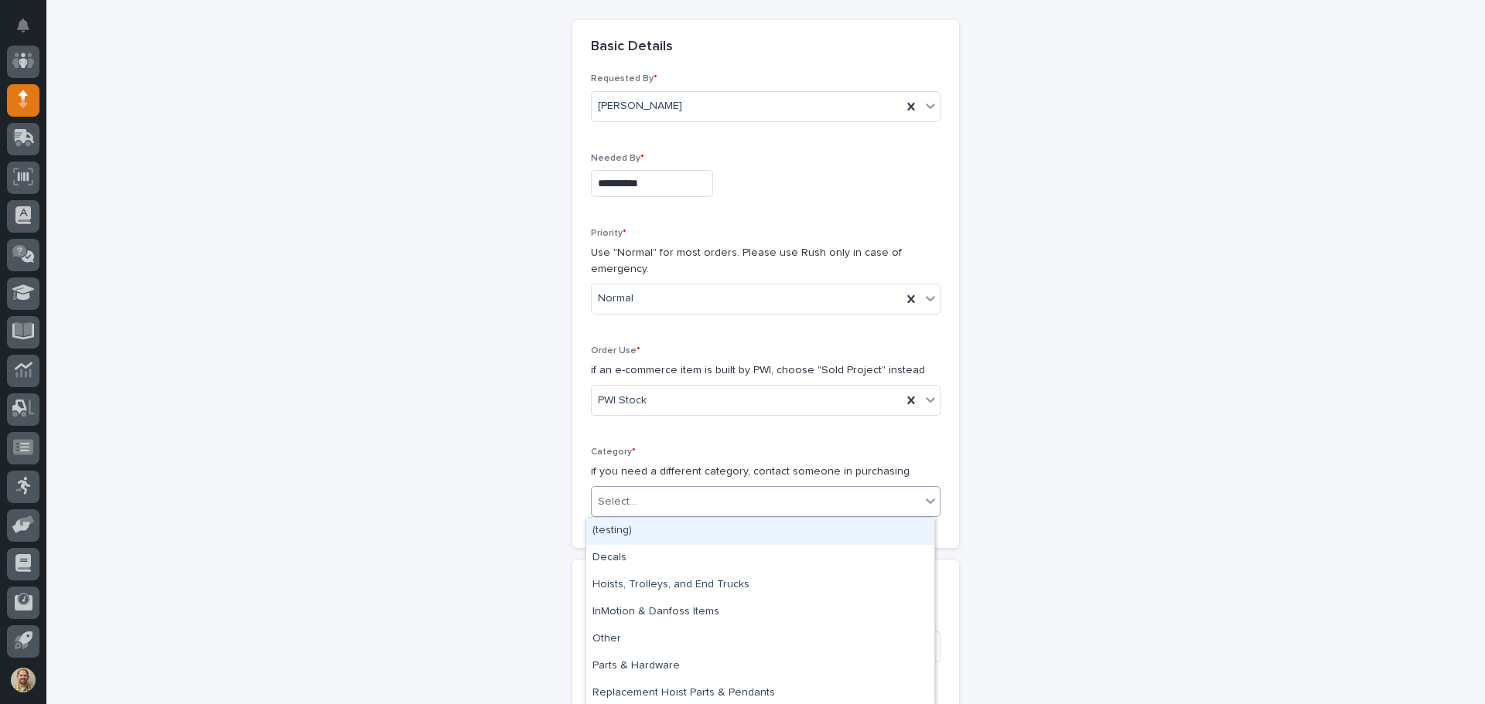
click at [622, 500] on div "Select..." at bounding box center [617, 502] width 39 height 16
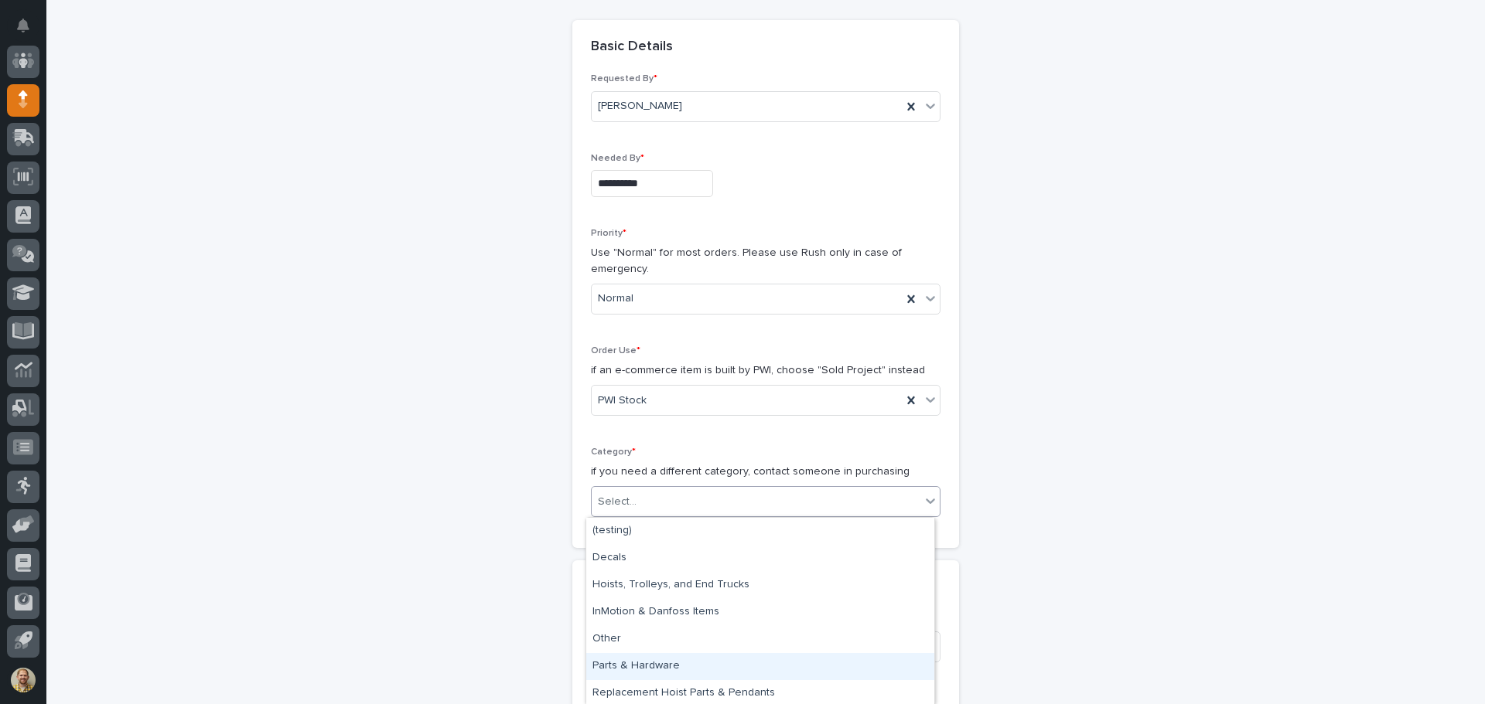
click at [626, 671] on div "Parts & Hardware" at bounding box center [760, 666] width 348 height 27
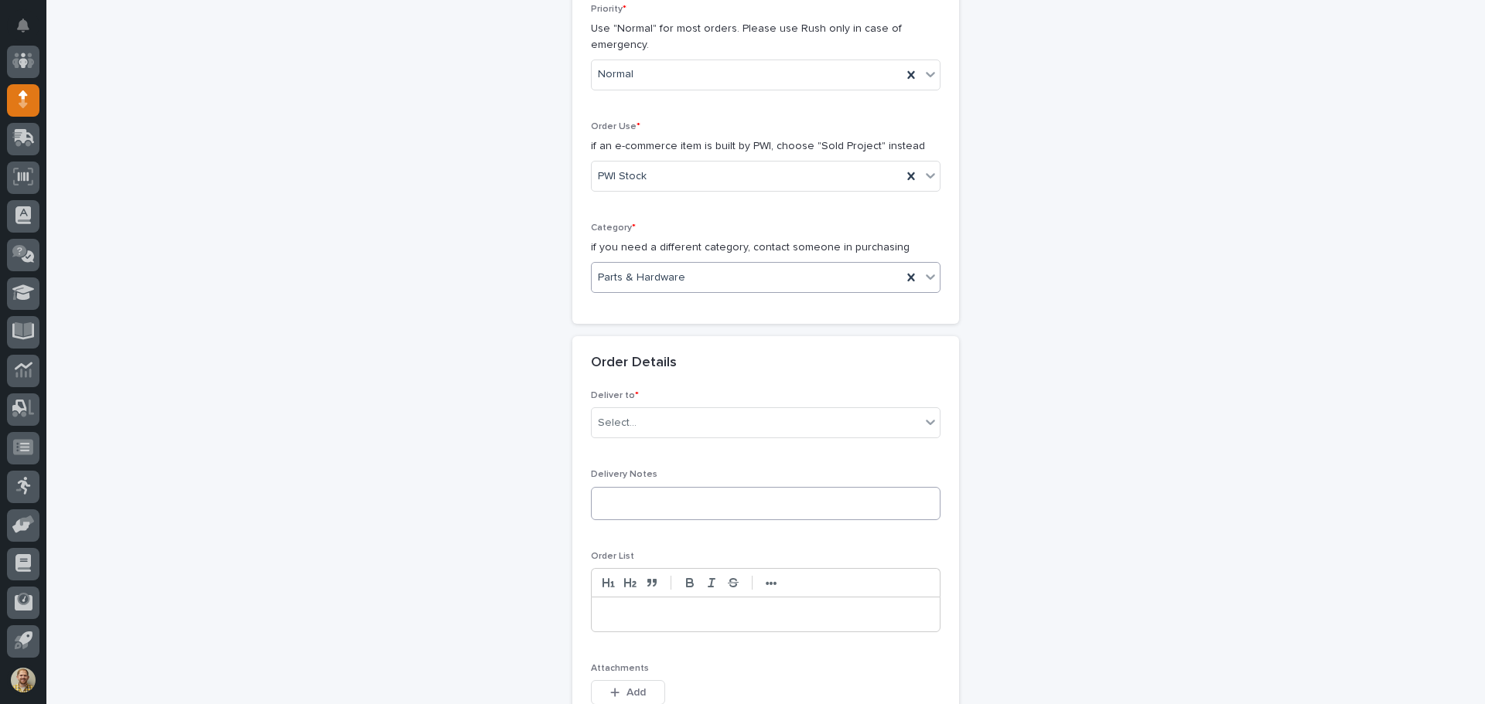
scroll to position [387, 0]
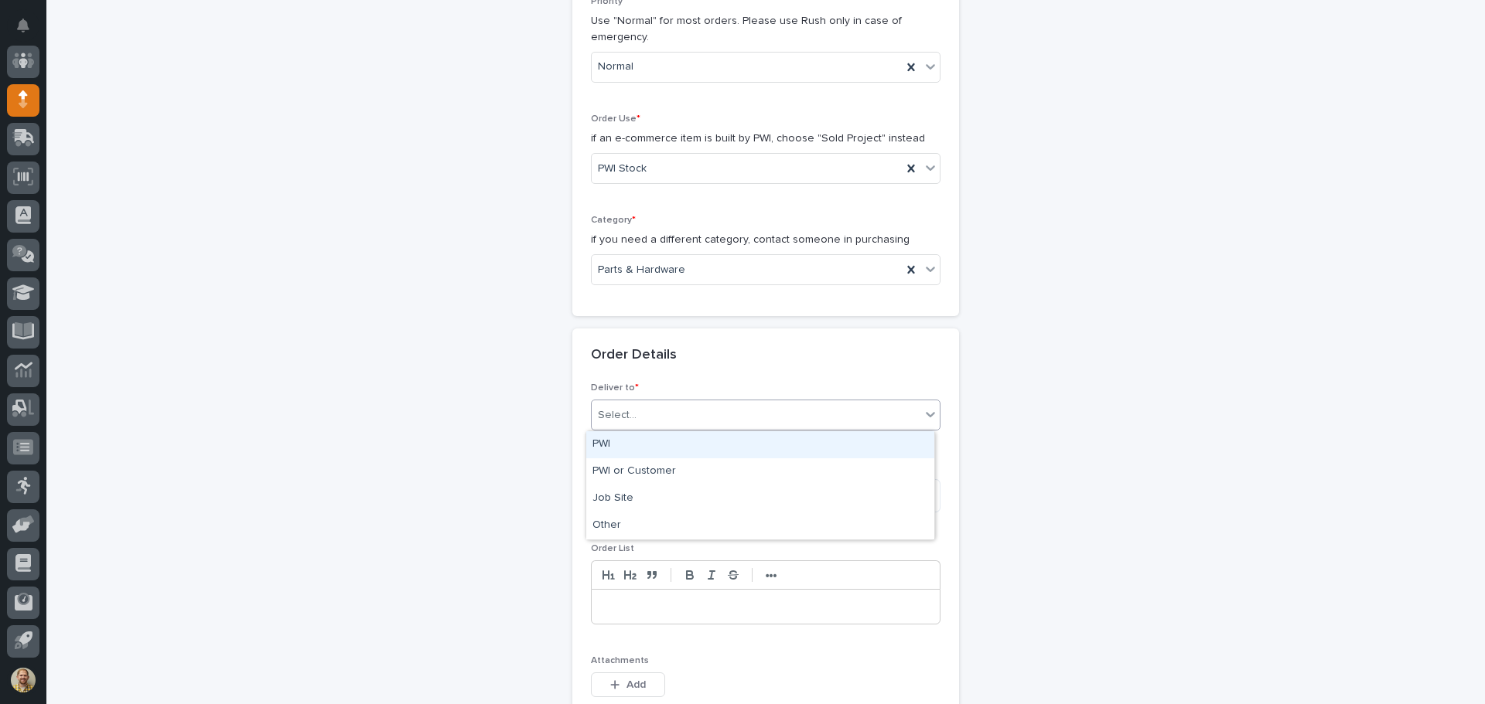
click at [640, 415] on div "Select..." at bounding box center [756, 416] width 329 height 26
click at [634, 442] on div "PWI" at bounding box center [760, 444] width 348 height 27
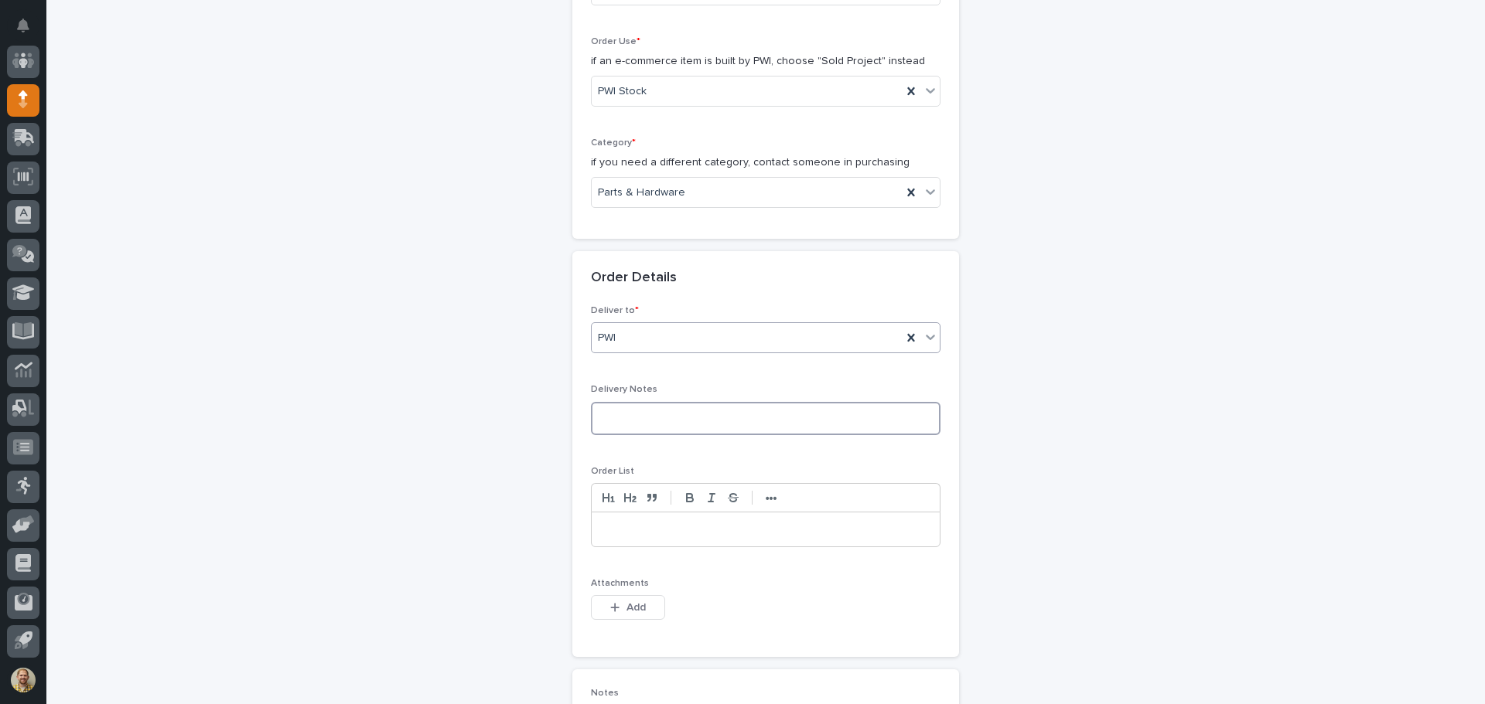
click at [635, 421] on textarea at bounding box center [766, 418] width 350 height 33
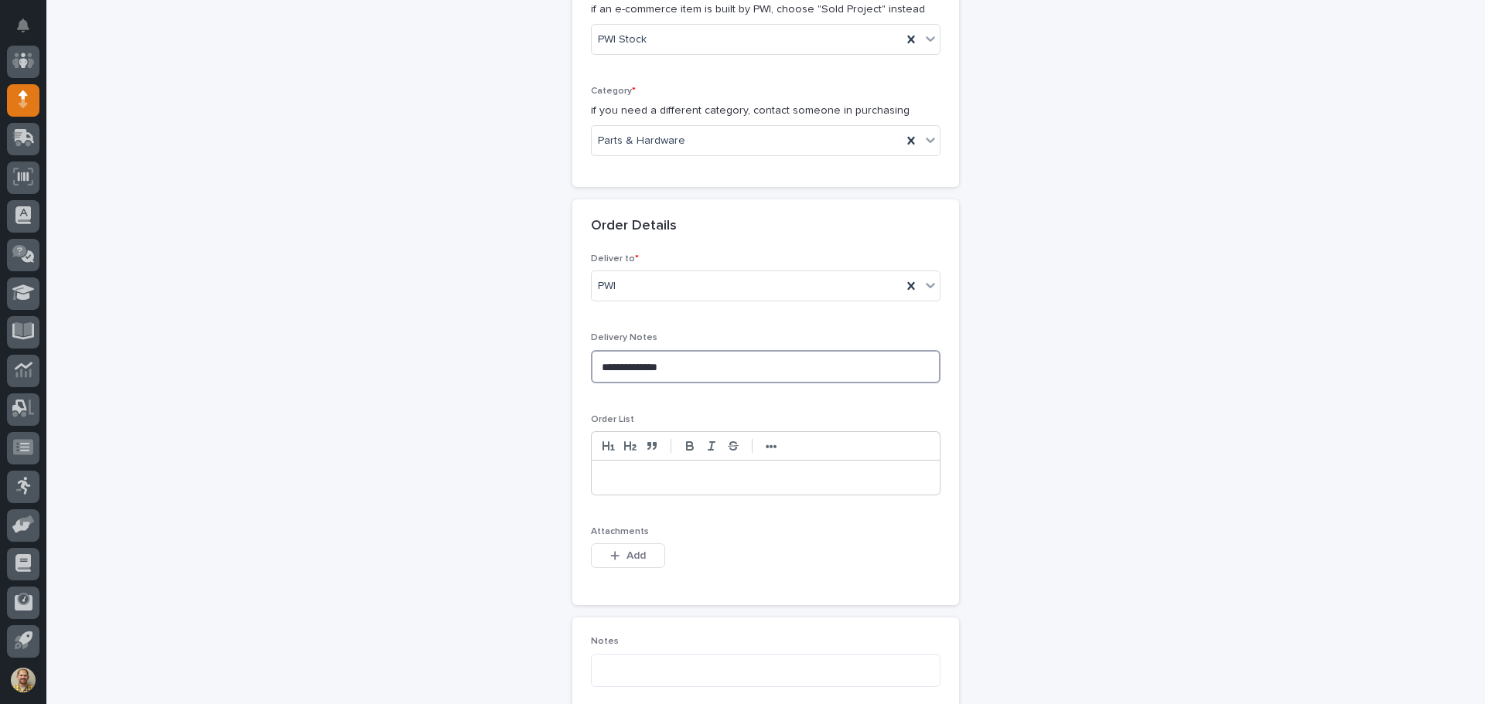
scroll to position [541, 0]
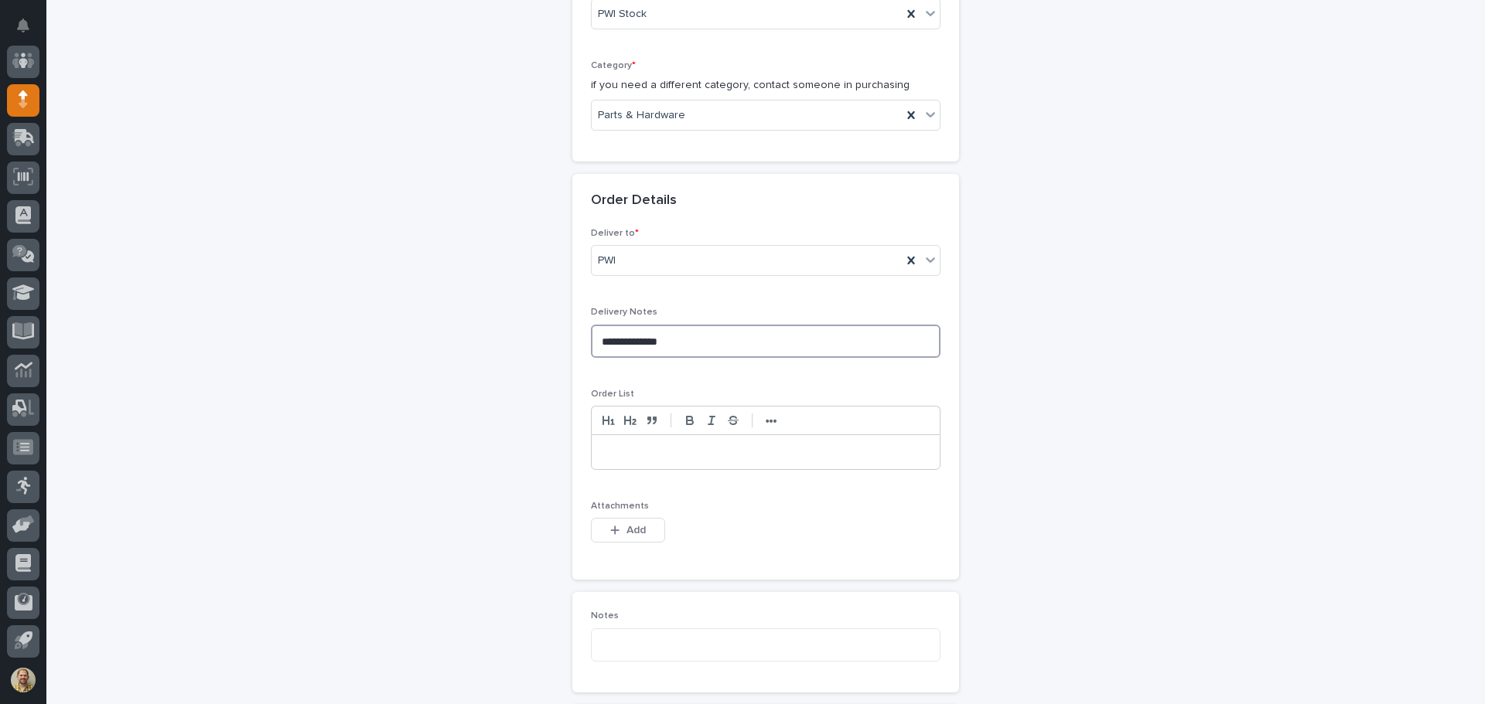
type textarea "**********"
click at [700, 455] on p at bounding box center [765, 452] width 325 height 15
click at [595, 452] on div "**********" at bounding box center [766, 452] width 348 height 34
click at [816, 442] on div "**********" at bounding box center [766, 452] width 348 height 34
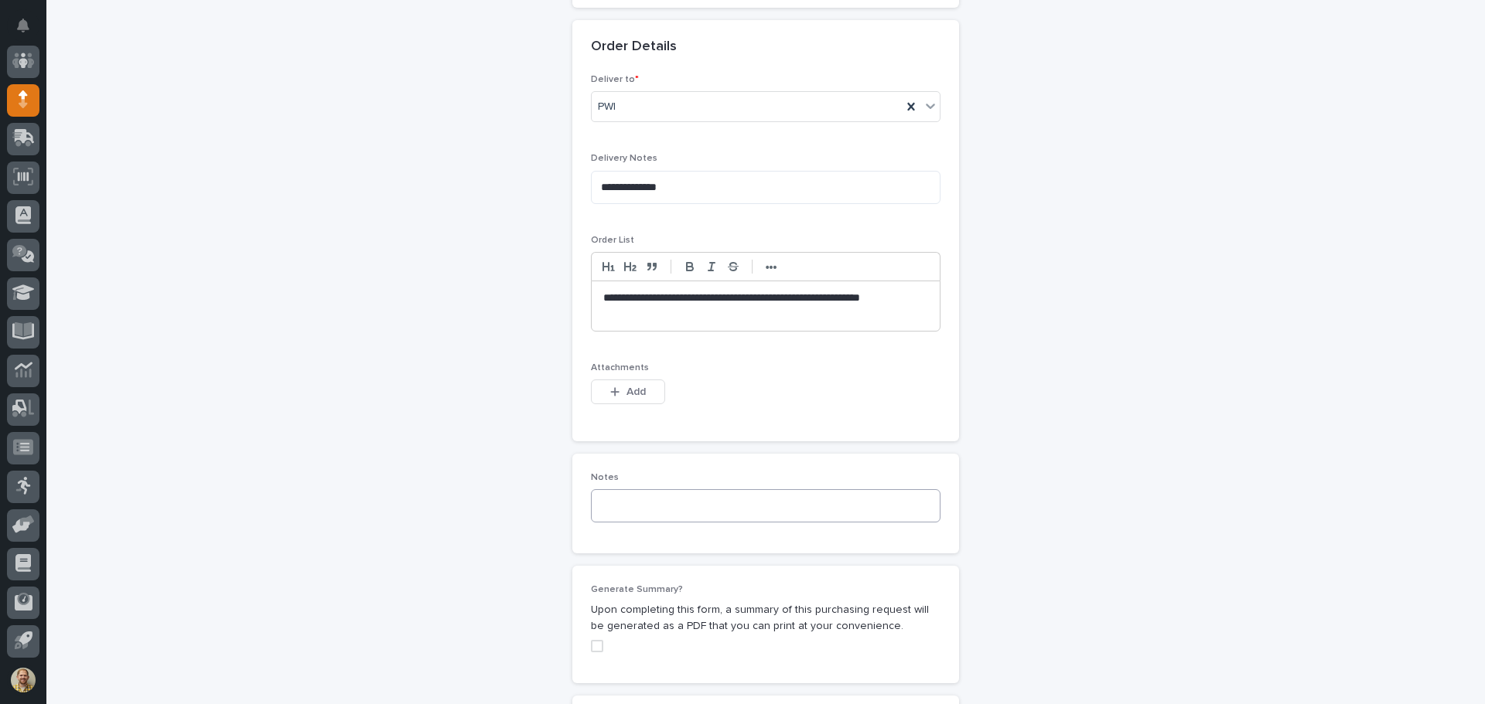
scroll to position [696, 0]
click at [680, 496] on textarea at bounding box center [766, 505] width 350 height 33
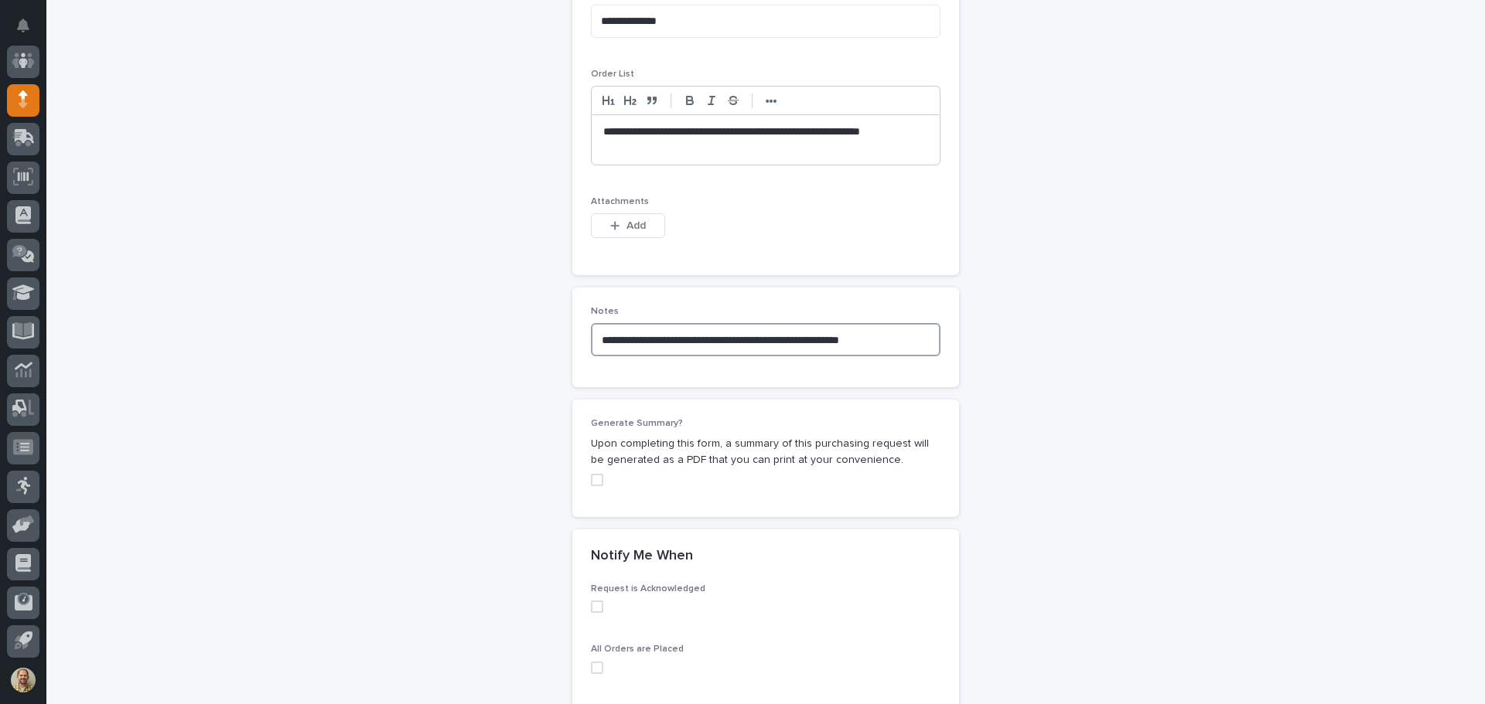
scroll to position [928, 0]
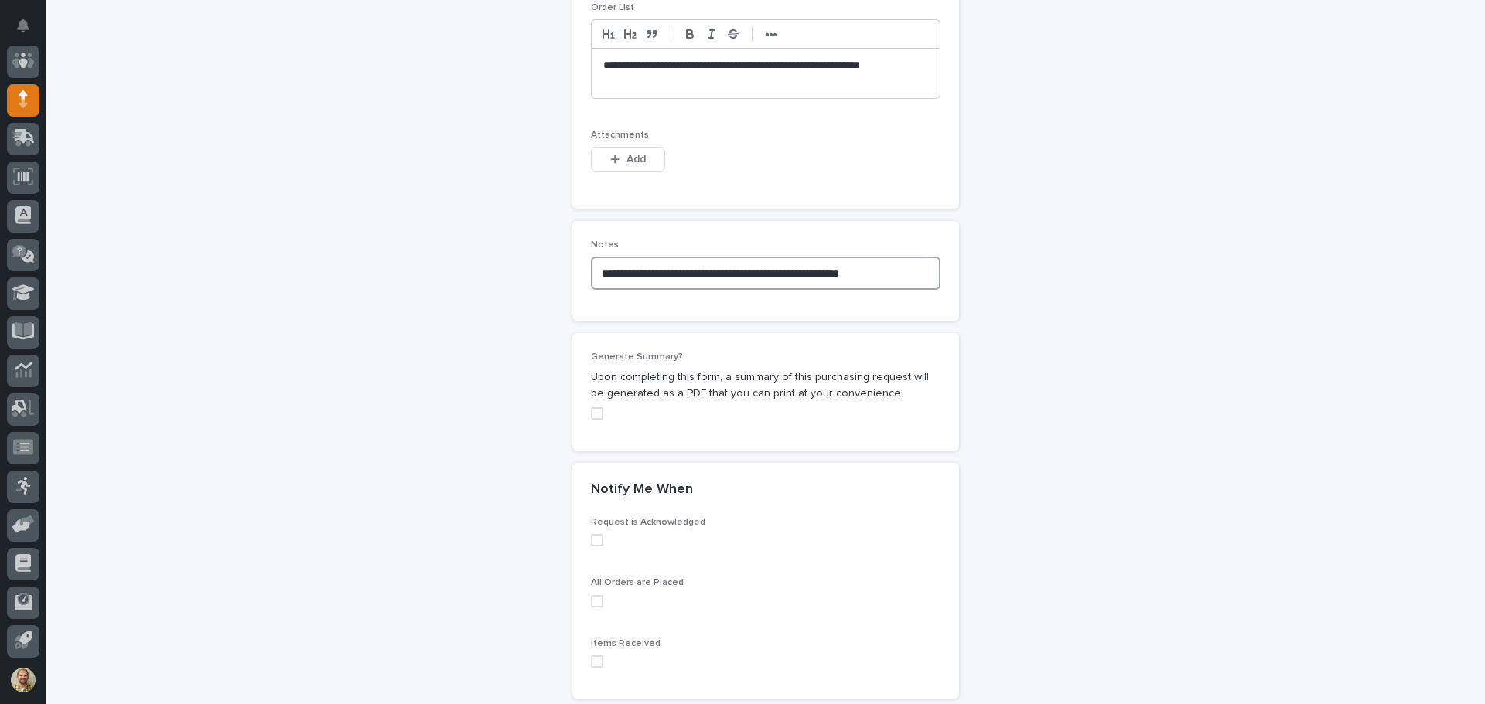
click at [592, 413] on span at bounding box center [597, 414] width 12 height 12
type textarea "**********"
click at [591, 544] on span at bounding box center [597, 540] width 12 height 12
click at [592, 600] on span at bounding box center [597, 601] width 12 height 12
click at [591, 662] on span at bounding box center [597, 662] width 12 height 12
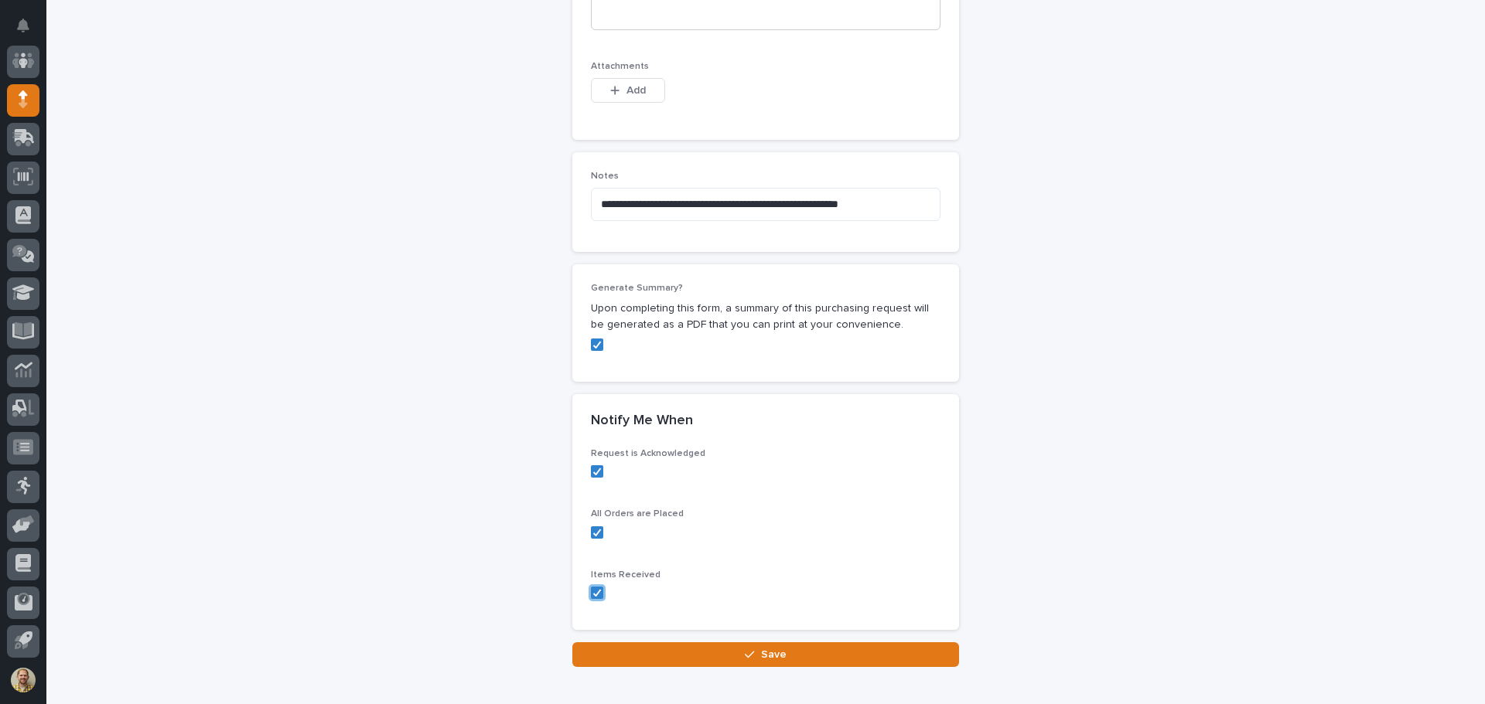
scroll to position [1081, 0]
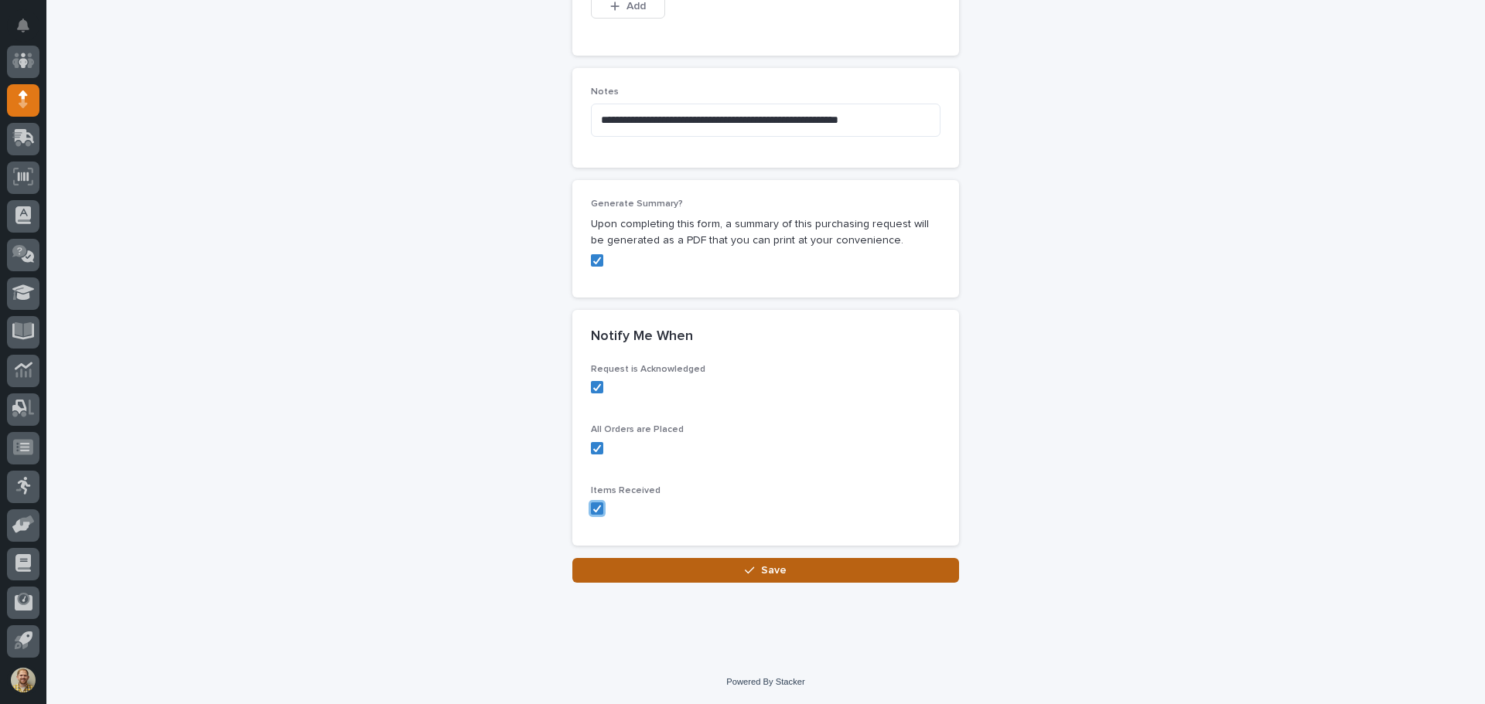
click at [695, 572] on button "Save" at bounding box center [765, 570] width 387 height 25
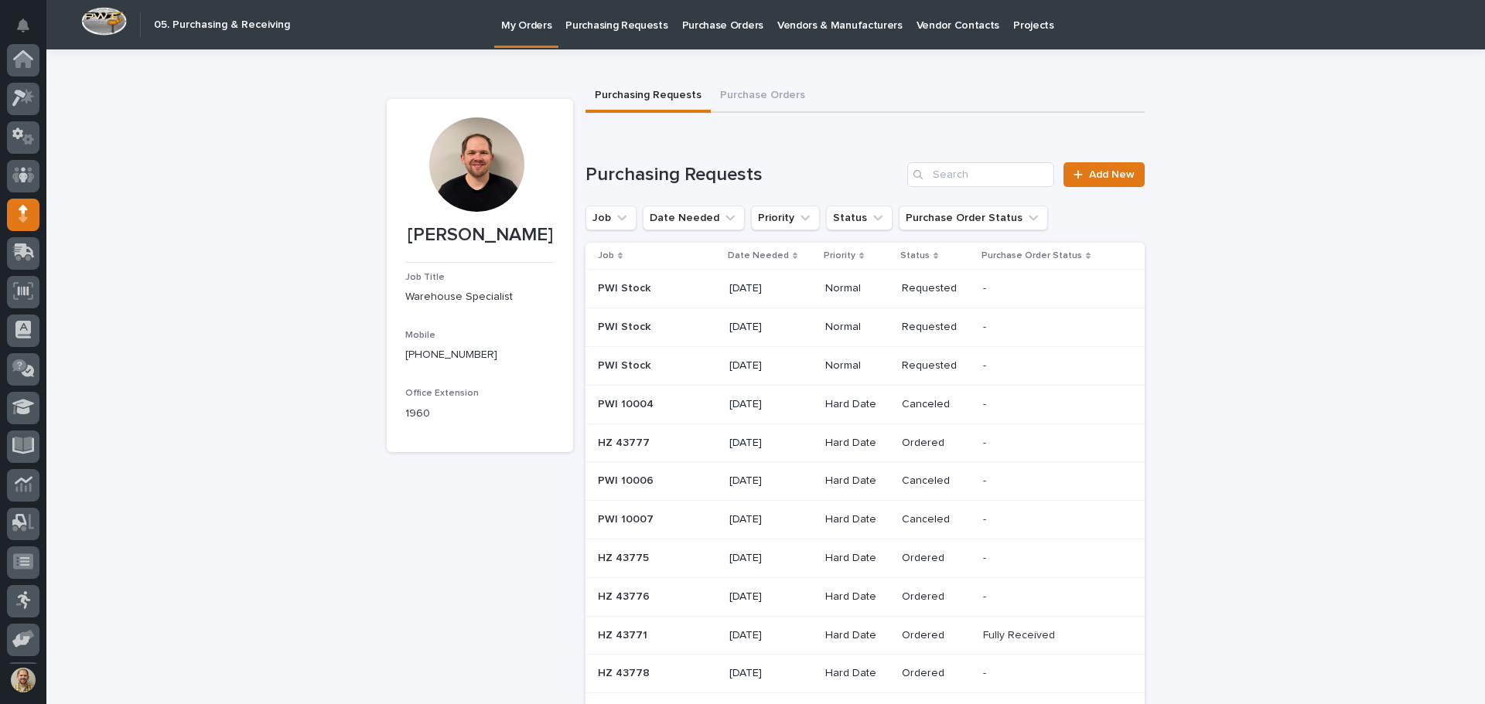
scroll to position [114, 0]
